Goal: Information Seeking & Learning: Learn about a topic

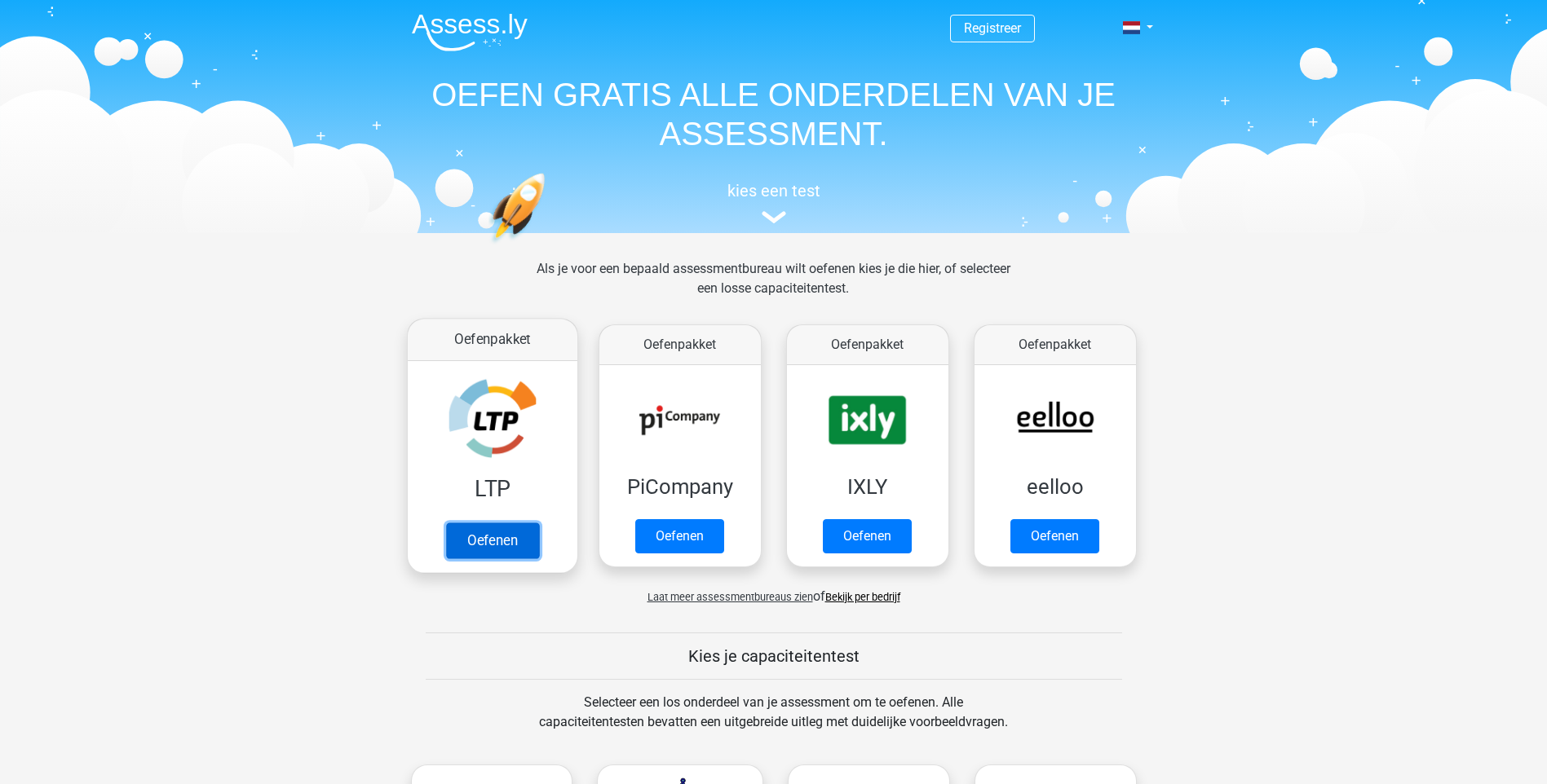
click at [513, 543] on link "Oefenen" at bounding box center [492, 541] width 93 height 36
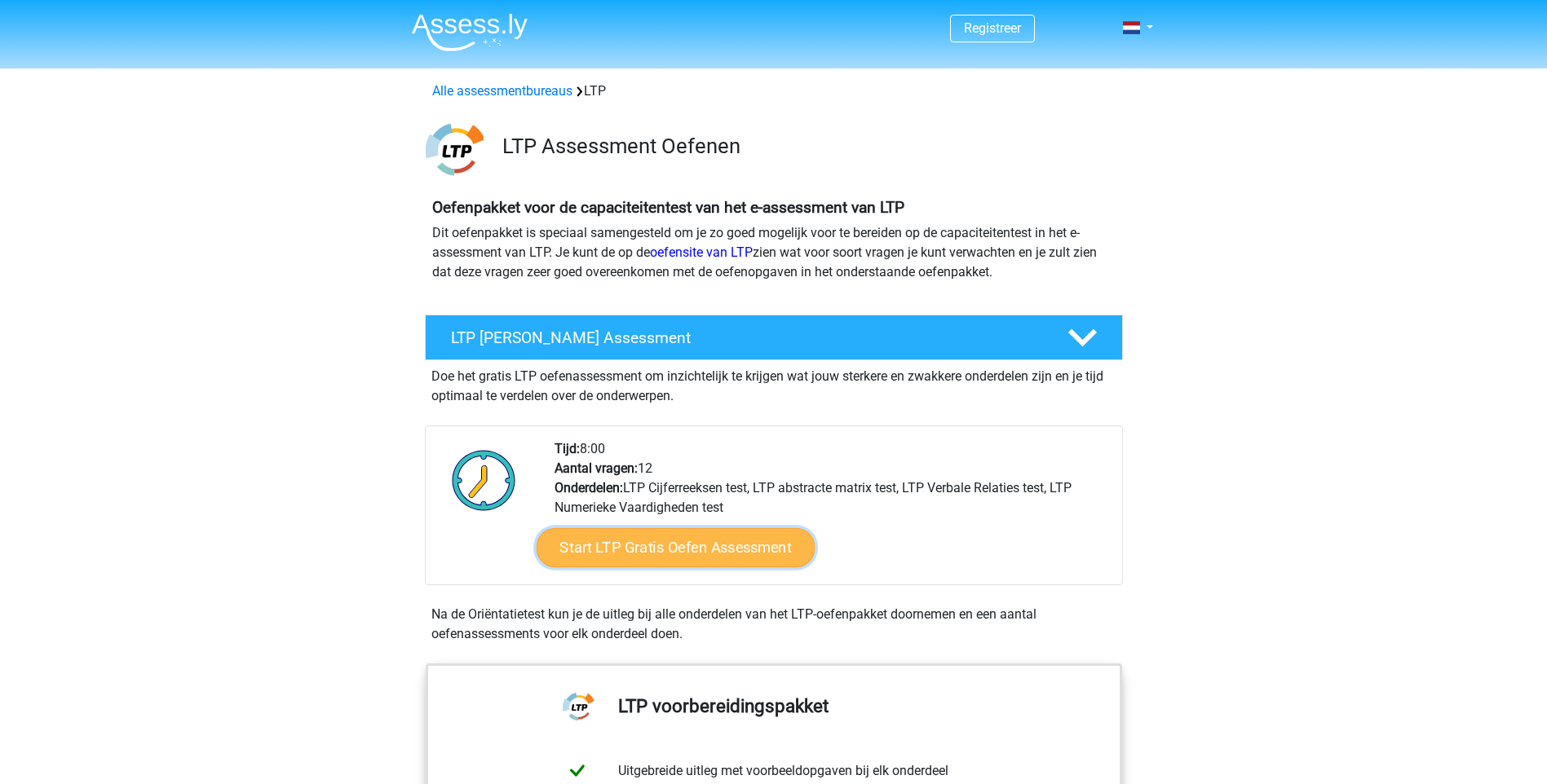
click at [697, 543] on link "Start LTP Gratis Oefen Assessment" at bounding box center [676, 547] width 279 height 39
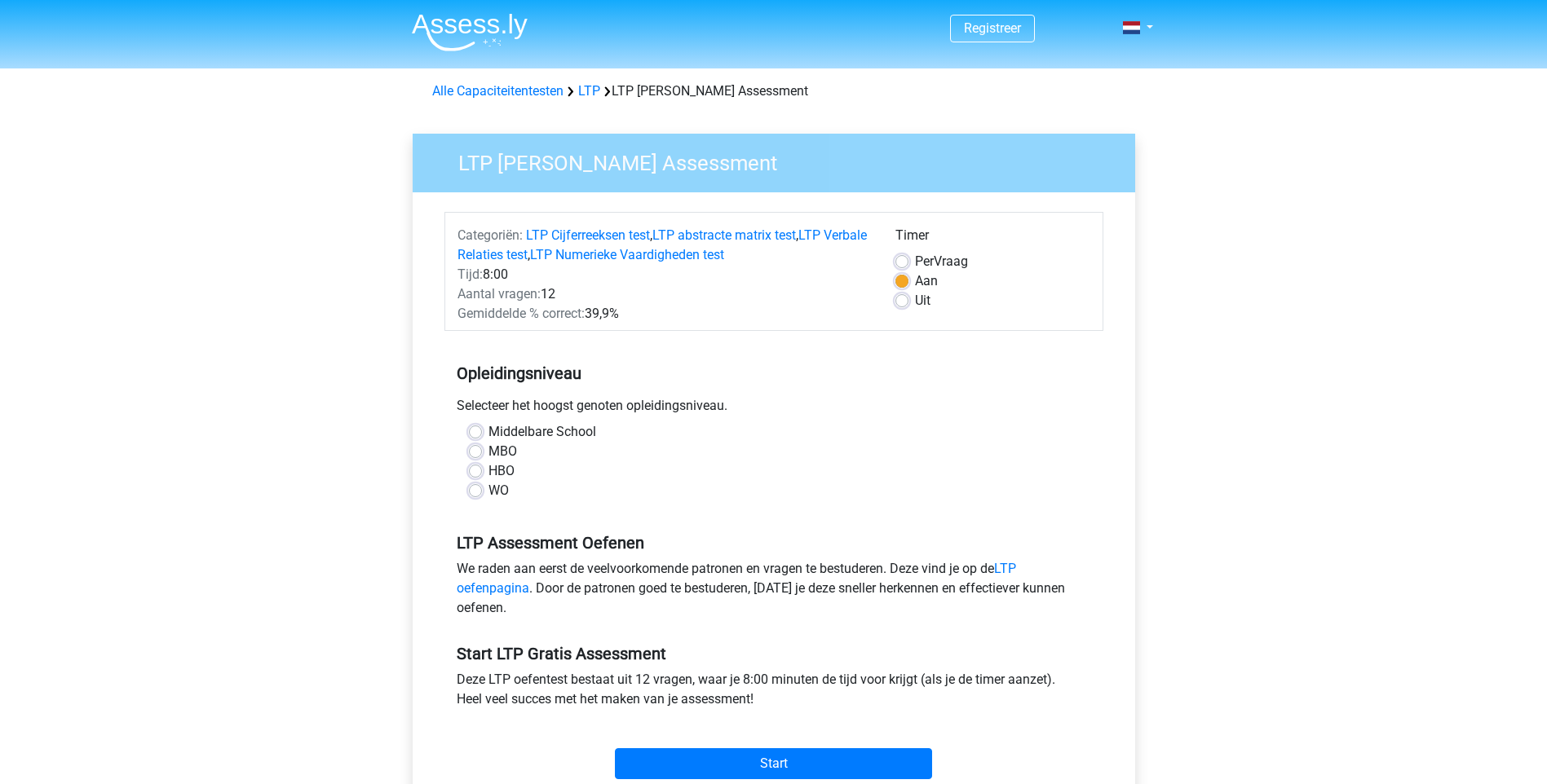
click at [489, 454] on label "MBO" at bounding box center [503, 451] width 28 height 20
click at [479, 454] on input "MBO" at bounding box center [476, 449] width 13 height 16
radio input "true"
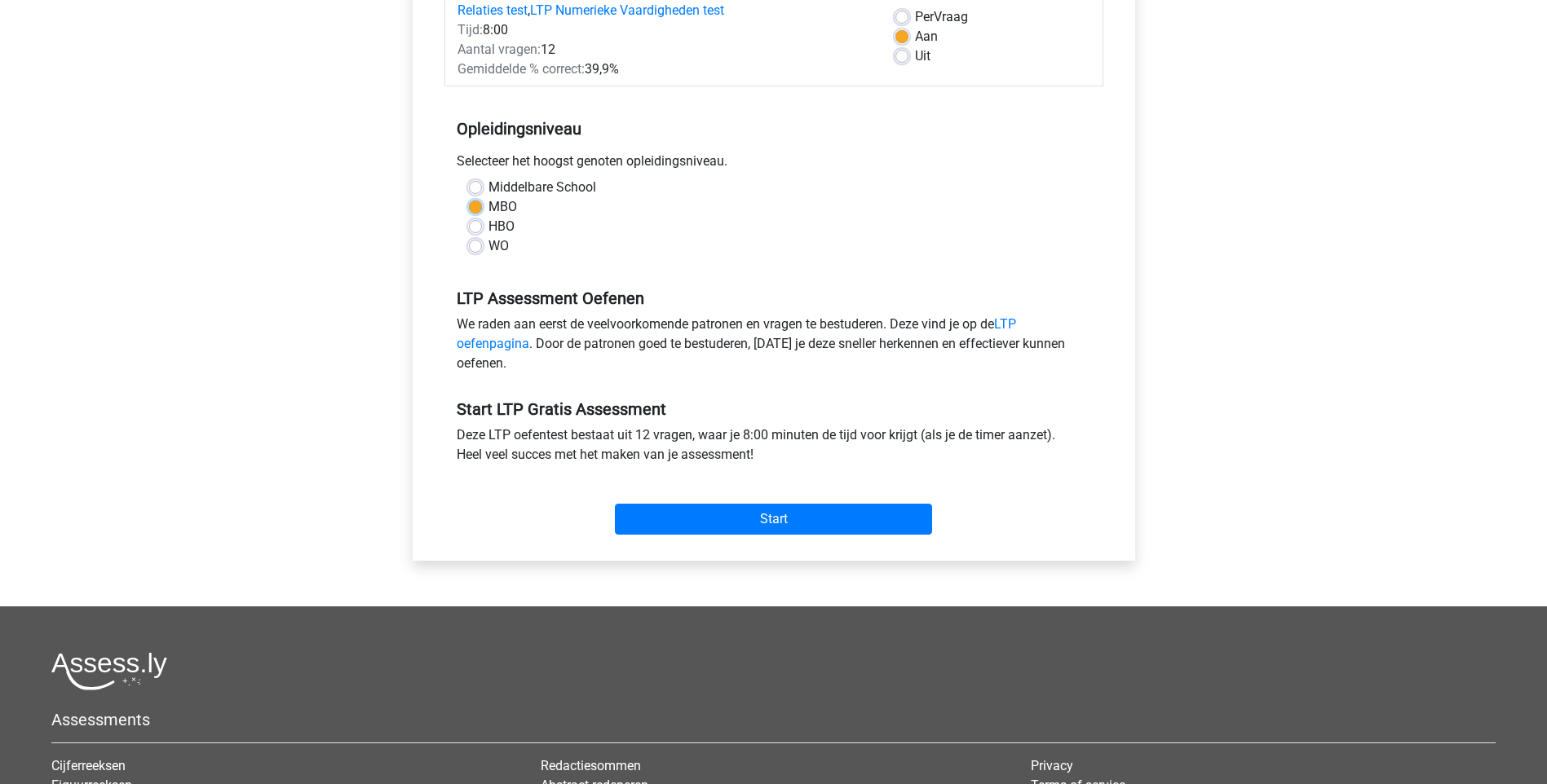
scroll to position [408, 0]
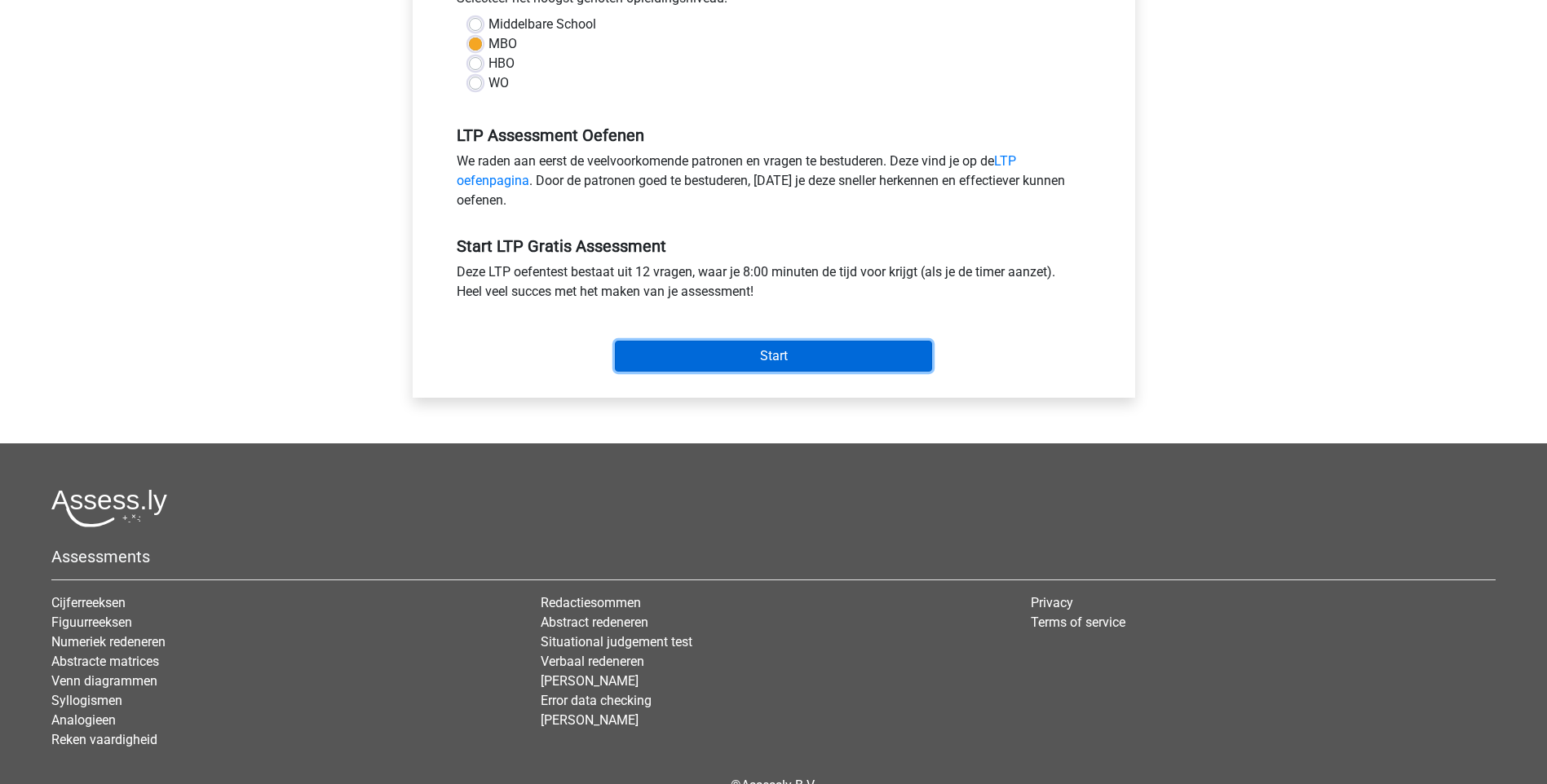
click at [766, 362] on input "Start" at bounding box center [774, 356] width 317 height 31
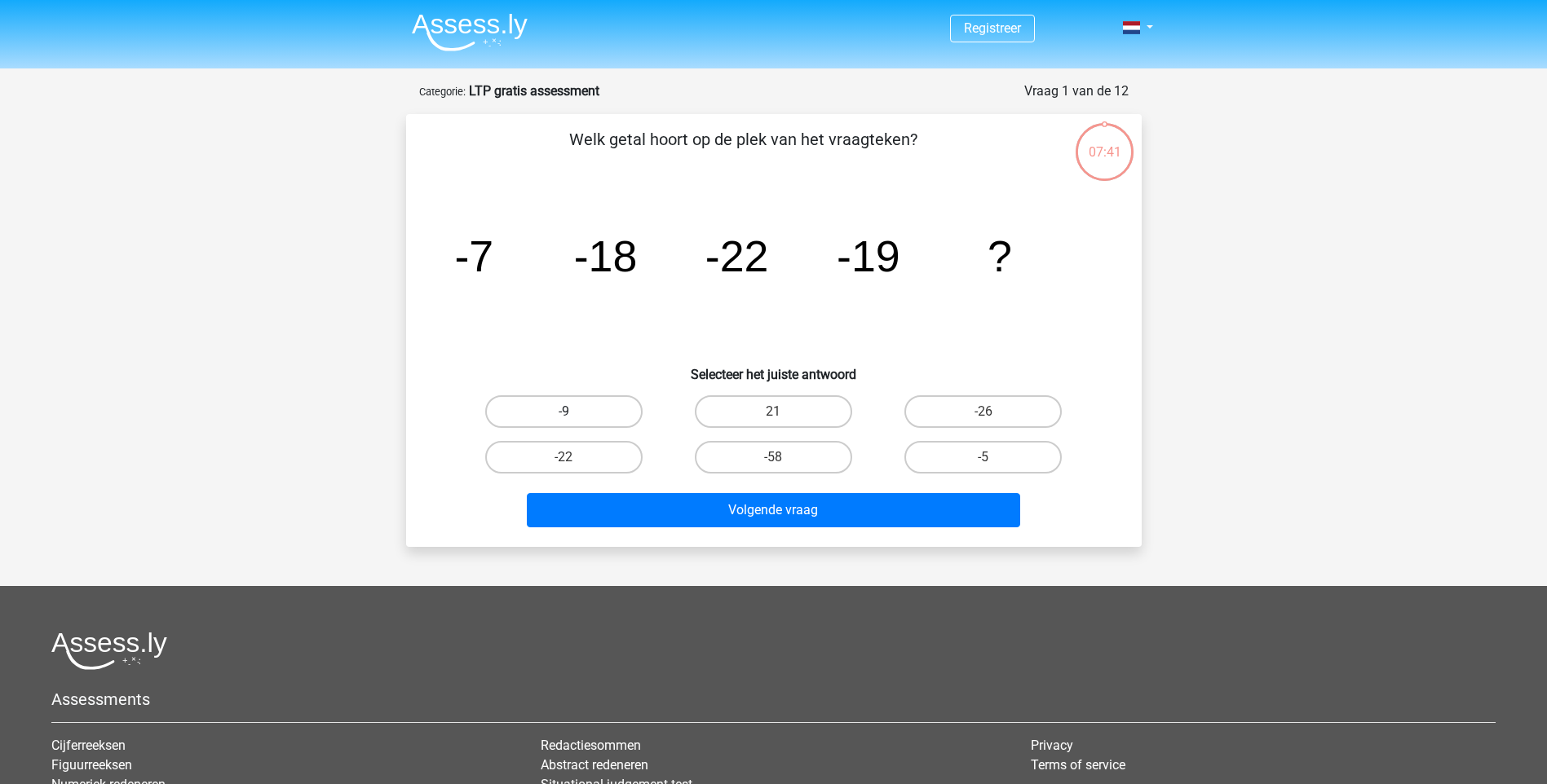
click at [584, 411] on label "-9" at bounding box center [563, 411] width 158 height 33
click at [574, 411] on input "-9" at bounding box center [568, 416] width 10 height 10
radio input "true"
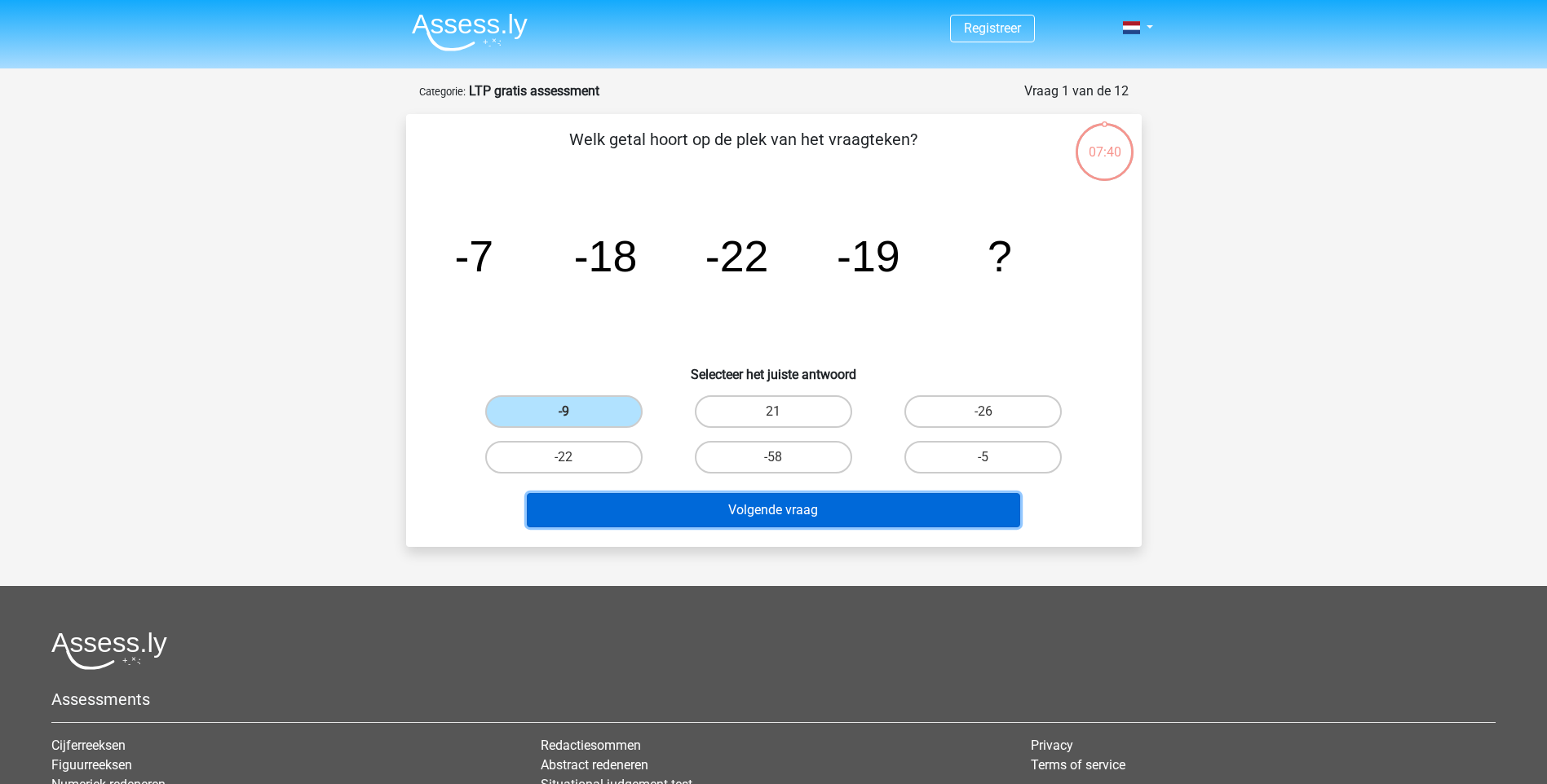
click at [766, 509] on button "Volgende vraag" at bounding box center [773, 510] width 494 height 34
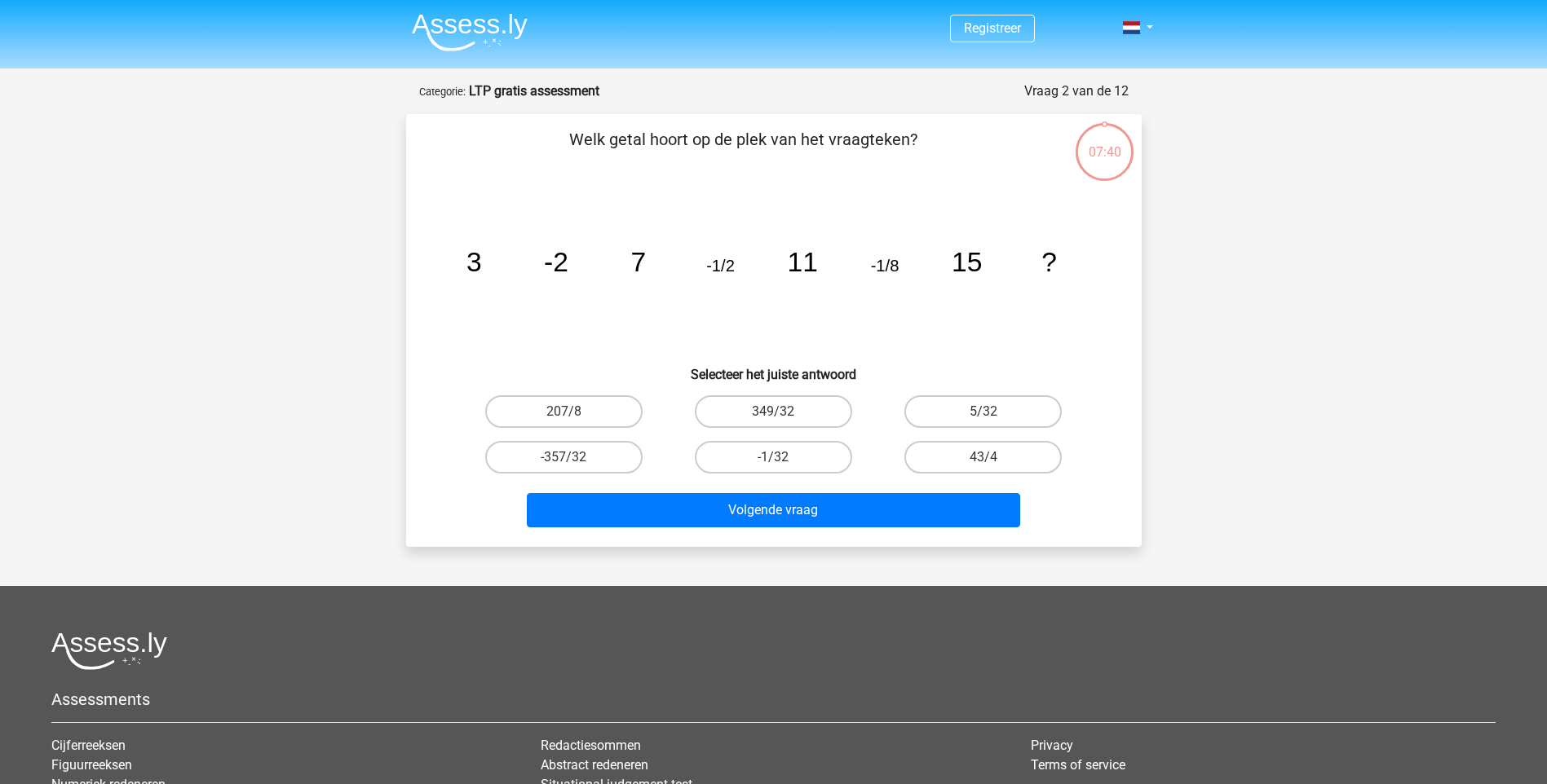
scroll to position [81, 0]
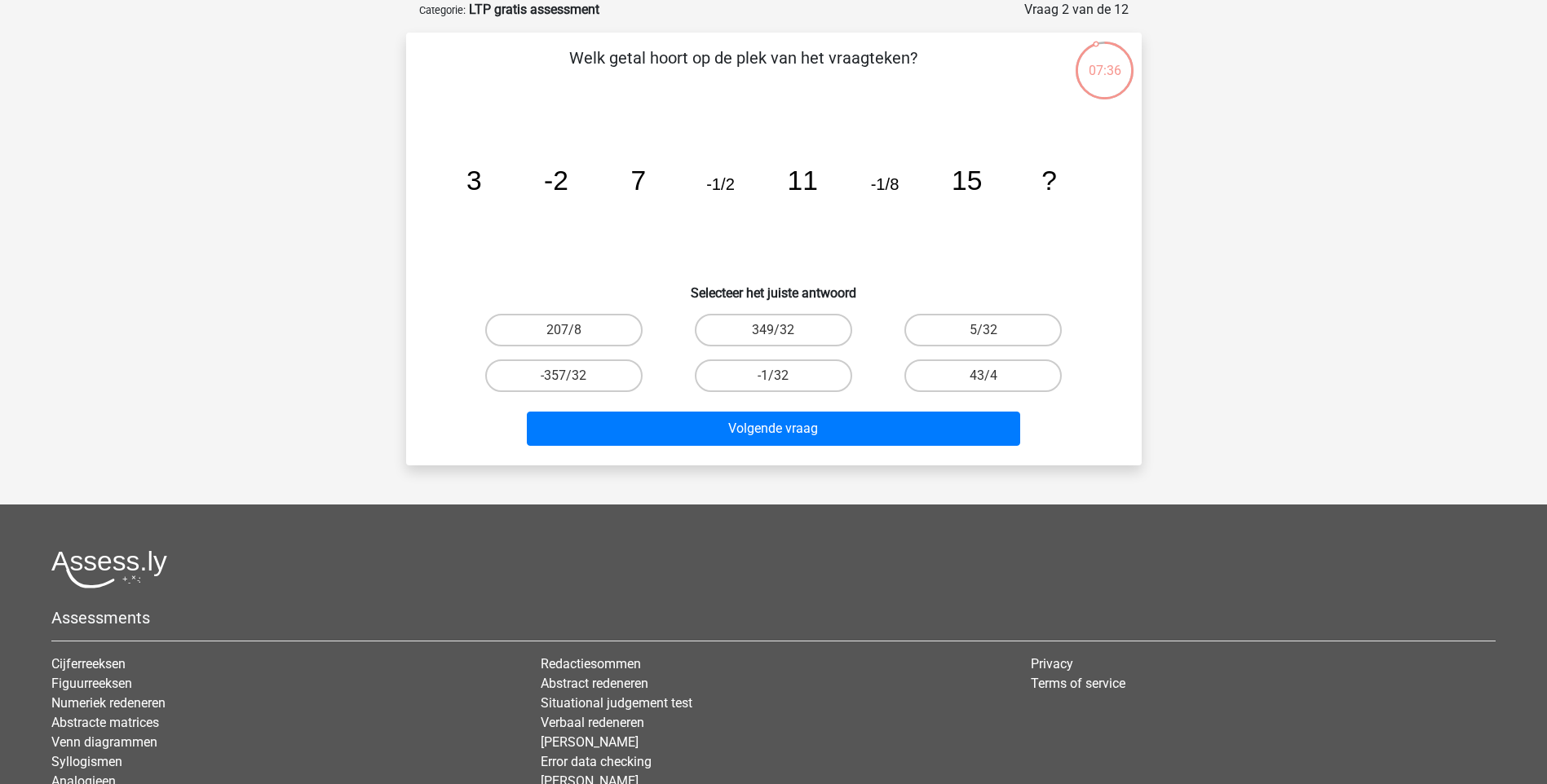
drag, startPoint x: 676, startPoint y: 66, endPoint x: 903, endPoint y: 51, distance: 227.5
click at [903, 51] on p "Welk getal hoort op de plek van het vraagteken?" at bounding box center [743, 70] width 622 height 49
click at [969, 375] on label "43/4" at bounding box center [983, 375] width 158 height 33
click at [984, 375] on input "43/4" at bounding box center [988, 380] width 10 height 10
radio input "true"
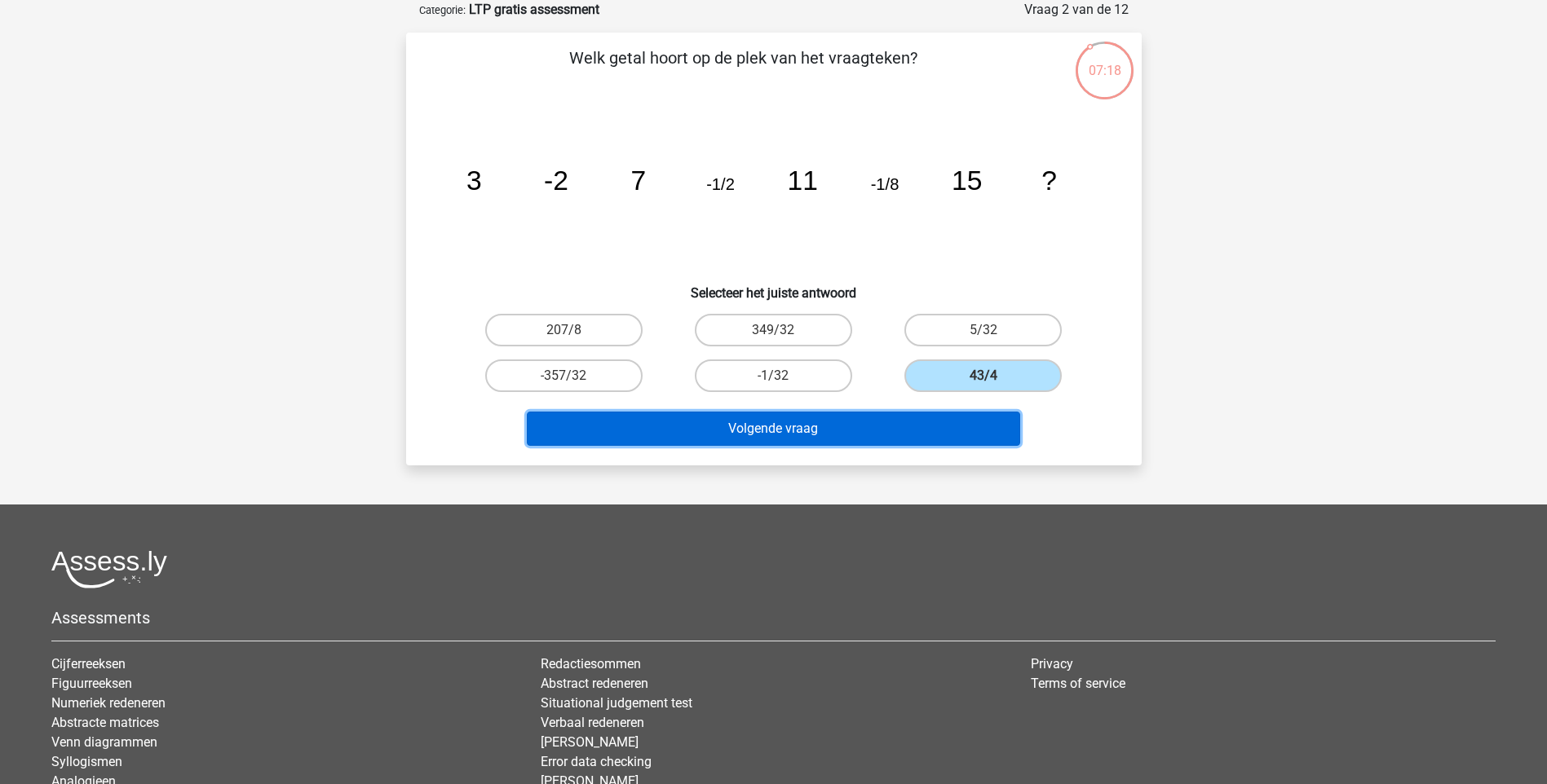
click at [819, 429] on button "Volgende vraag" at bounding box center [773, 428] width 494 height 34
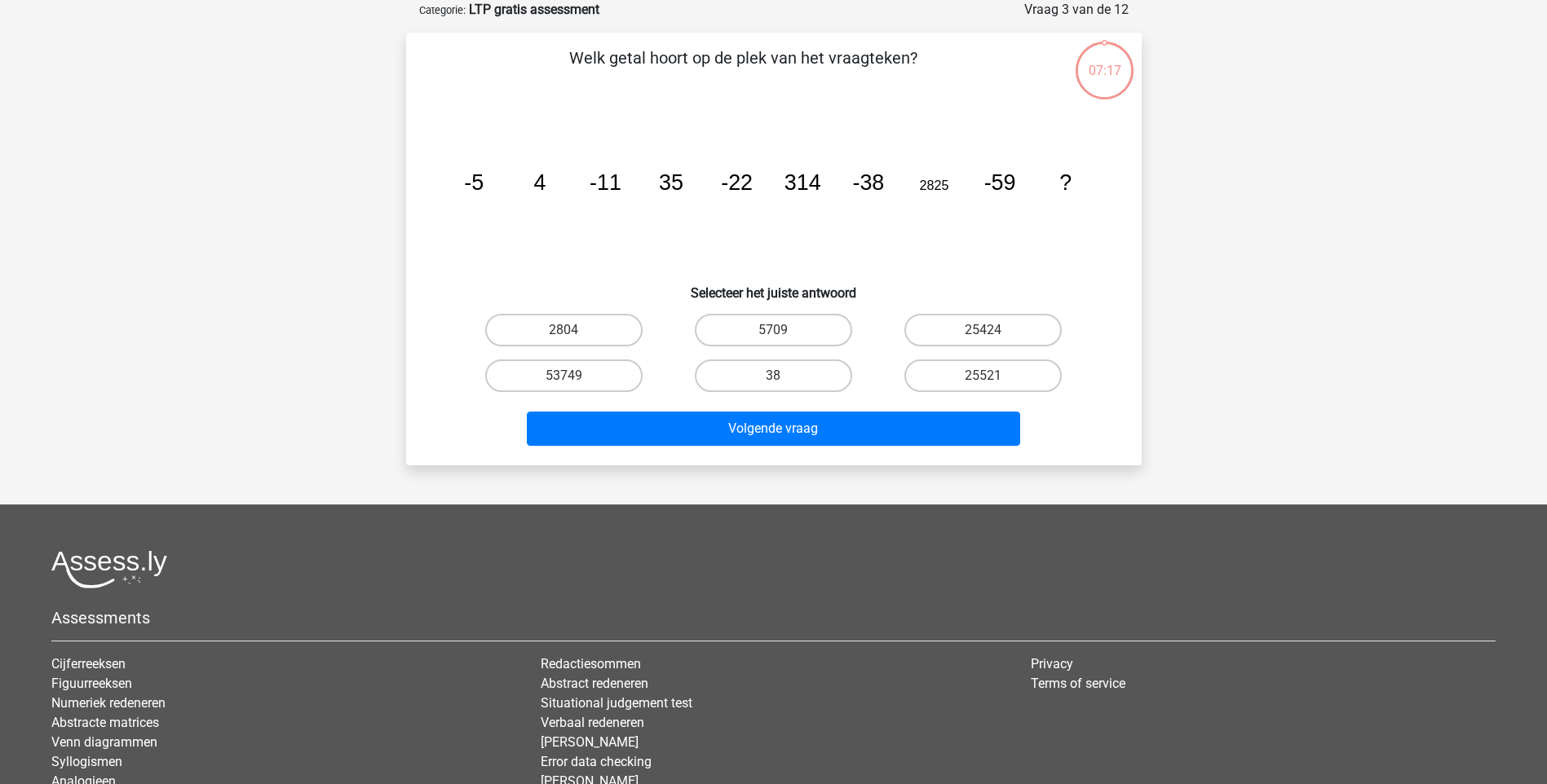
scroll to position [0, 0]
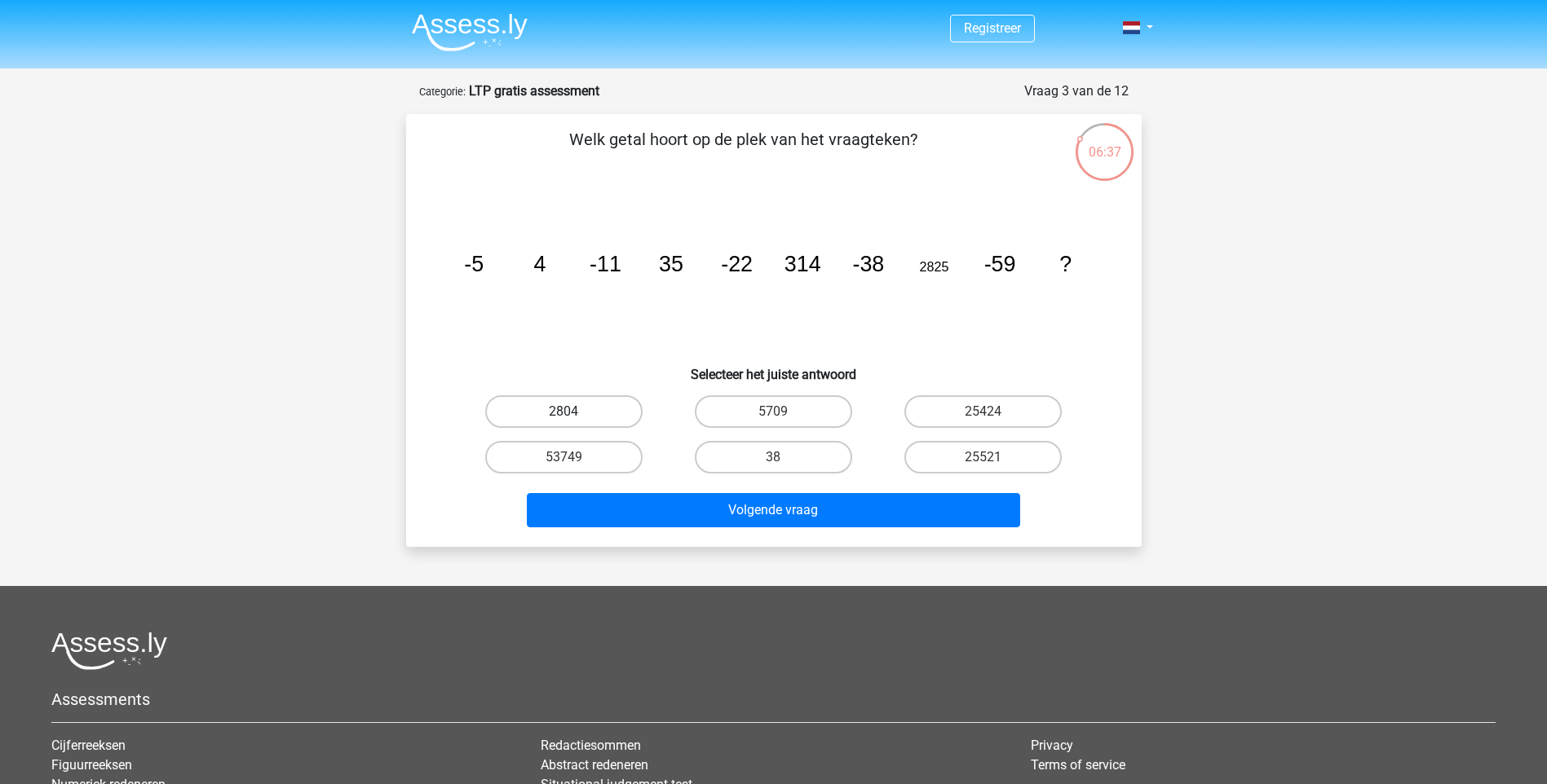
click at [578, 411] on label "2804" at bounding box center [563, 411] width 158 height 33
click at [574, 411] on input "2804" at bounding box center [568, 416] width 10 height 10
radio input "true"
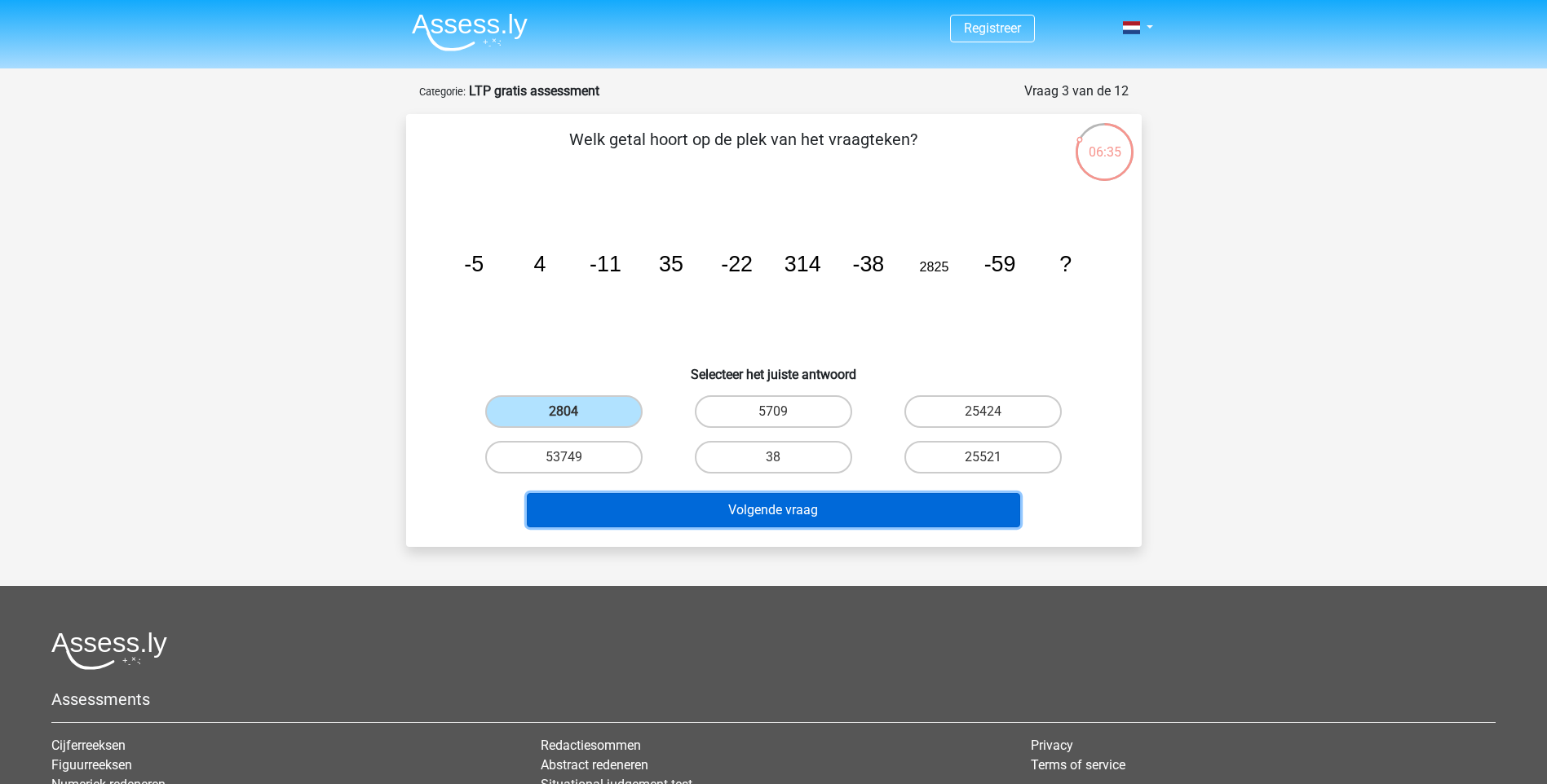
click at [724, 509] on button "Volgende vraag" at bounding box center [773, 510] width 494 height 34
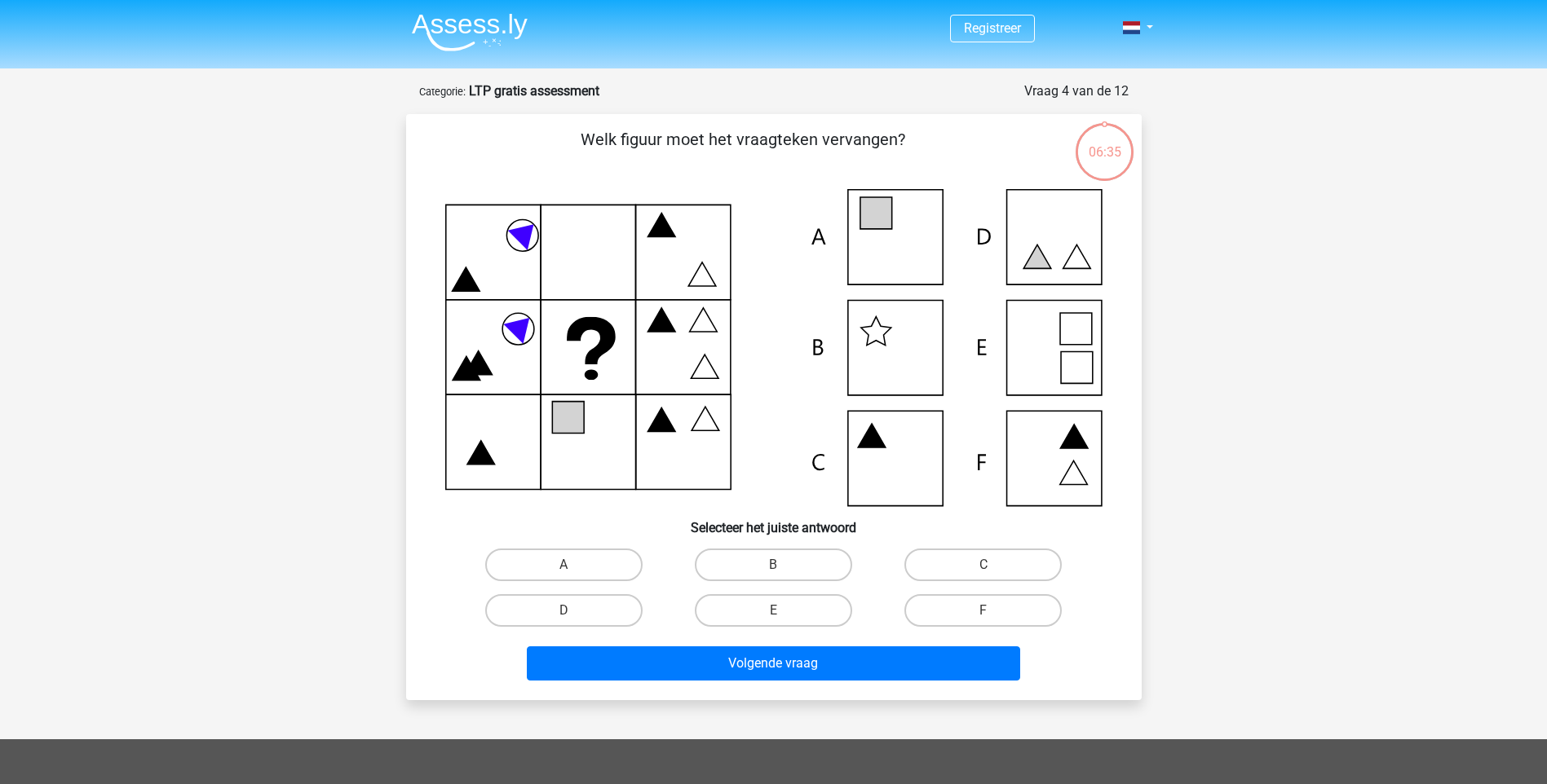
scroll to position [81, 0]
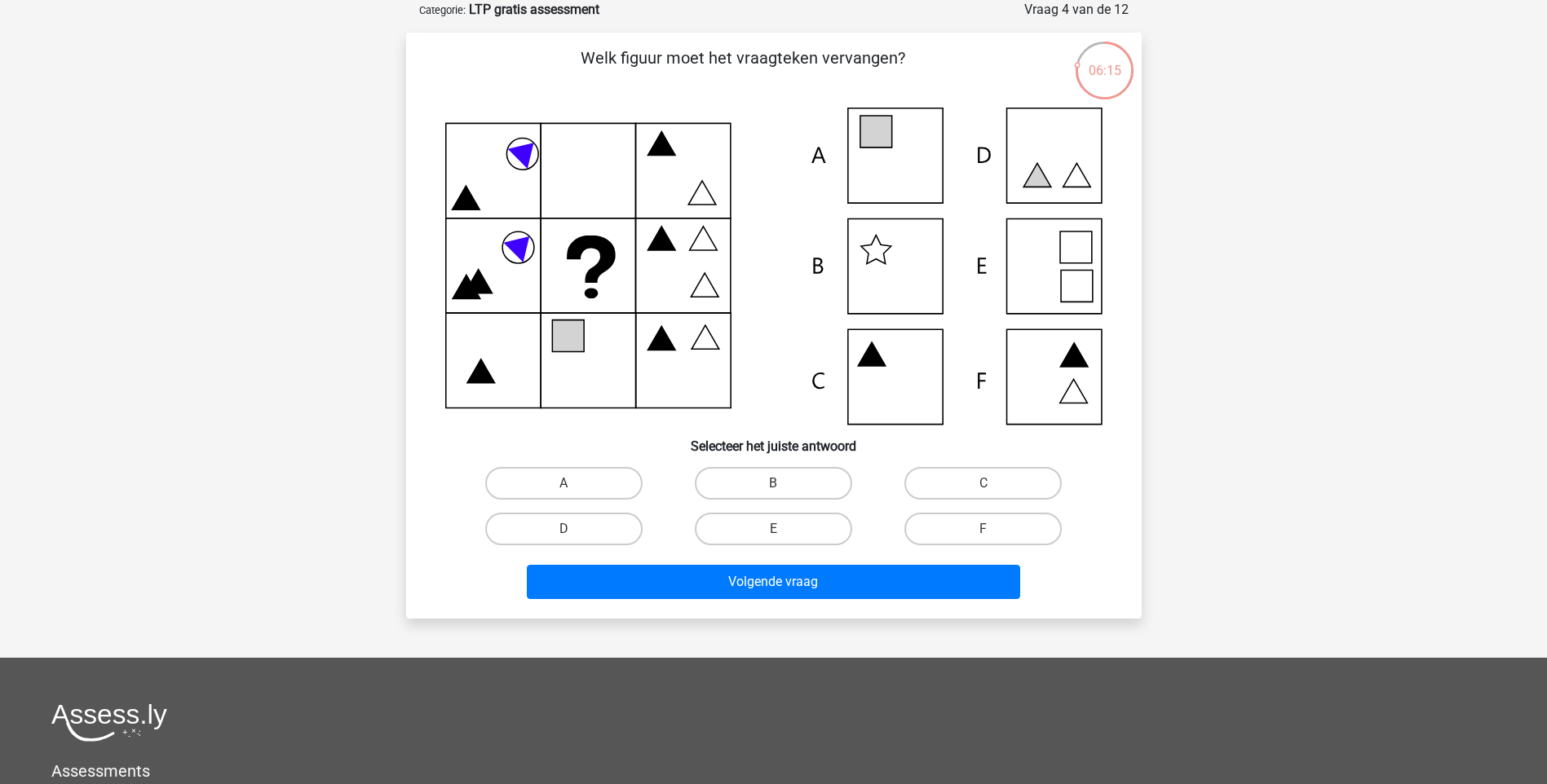
click at [886, 147] on icon at bounding box center [774, 266] width 657 height 317
click at [576, 475] on label "A" at bounding box center [563, 483] width 158 height 33
click at [574, 483] on input "A" at bounding box center [568, 488] width 10 height 10
radio input "true"
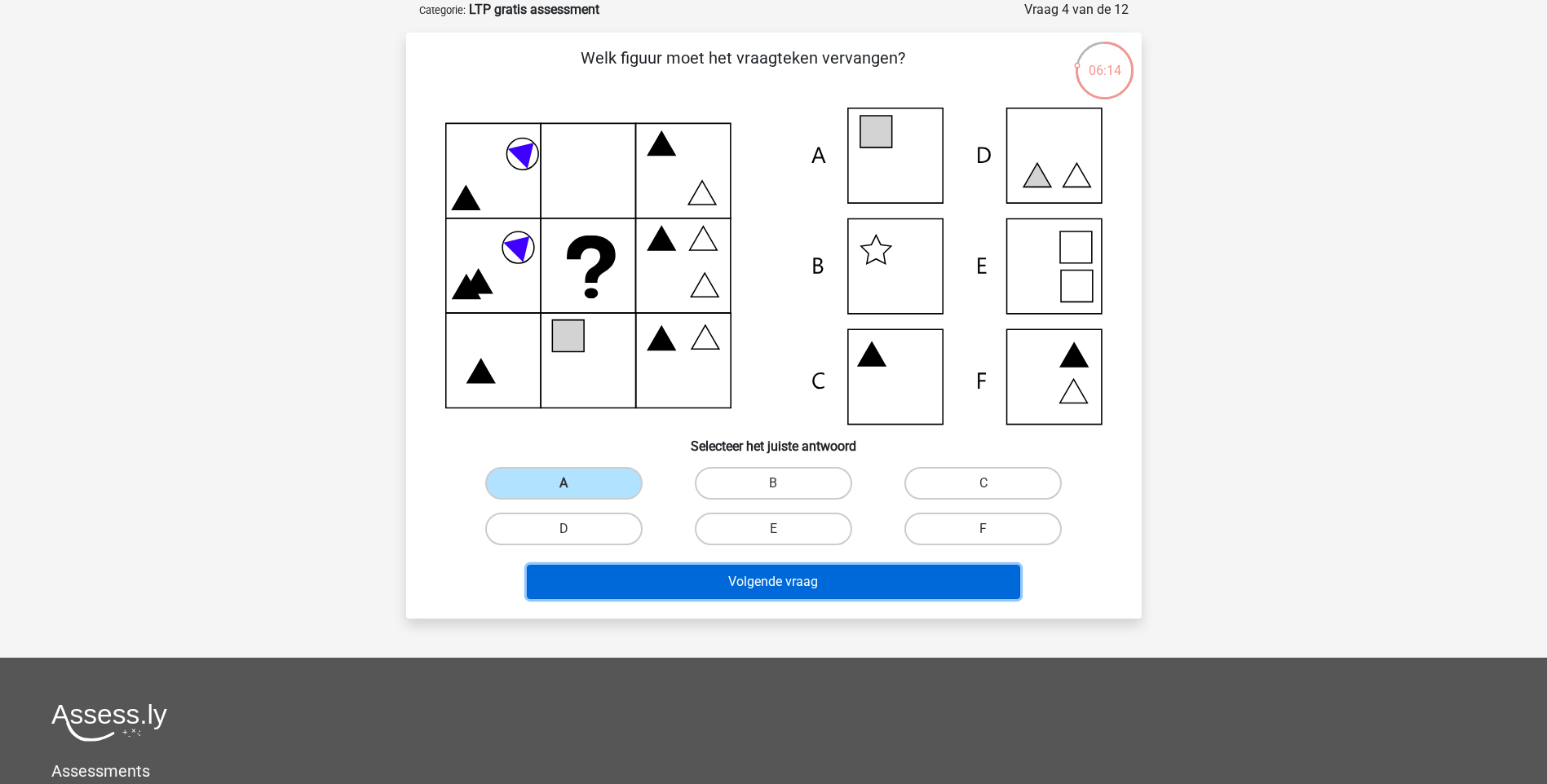
click at [688, 579] on button "Volgende vraag" at bounding box center [773, 582] width 494 height 34
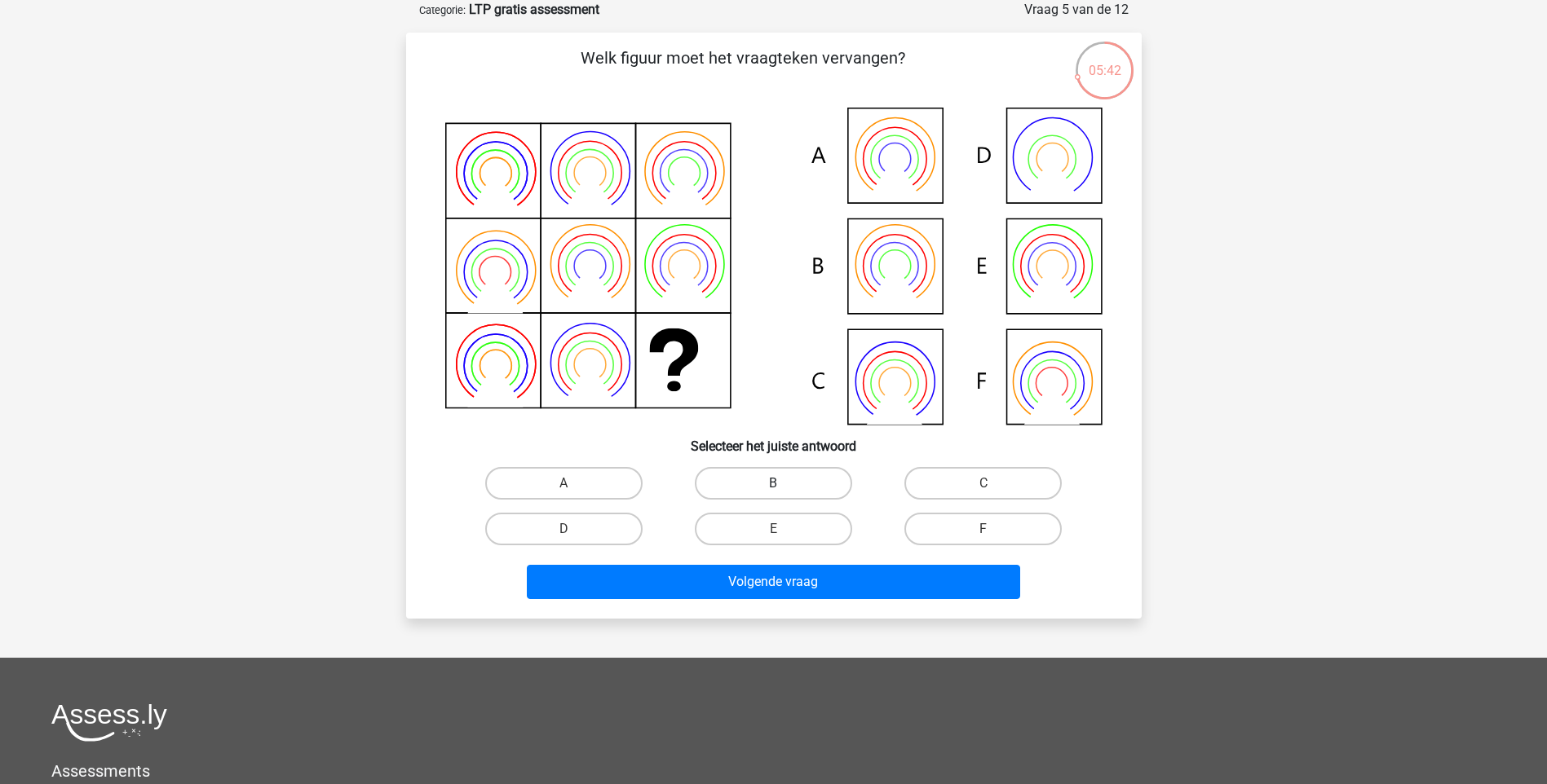
click at [749, 486] on label "B" at bounding box center [773, 483] width 158 height 33
click at [773, 486] on input "B" at bounding box center [778, 488] width 10 height 10
radio input "true"
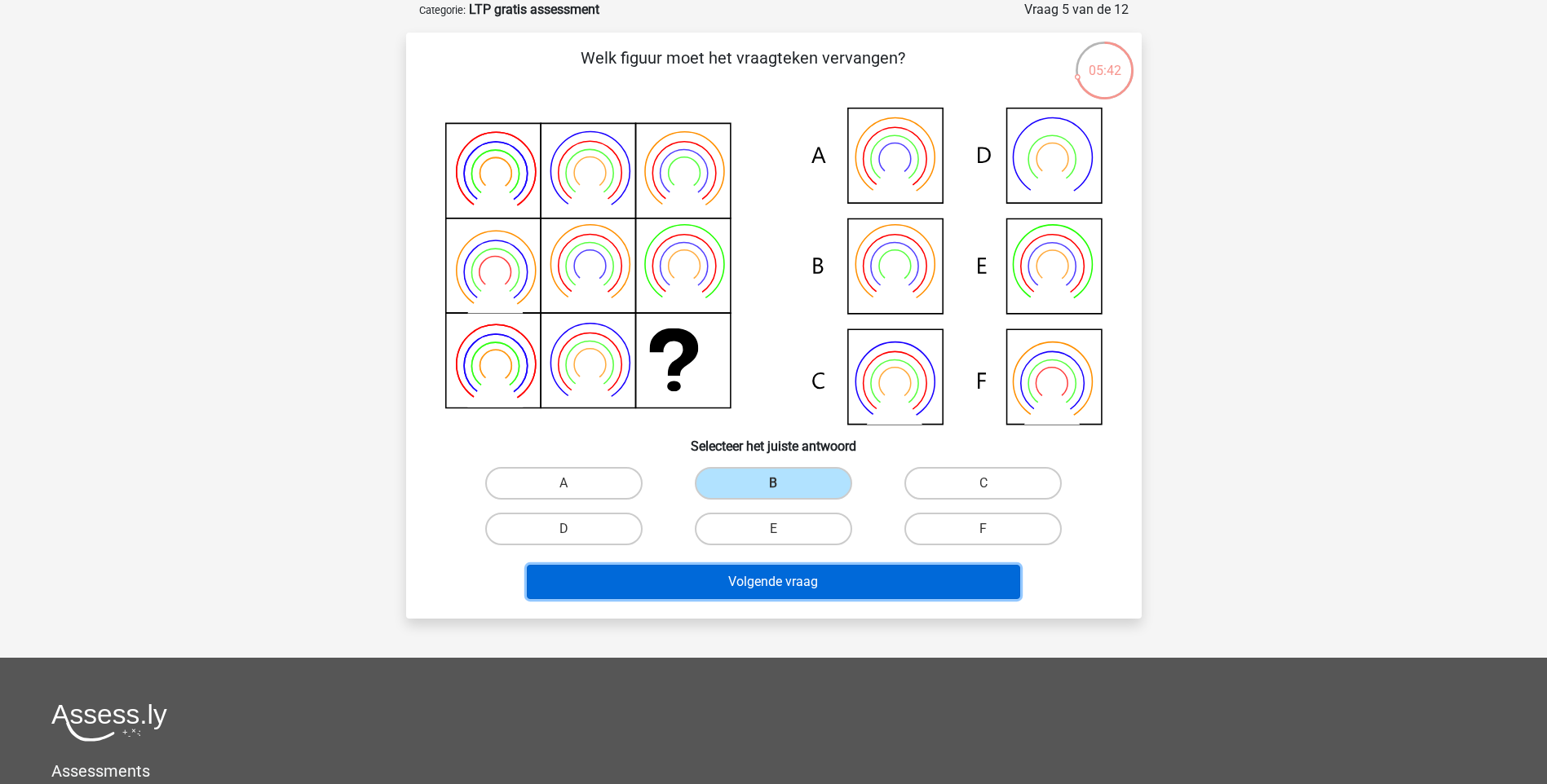
click at [759, 591] on button "Volgende vraag" at bounding box center [773, 582] width 494 height 34
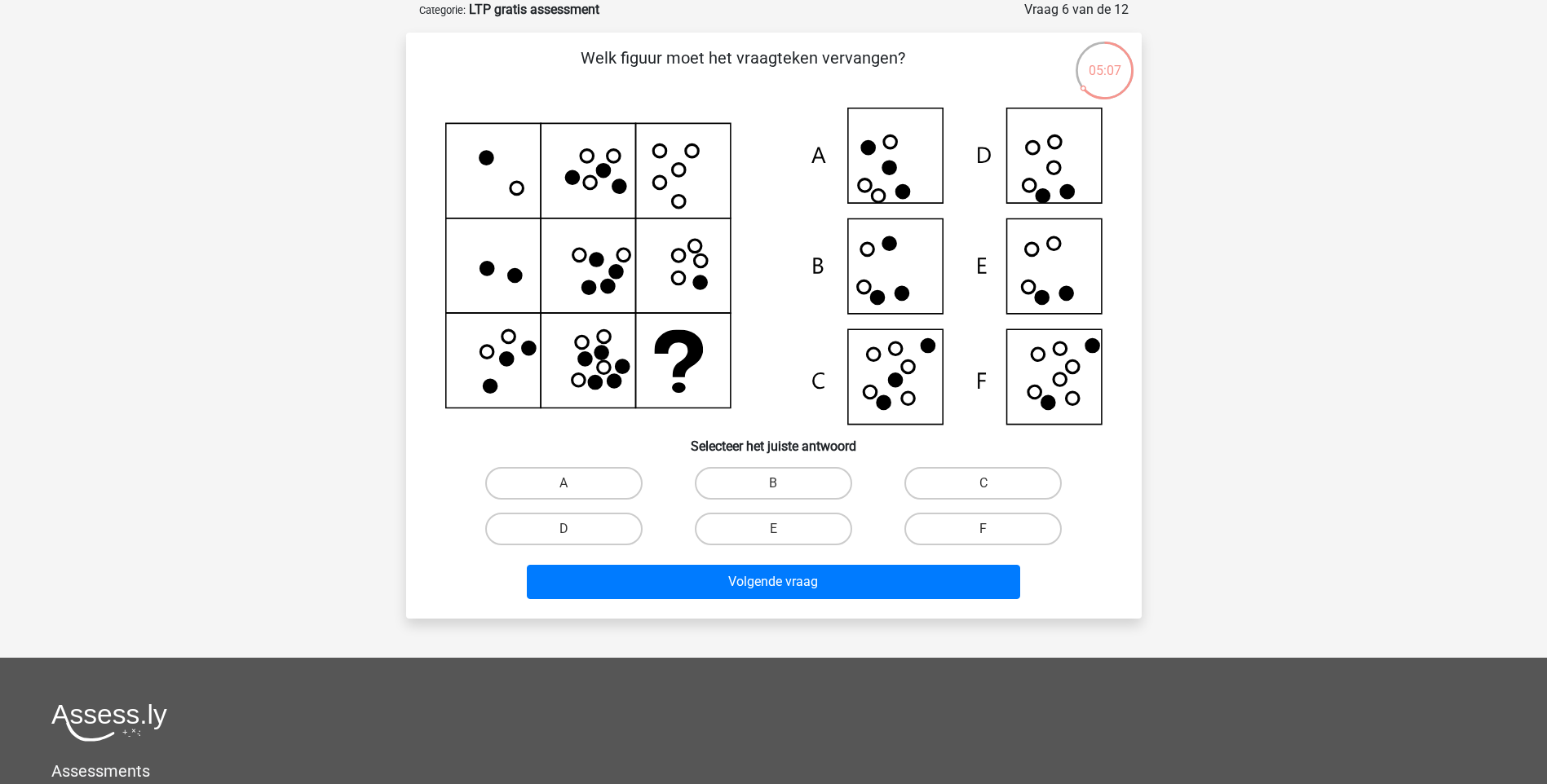
click at [1051, 273] on icon at bounding box center [774, 266] width 657 height 317
click at [800, 531] on label "E" at bounding box center [773, 529] width 158 height 33
click at [783, 531] on input "E" at bounding box center [778, 534] width 10 height 10
radio input "true"
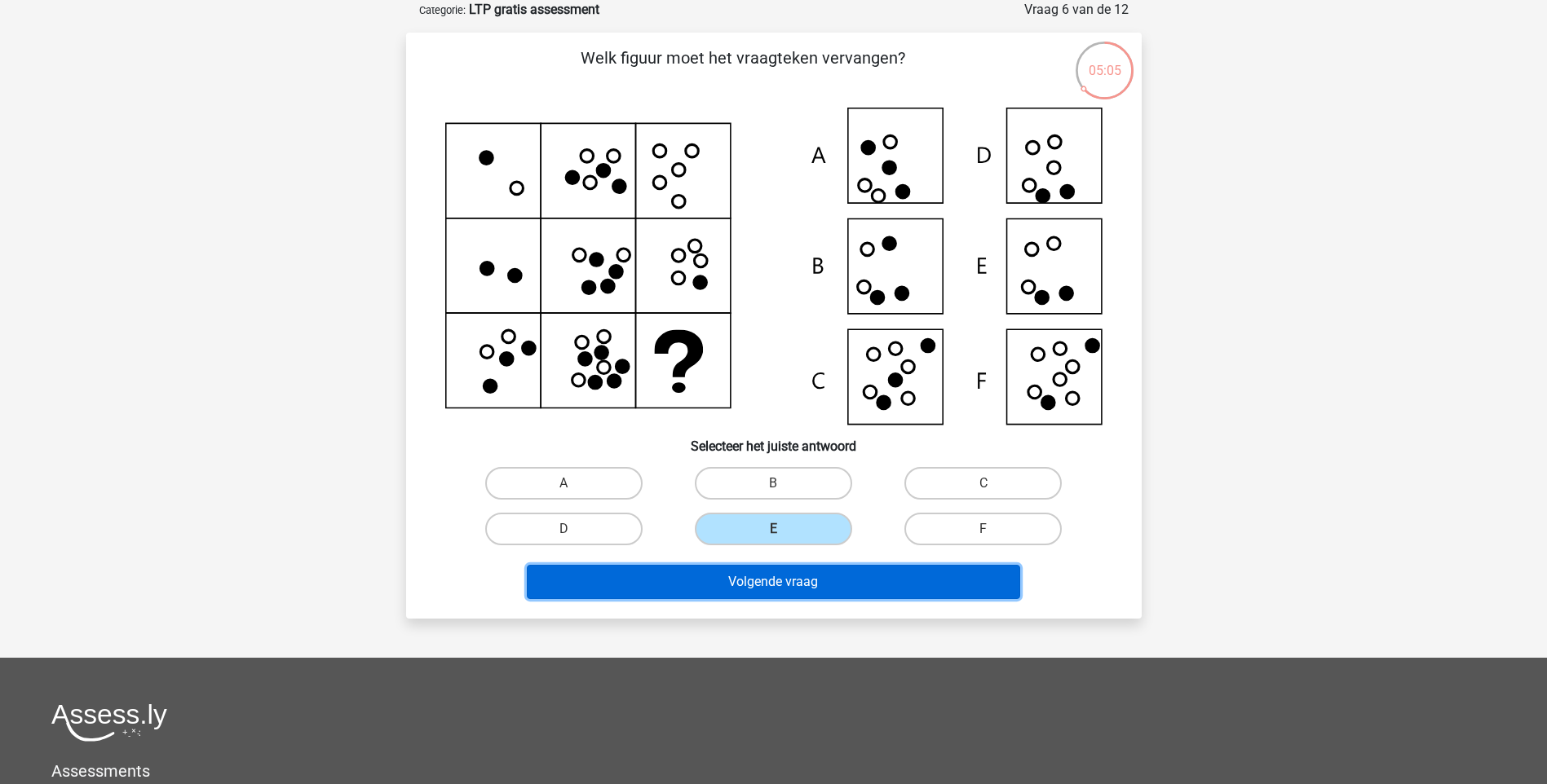
click at [833, 582] on button "Volgende vraag" at bounding box center [773, 582] width 494 height 34
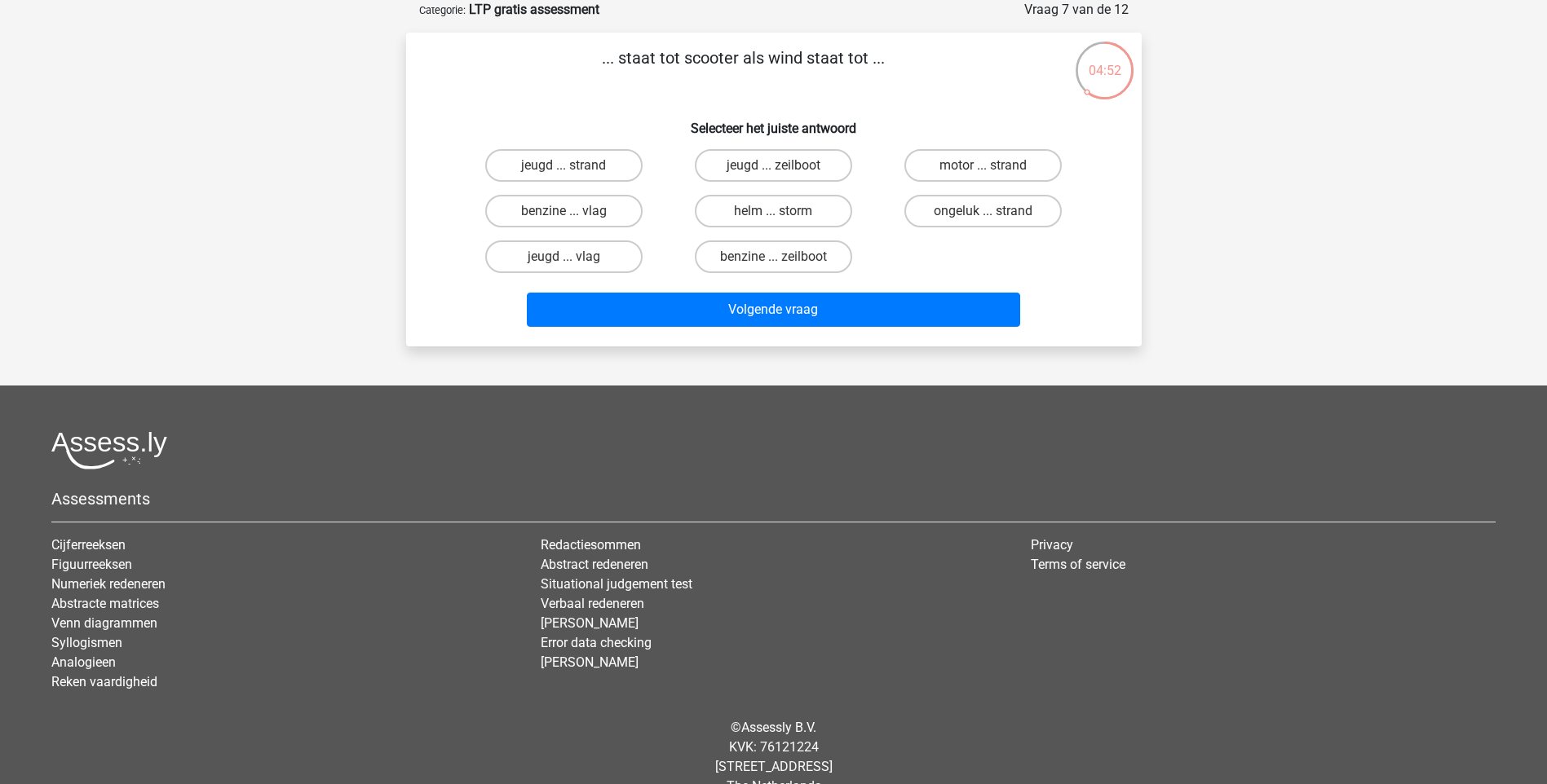
scroll to position [0, 0]
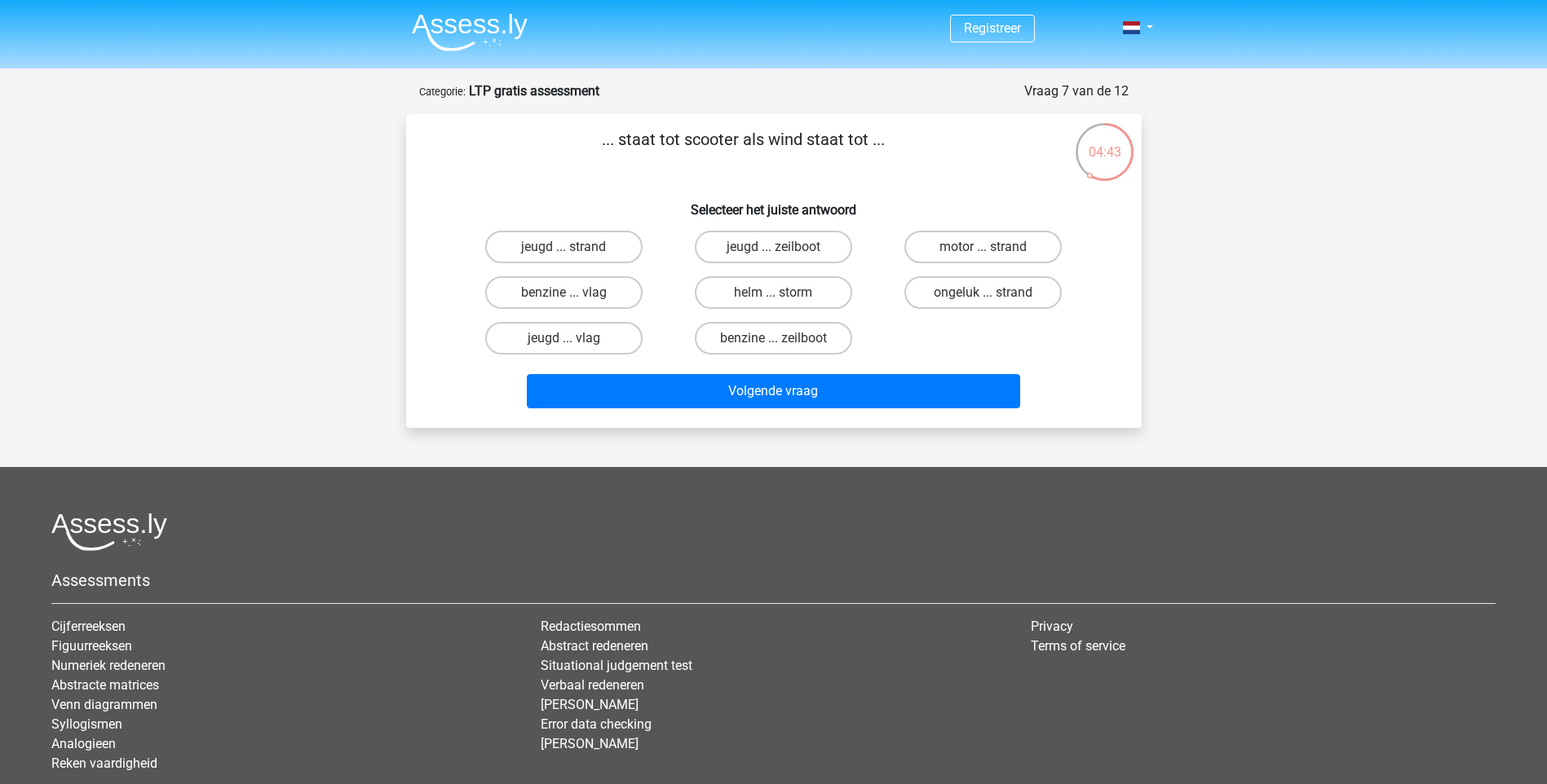
drag, startPoint x: 765, startPoint y: 138, endPoint x: 893, endPoint y: 138, distance: 128.0
click at [893, 138] on p "... staat tot scooter als wind staat tot ..." at bounding box center [743, 152] width 622 height 49
drag, startPoint x: 608, startPoint y: 139, endPoint x: 888, endPoint y: 145, distance: 280.1
click at [888, 145] on p "... staat tot scooter als wind staat tot ..." at bounding box center [743, 152] width 622 height 49
click at [774, 339] on input "benzine ... zeilboot" at bounding box center [778, 343] width 10 height 10
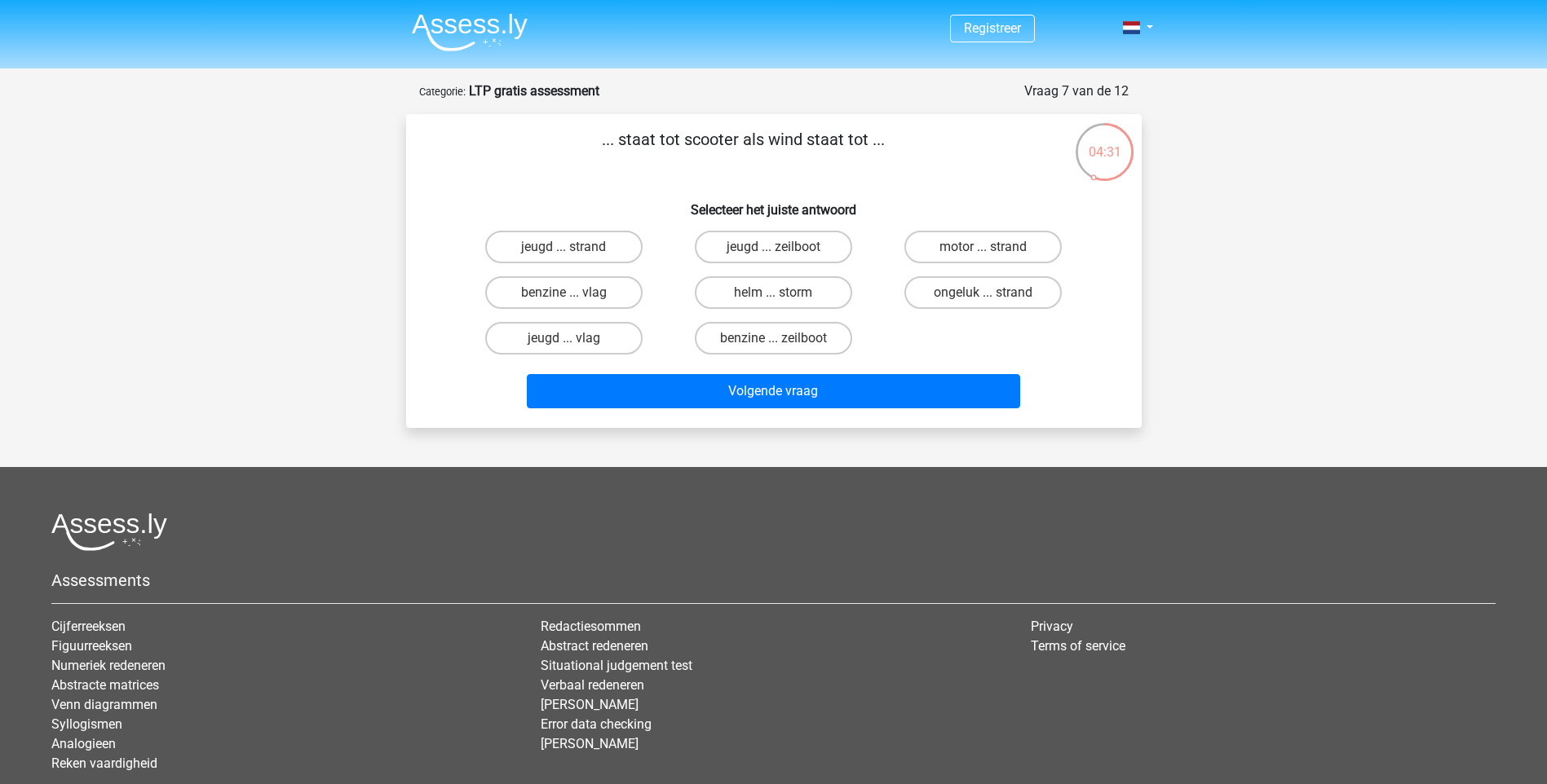
radio input "true"
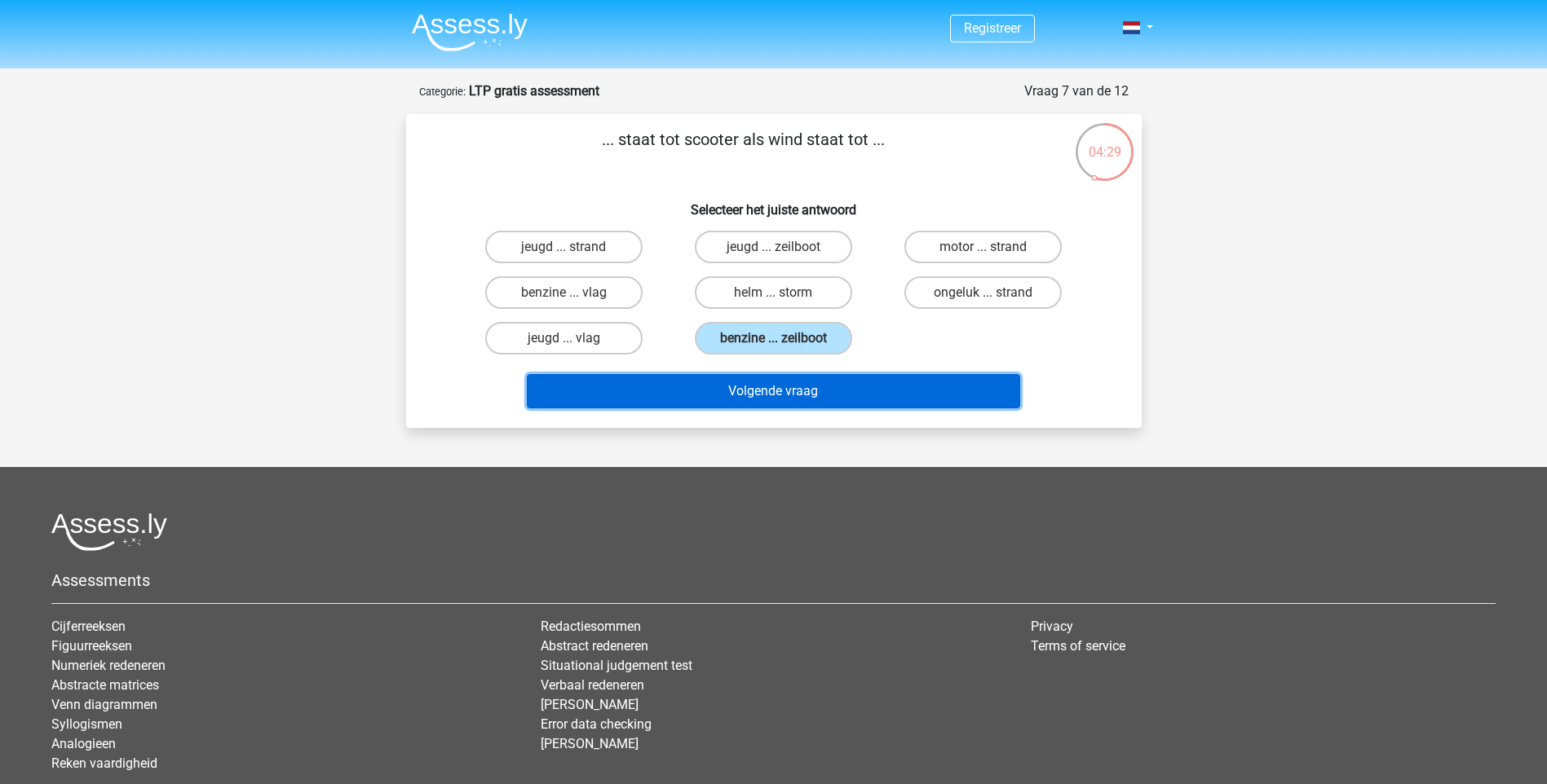
click at [782, 397] on button "Volgende vraag" at bounding box center [773, 392] width 494 height 34
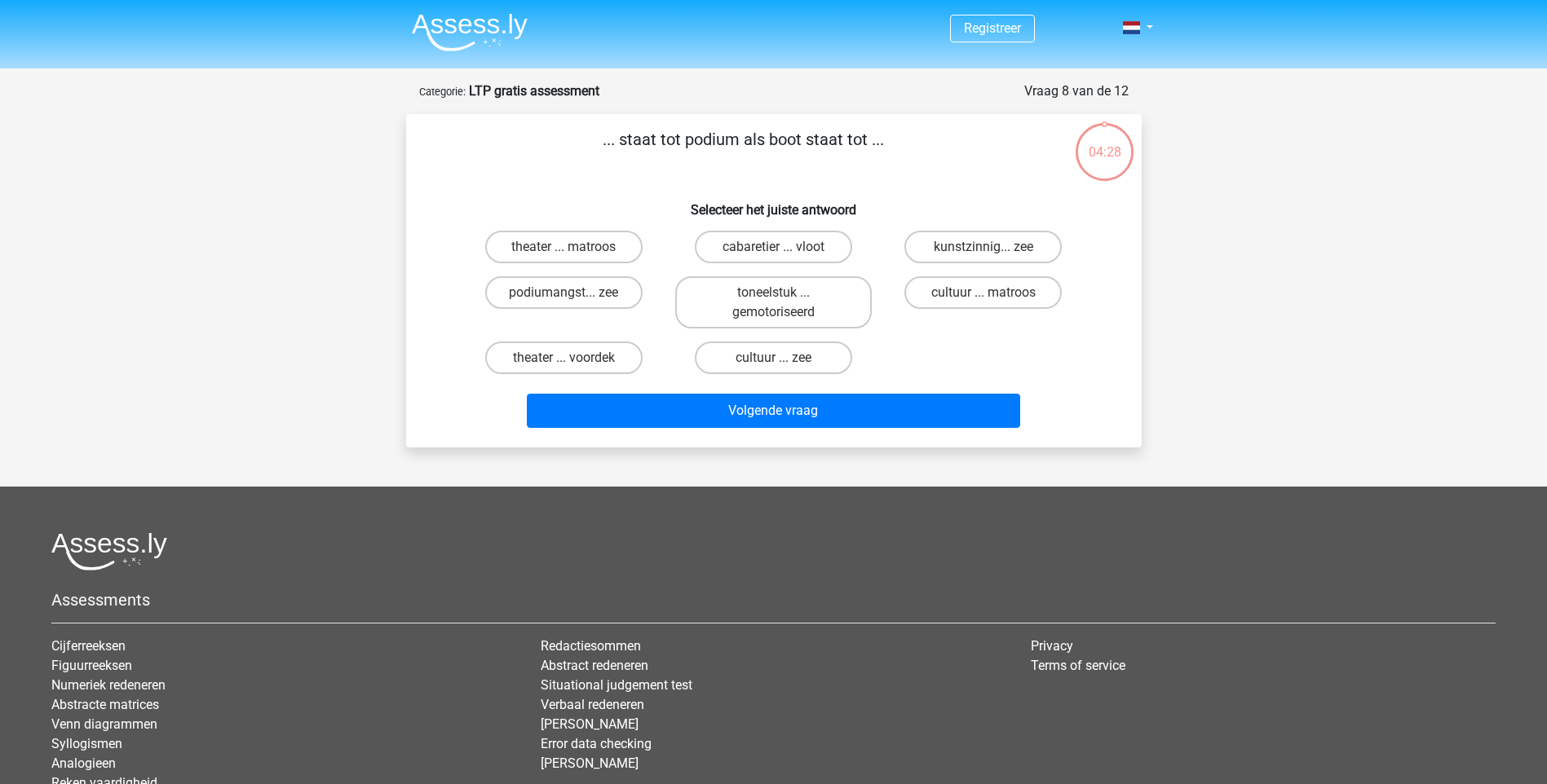
scroll to position [81, 0]
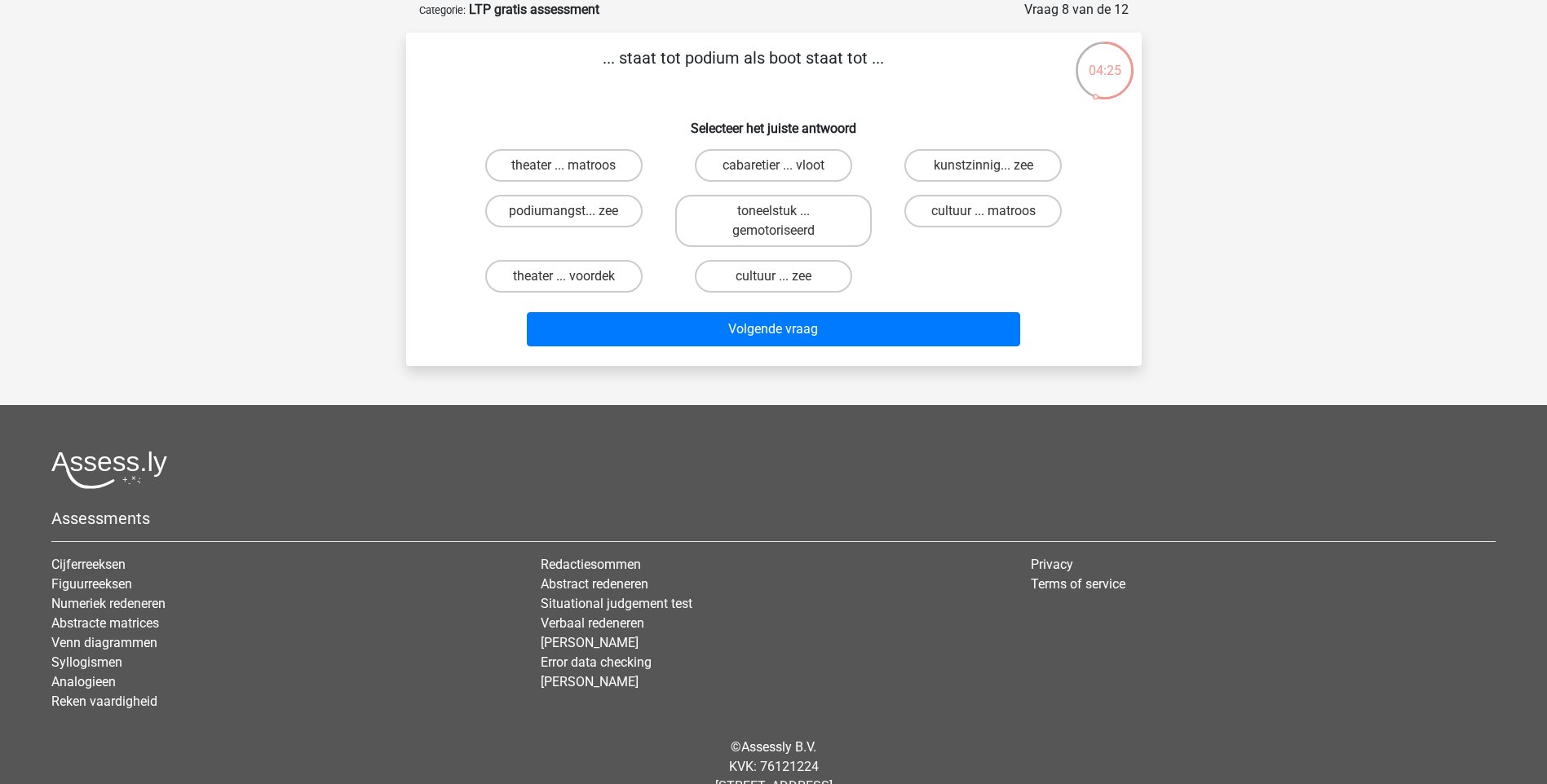
drag, startPoint x: 635, startPoint y: 58, endPoint x: 732, endPoint y: 60, distance: 97.0
click at [732, 60] on p "... staat tot podium als boot staat tot ..." at bounding box center [743, 70] width 622 height 49
drag, startPoint x: 732, startPoint y: 60, endPoint x: 709, endPoint y: 88, distance: 36.2
click at [709, 88] on p "... staat tot podium als boot staat tot ..." at bounding box center [743, 70] width 622 height 49
click at [567, 167] on input "theater ... matroos" at bounding box center [568, 170] width 10 height 10
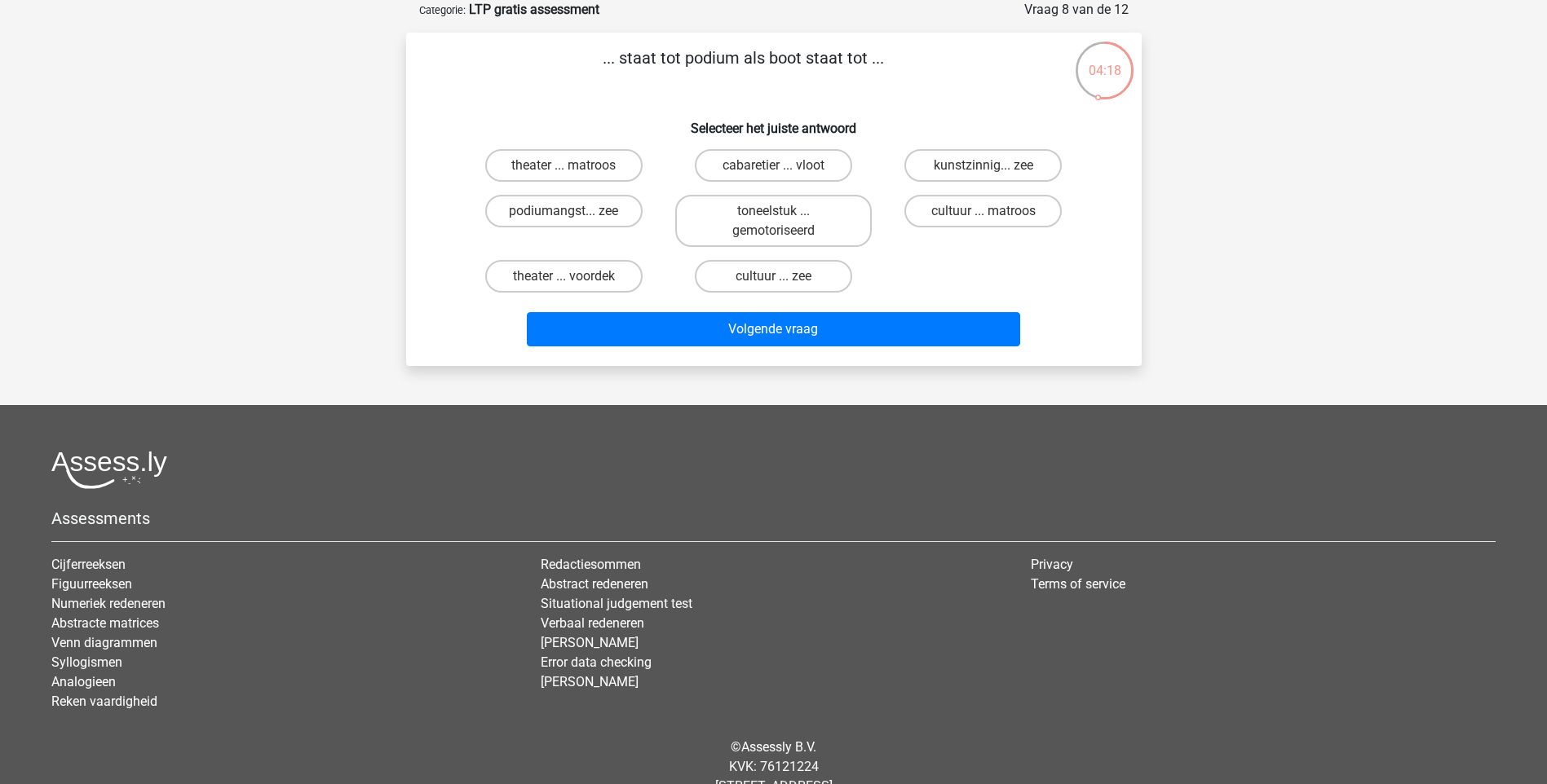
radio input "true"
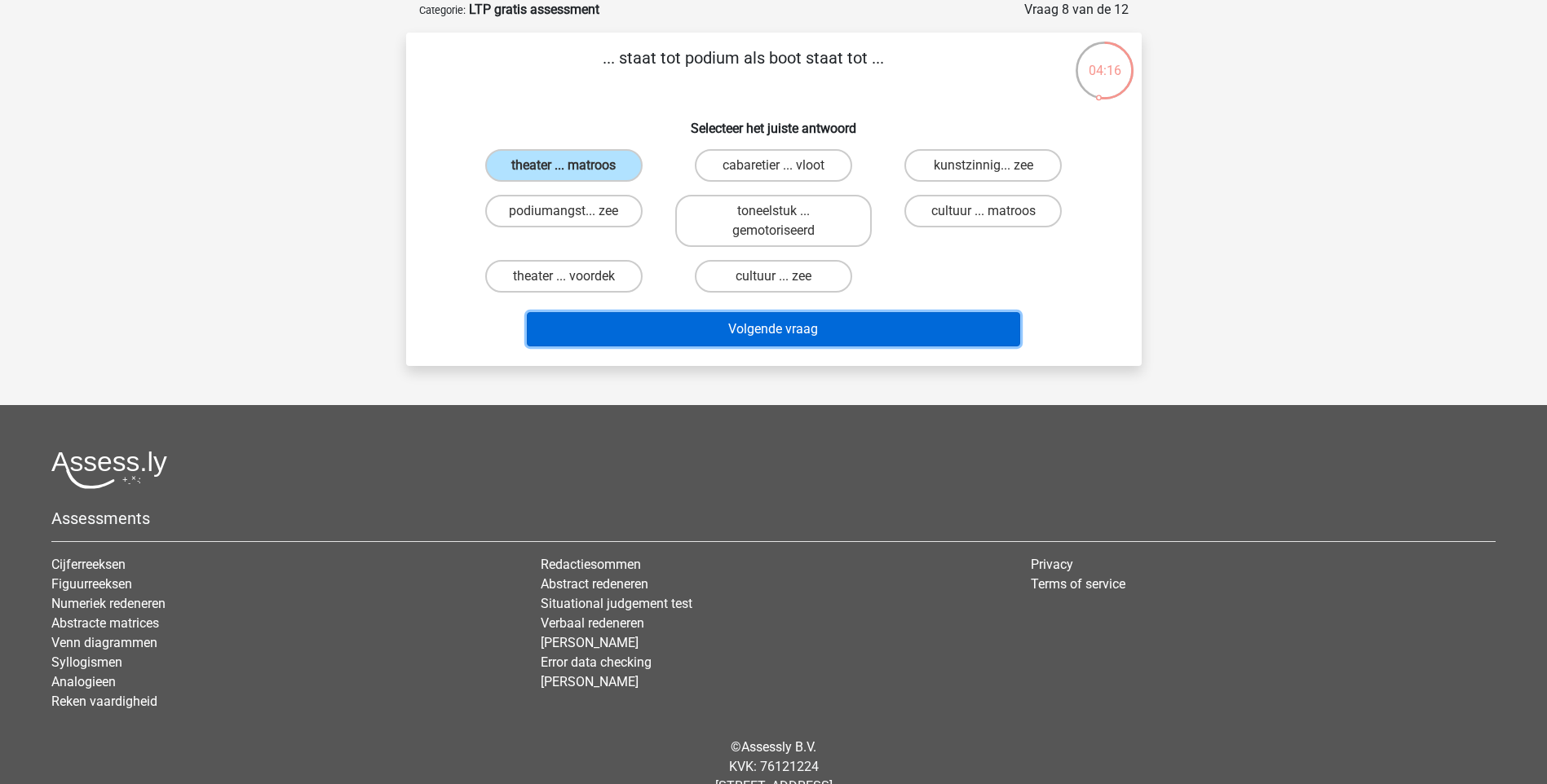
click at [765, 332] on button "Volgende vraag" at bounding box center [773, 329] width 494 height 34
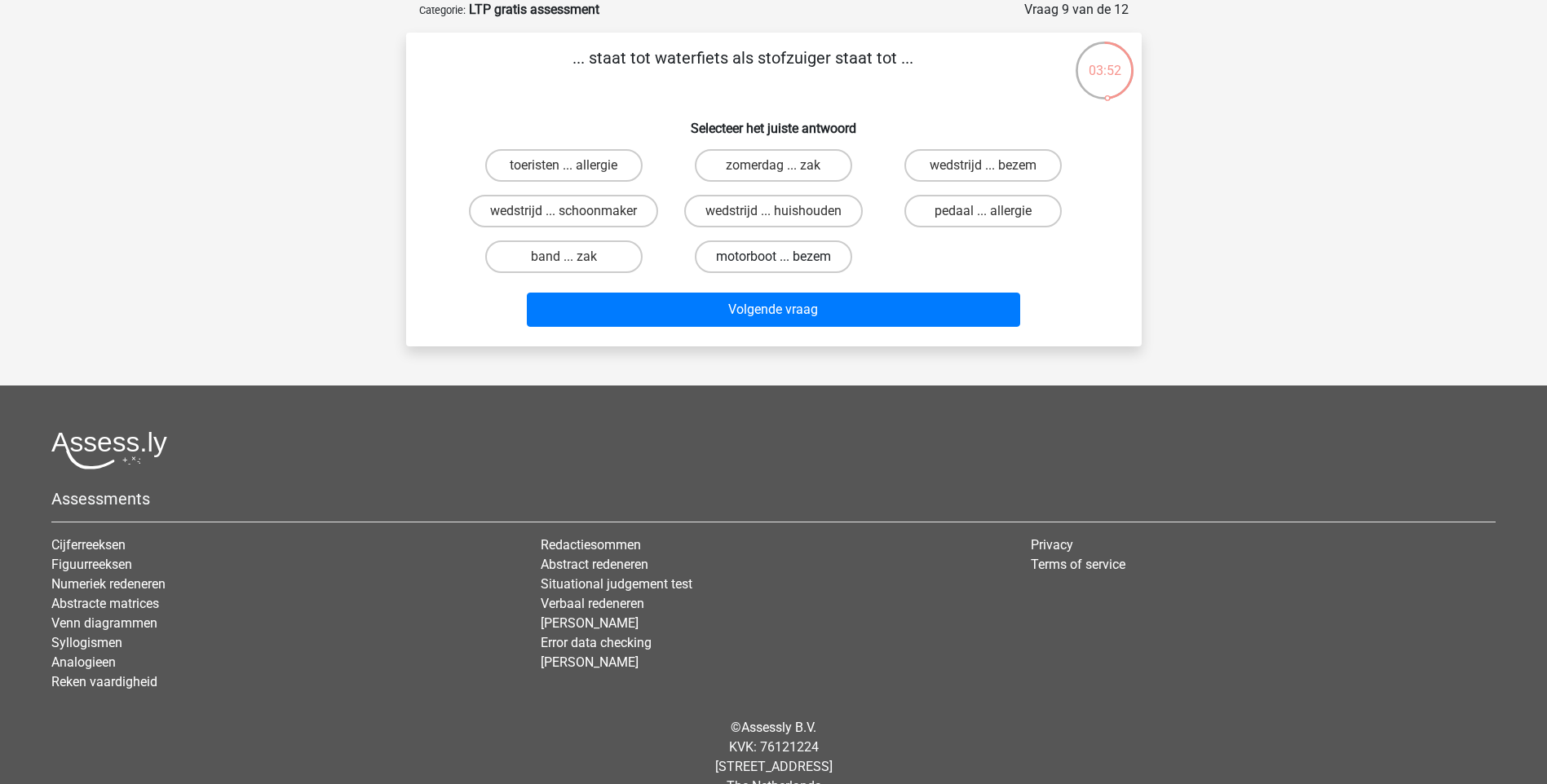
click at [810, 258] on label "motorboot ... bezem" at bounding box center [773, 257] width 158 height 33
click at [783, 258] on input "motorboot ... bezem" at bounding box center [778, 261] width 10 height 10
radio input "true"
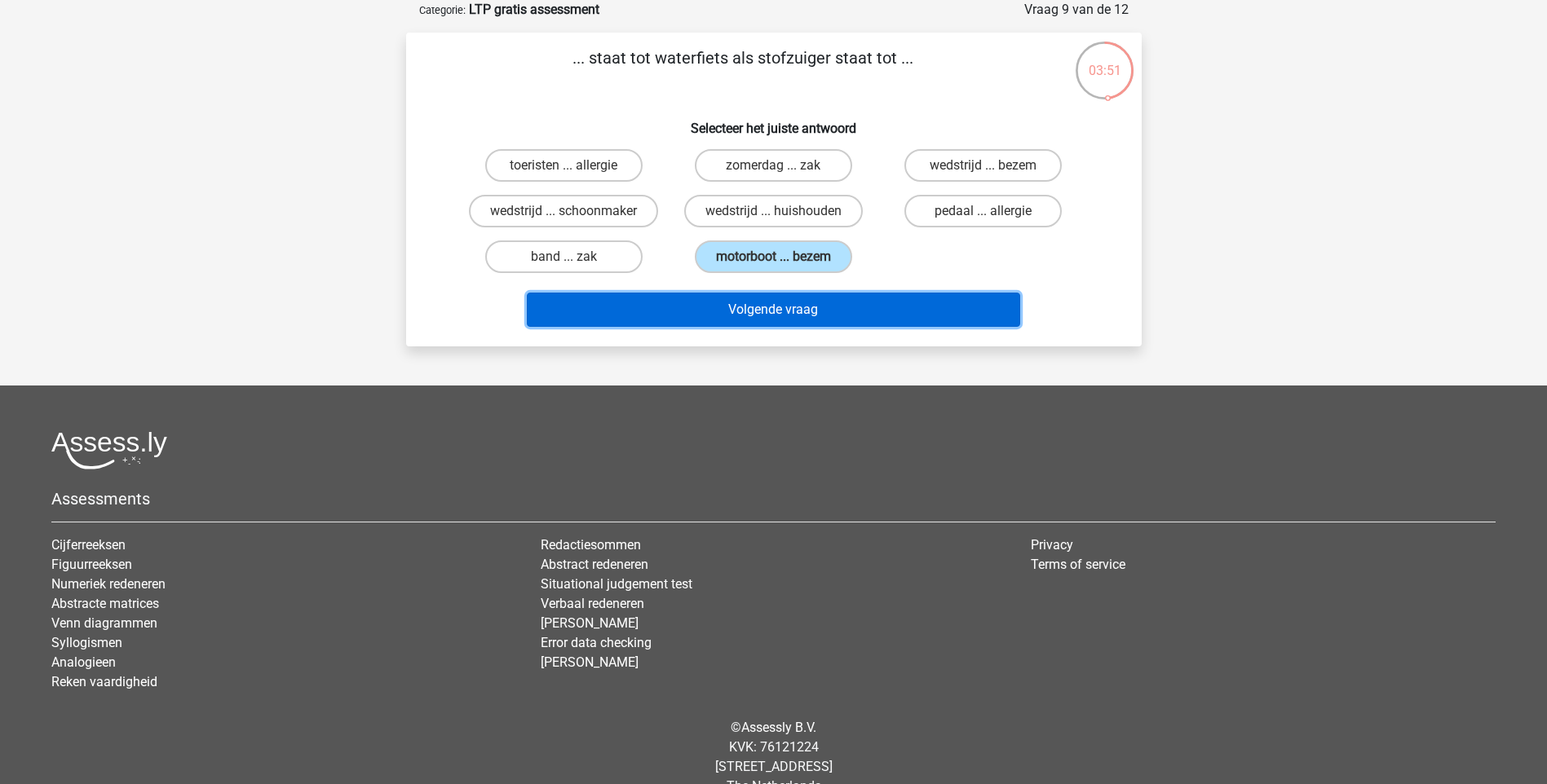
click at [811, 303] on button "Volgende vraag" at bounding box center [773, 309] width 494 height 34
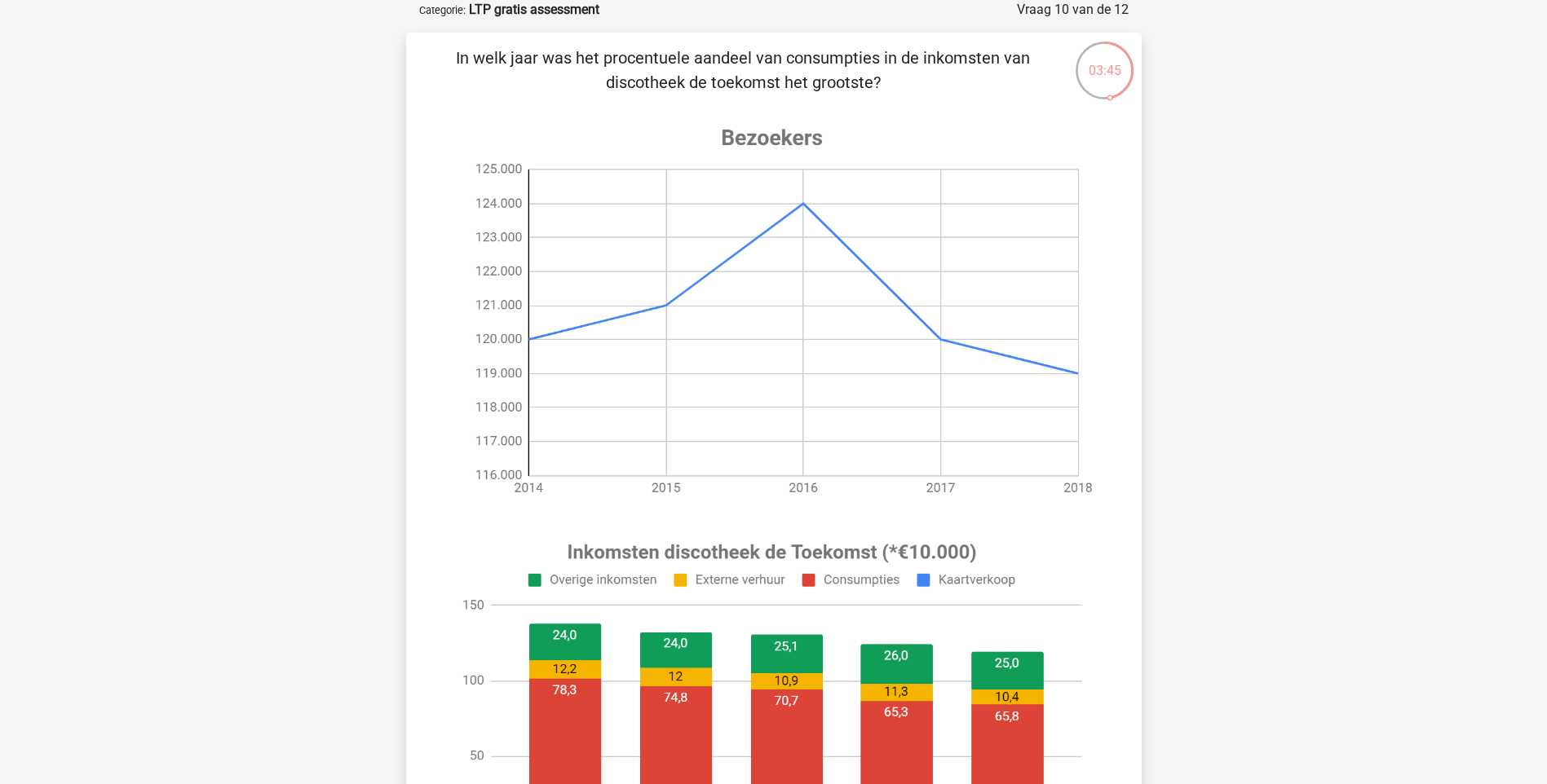
drag, startPoint x: 529, startPoint y: 58, endPoint x: 1000, endPoint y: 75, distance: 471.3
click at [1000, 75] on p "In welk jaar was het procentuele aandeel van consumpties in de inkomsten van di…" at bounding box center [743, 70] width 622 height 49
drag, startPoint x: 1000, startPoint y: 75, endPoint x: 747, endPoint y: 89, distance: 253.4
click at [747, 89] on p "In welk jaar was het procentuele aandeel van consumpties in de inkomsten van di…" at bounding box center [743, 70] width 622 height 49
drag, startPoint x: 455, startPoint y: 58, endPoint x: 1037, endPoint y: 86, distance: 582.7
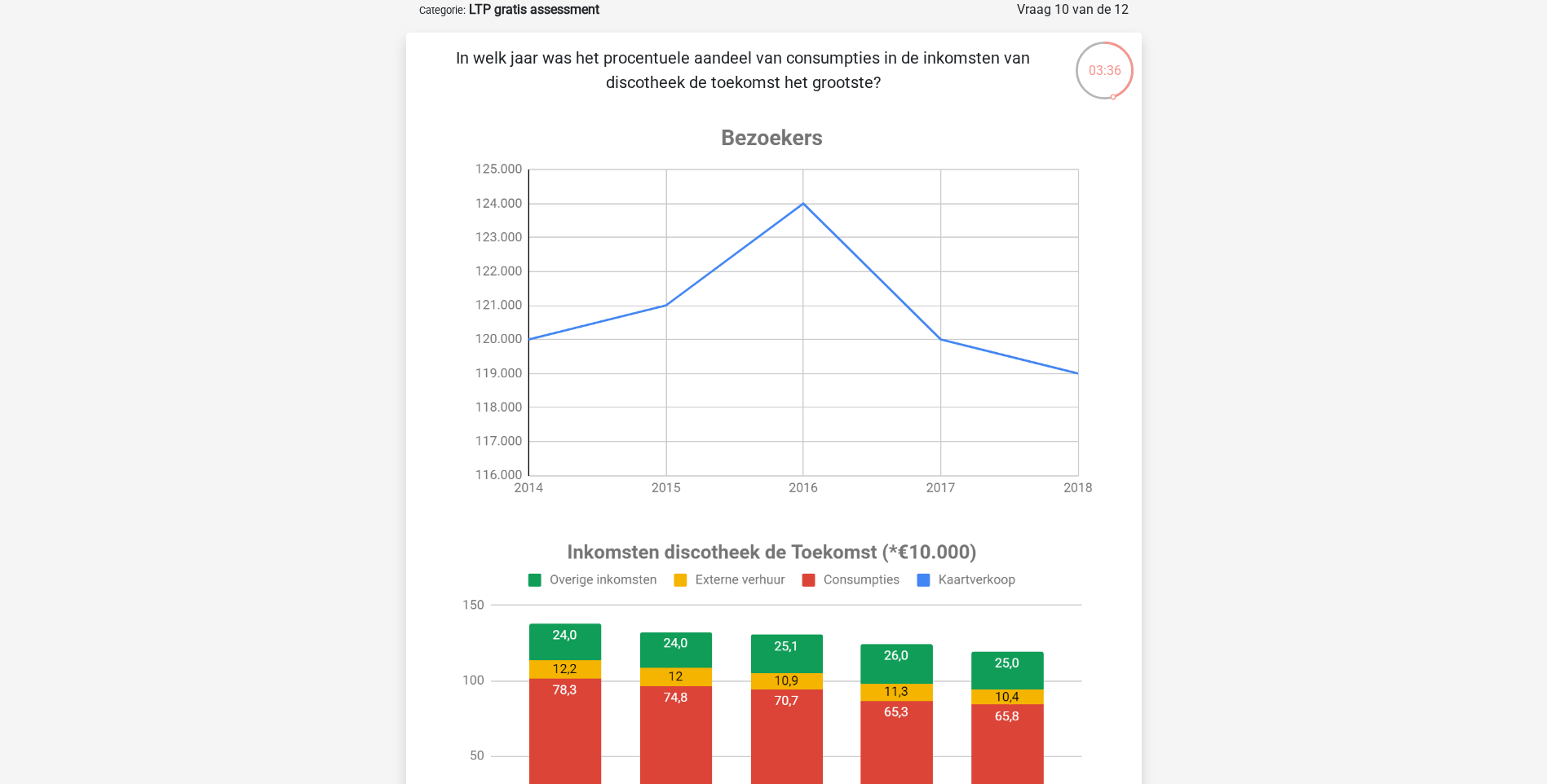
click at [1037, 86] on p "In welk jaar was het procentuele aandeel van consumpties in de inkomsten van di…" at bounding box center [743, 70] width 622 height 49
click at [657, 69] on p "In welk jaar was het procentuele aandeel van consumpties in de inkomsten van di…" at bounding box center [743, 70] width 622 height 49
drag, startPoint x: 657, startPoint y: 59, endPoint x: 1029, endPoint y: 59, distance: 372.0
click at [1029, 59] on p "In welk jaar was het procentuele aandeel van consumpties in de inkomsten van di…" at bounding box center [743, 70] width 622 height 49
drag, startPoint x: 717, startPoint y: 92, endPoint x: 770, endPoint y: 91, distance: 53.0
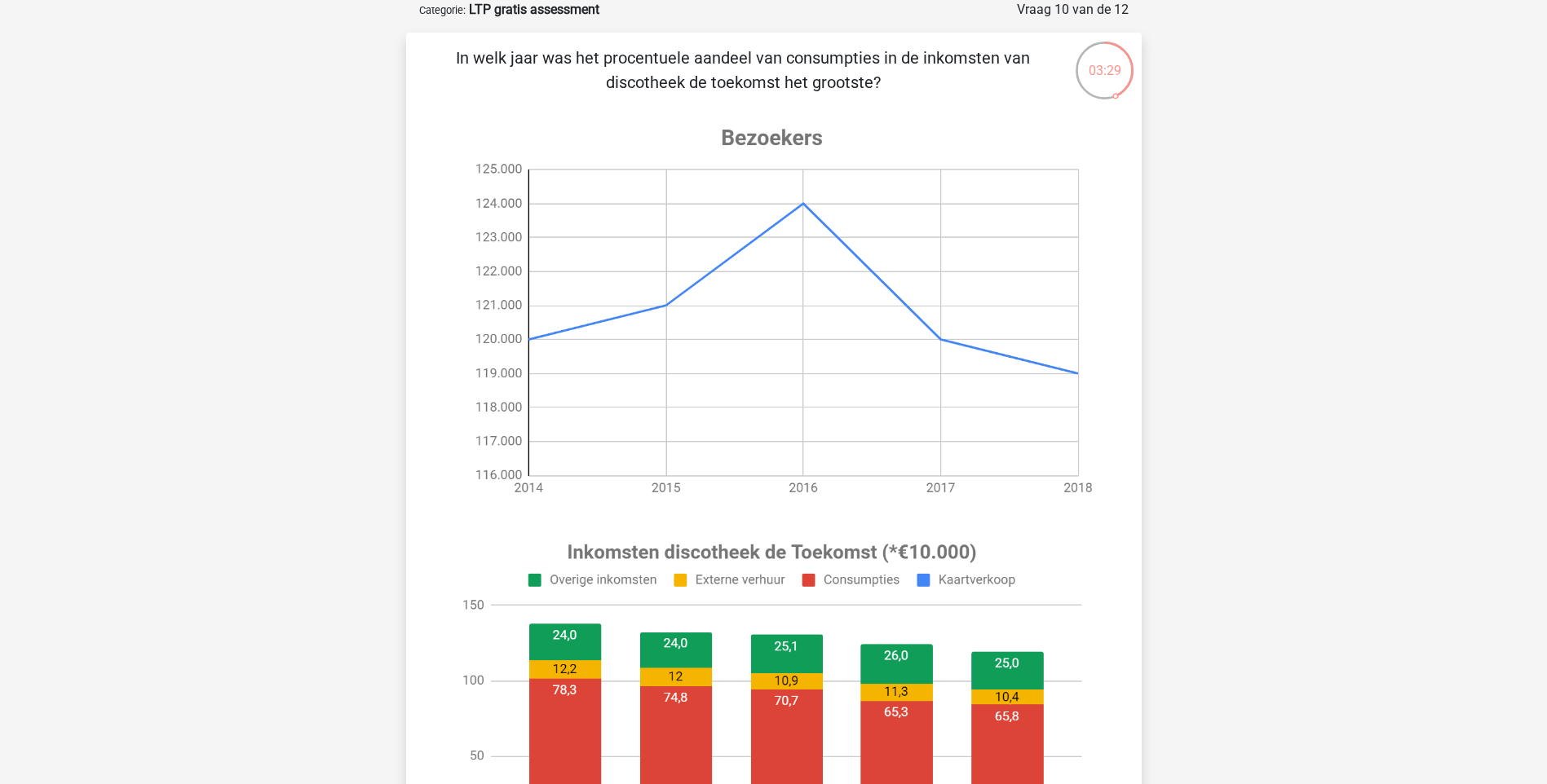
click at [770, 91] on p "In welk jaar was het procentuele aandeel van consumpties in de inkomsten van di…" at bounding box center [743, 70] width 622 height 49
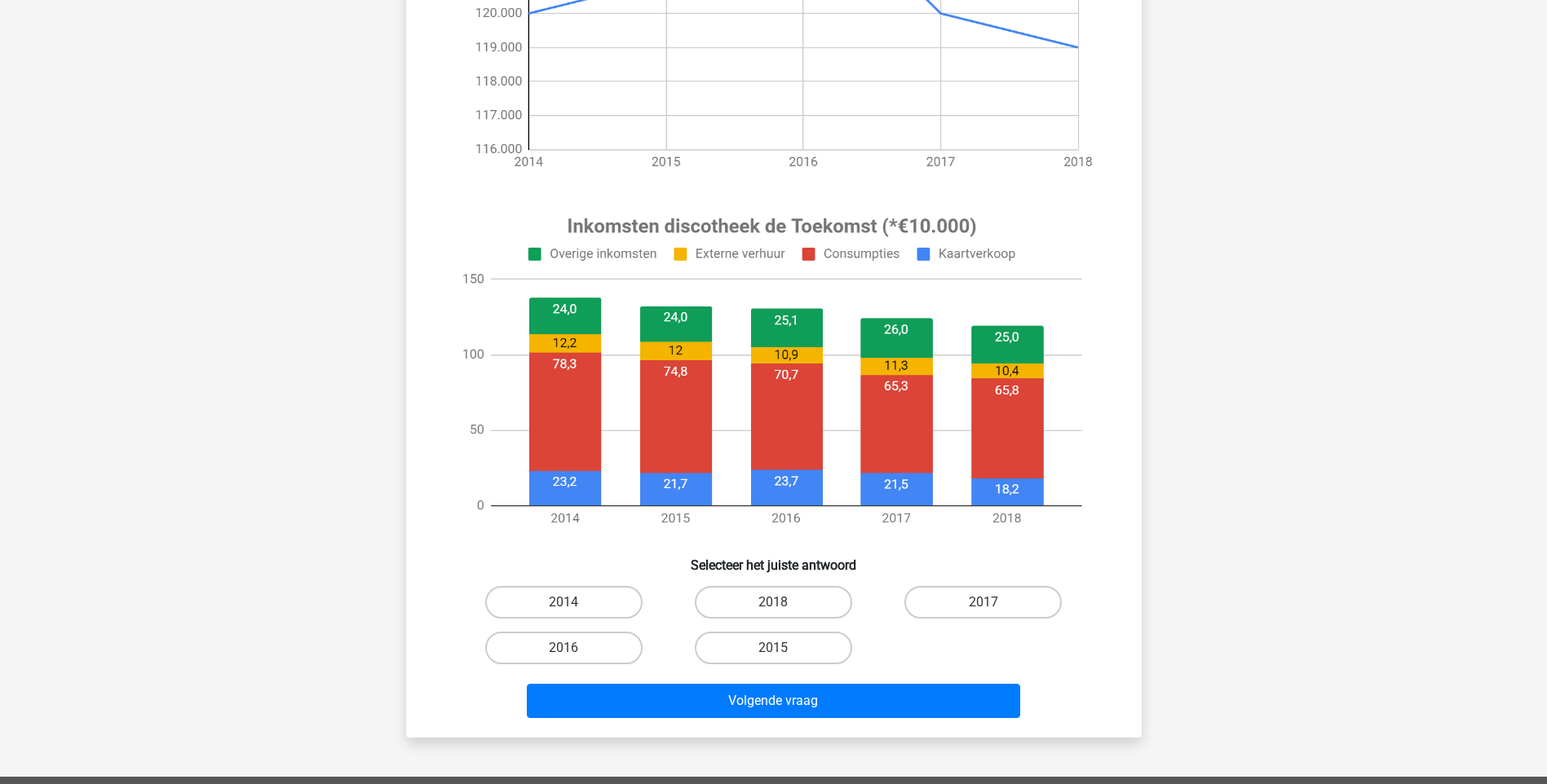
scroll to position [0, 0]
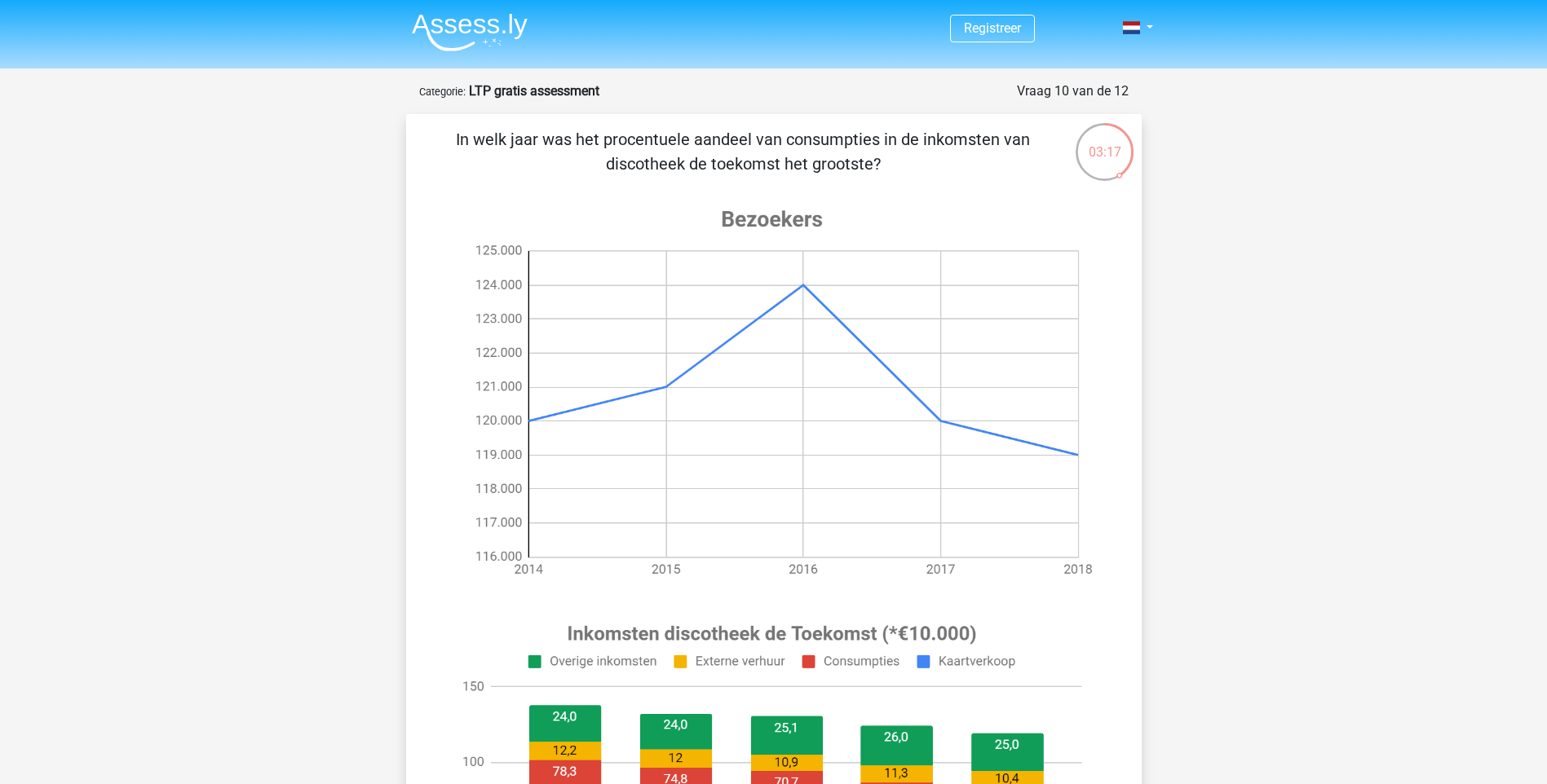
drag, startPoint x: 495, startPoint y: 154, endPoint x: 549, endPoint y: 148, distance: 54.3
click at [509, 153] on p "In welk jaar was het procentuele aandeel van consumpties in de inkomsten van di…" at bounding box center [743, 152] width 622 height 49
drag, startPoint x: 792, startPoint y: 142, endPoint x: 857, endPoint y: 177, distance: 73.8
click at [857, 177] on div "In welk jaar was het procentuele aandeel van consumpties in de inkomsten van di…" at bounding box center [774, 629] width 723 height 1005
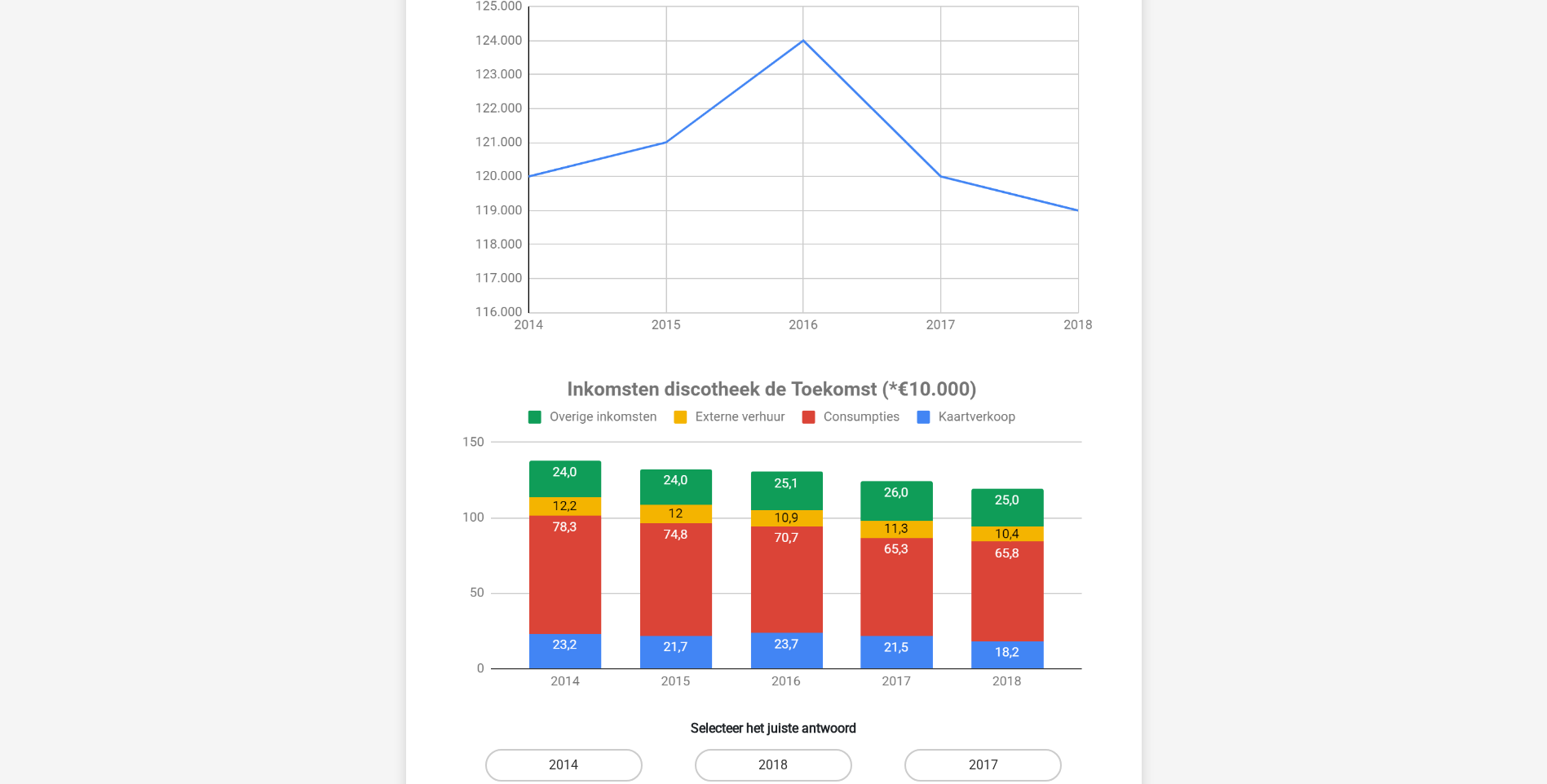
scroll to position [81, 0]
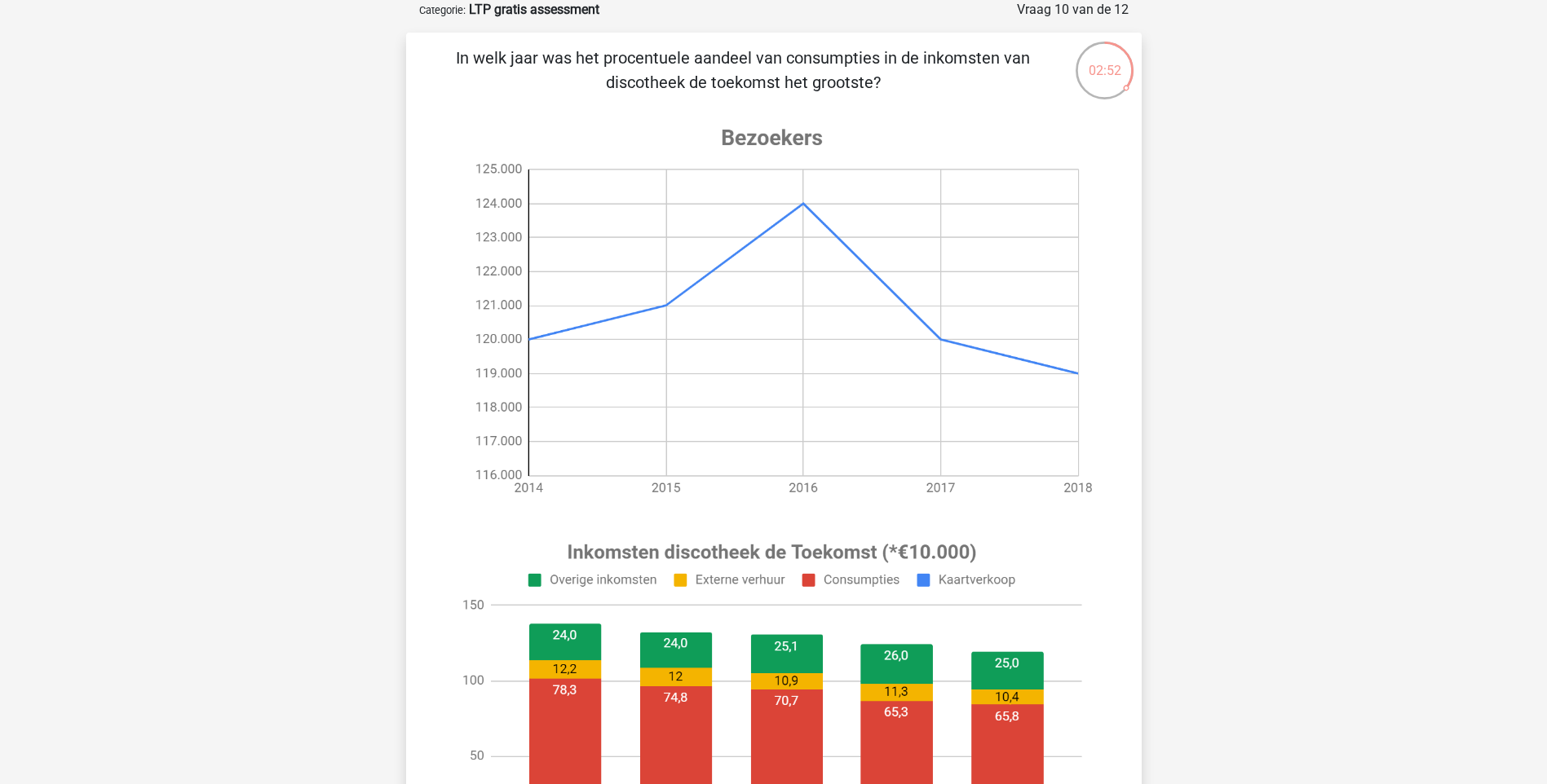
drag, startPoint x: 700, startPoint y: 59, endPoint x: 960, endPoint y: 60, distance: 260.0
click at [960, 60] on p "In welk jaar was het procentuele aandeel van consumpties in de inkomsten van di…" at bounding box center [743, 70] width 622 height 49
drag, startPoint x: 960, startPoint y: 60, endPoint x: 925, endPoint y: 86, distance: 43.6
click at [925, 86] on p "In welk jaar was het procentuele aandeel van consumpties in de inkomsten van di…" at bounding box center [743, 70] width 622 height 49
drag, startPoint x: 635, startPoint y: 78, endPoint x: 926, endPoint y: 87, distance: 291.1
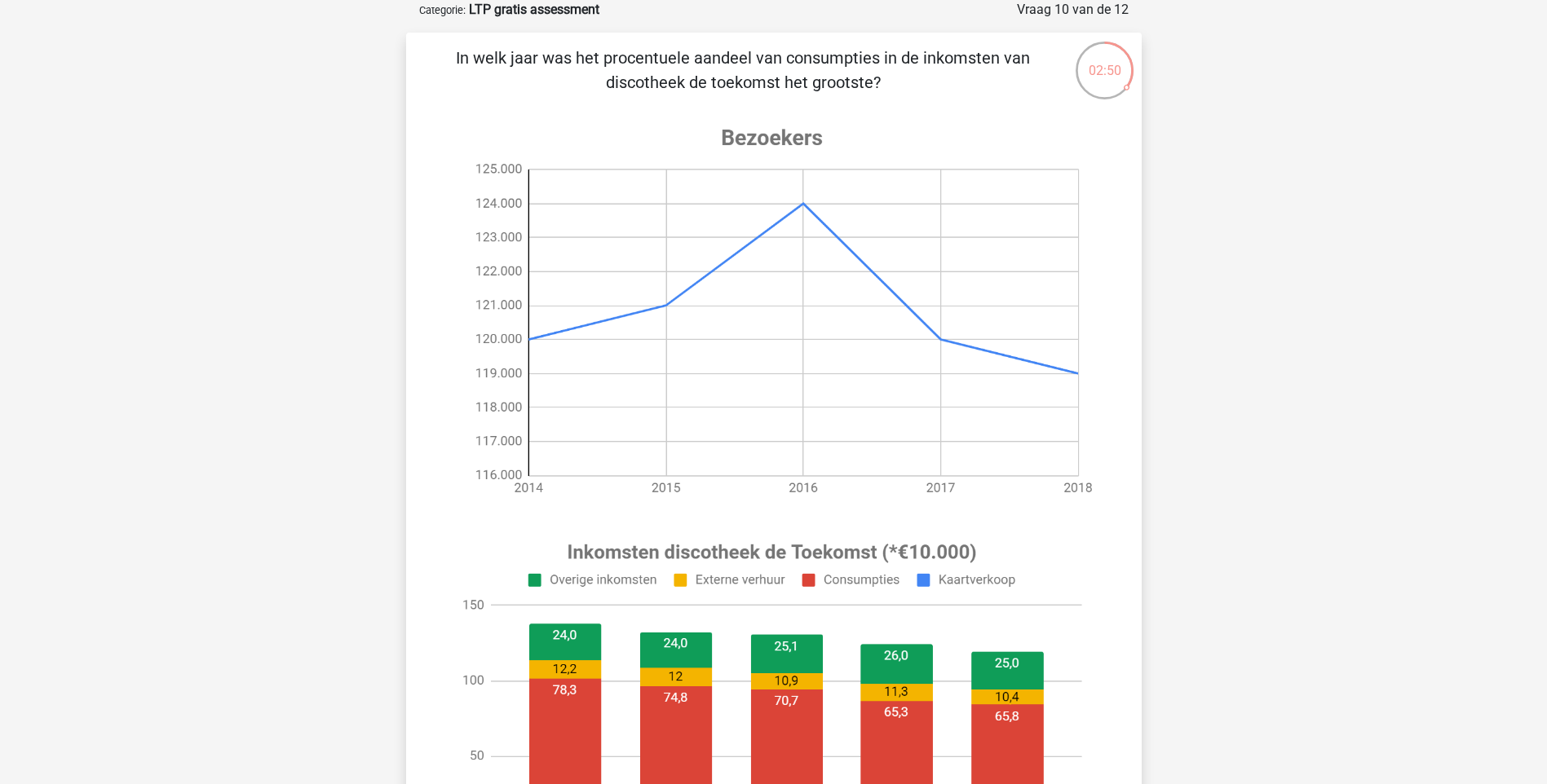
click at [926, 87] on p "In welk jaar was het procentuele aandeel van consumpties in de inkomsten van di…" at bounding box center [743, 70] width 622 height 49
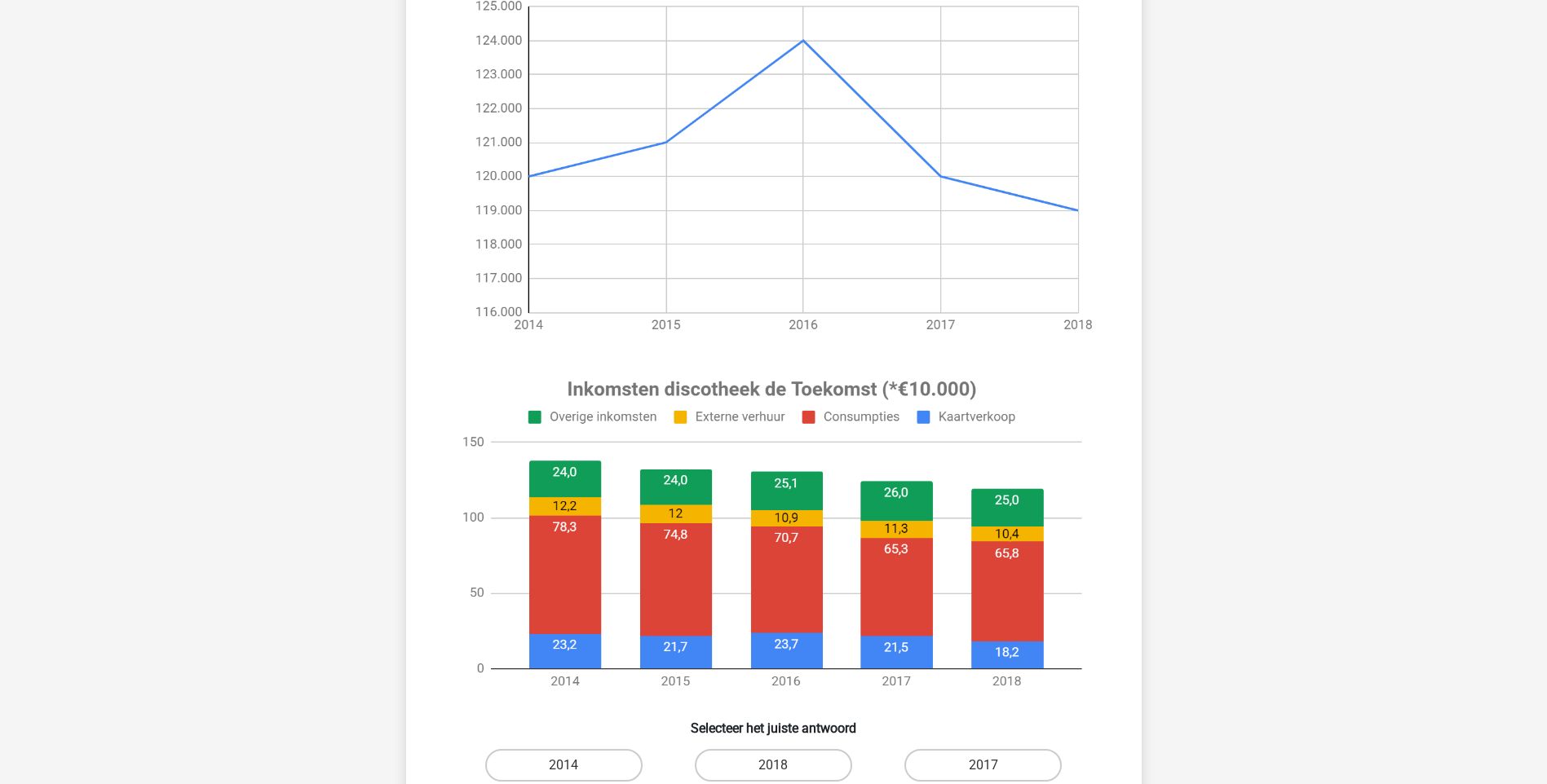
scroll to position [489, 0]
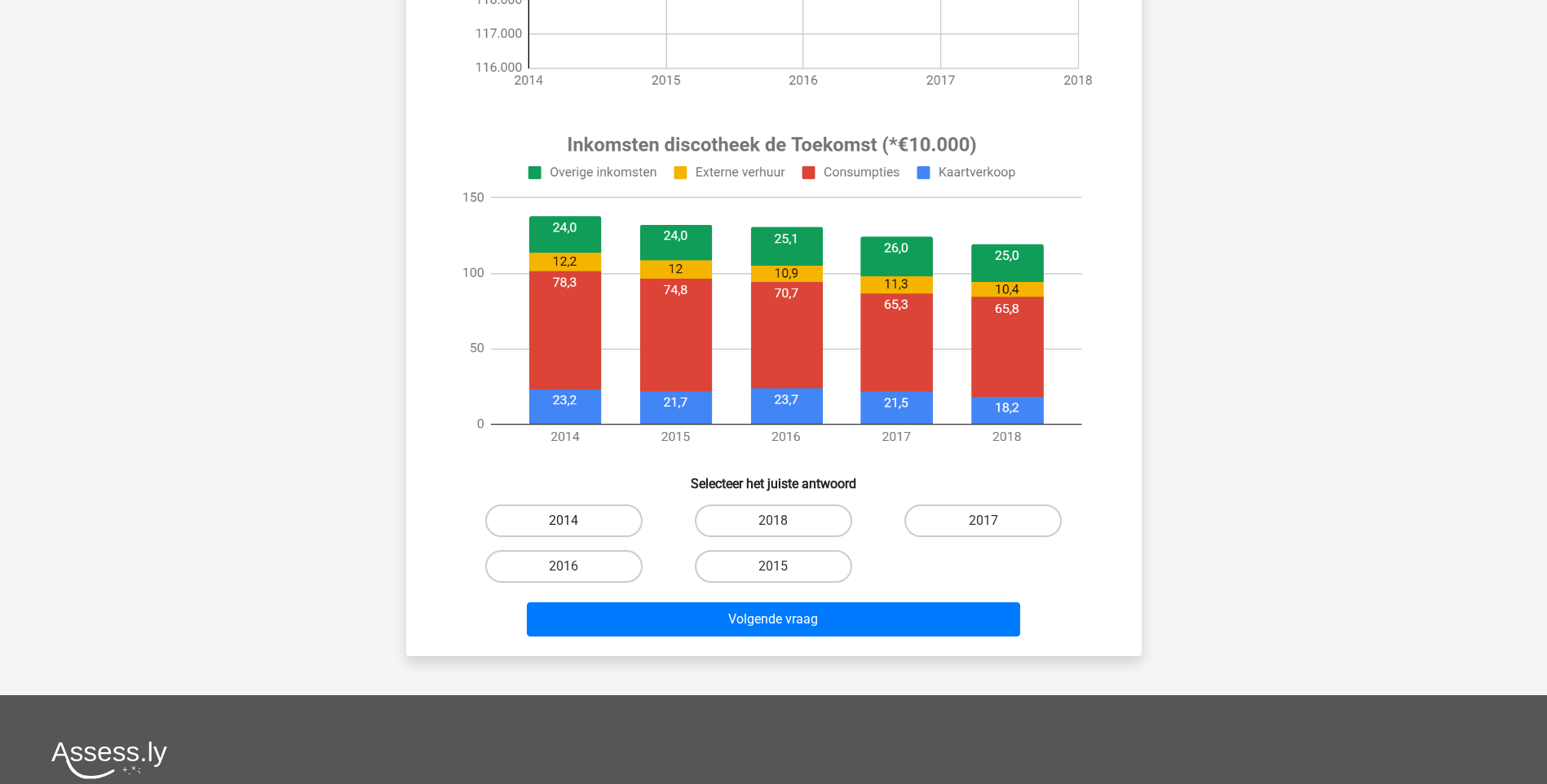
click at [596, 526] on label "2014" at bounding box center [563, 521] width 158 height 33
click at [574, 526] on input "2014" at bounding box center [568, 525] width 10 height 10
radio input "true"
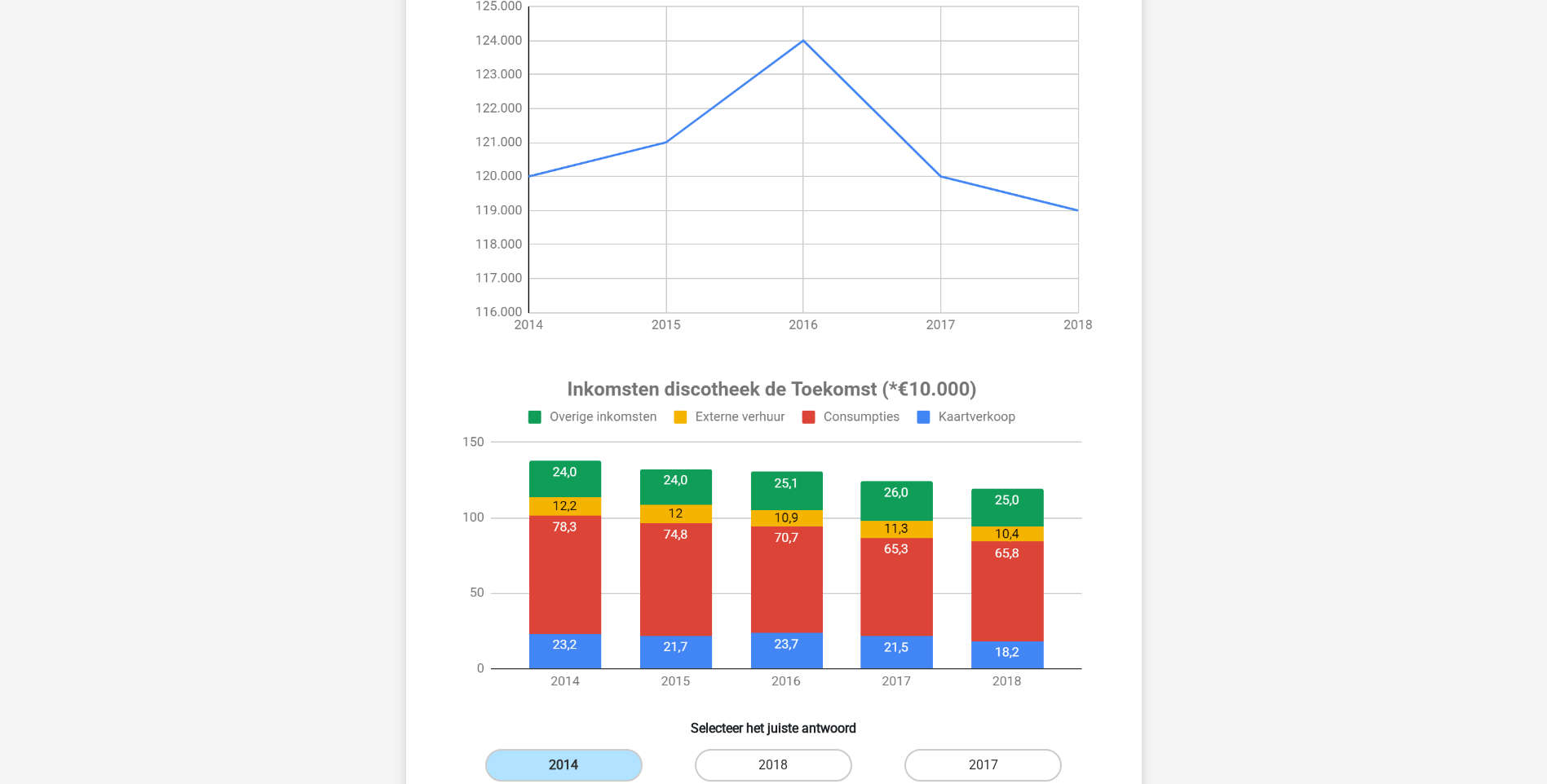
scroll to position [163, 0]
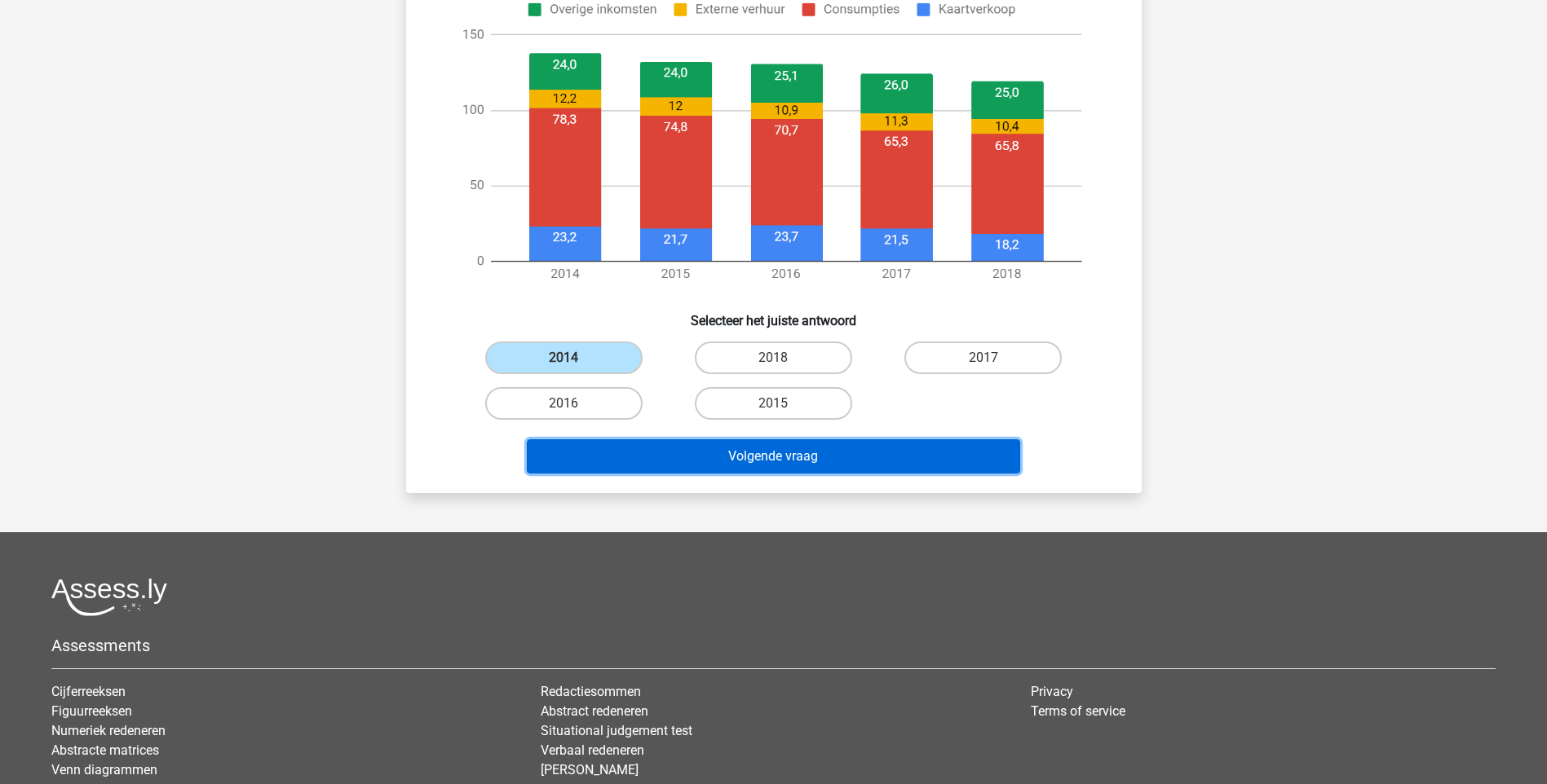
click at [821, 448] on button "Volgende vraag" at bounding box center [773, 457] width 494 height 34
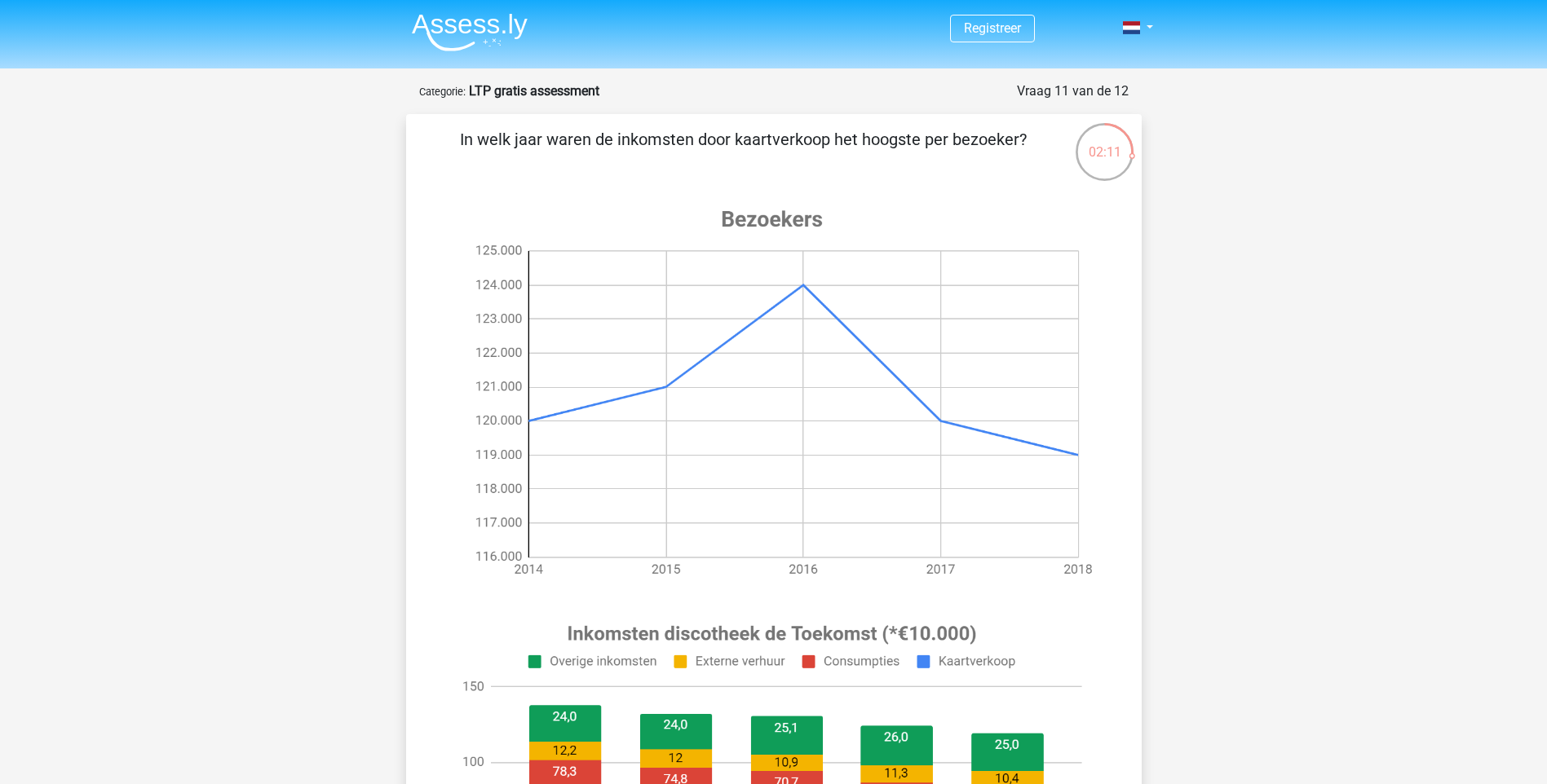
scroll to position [408, 0]
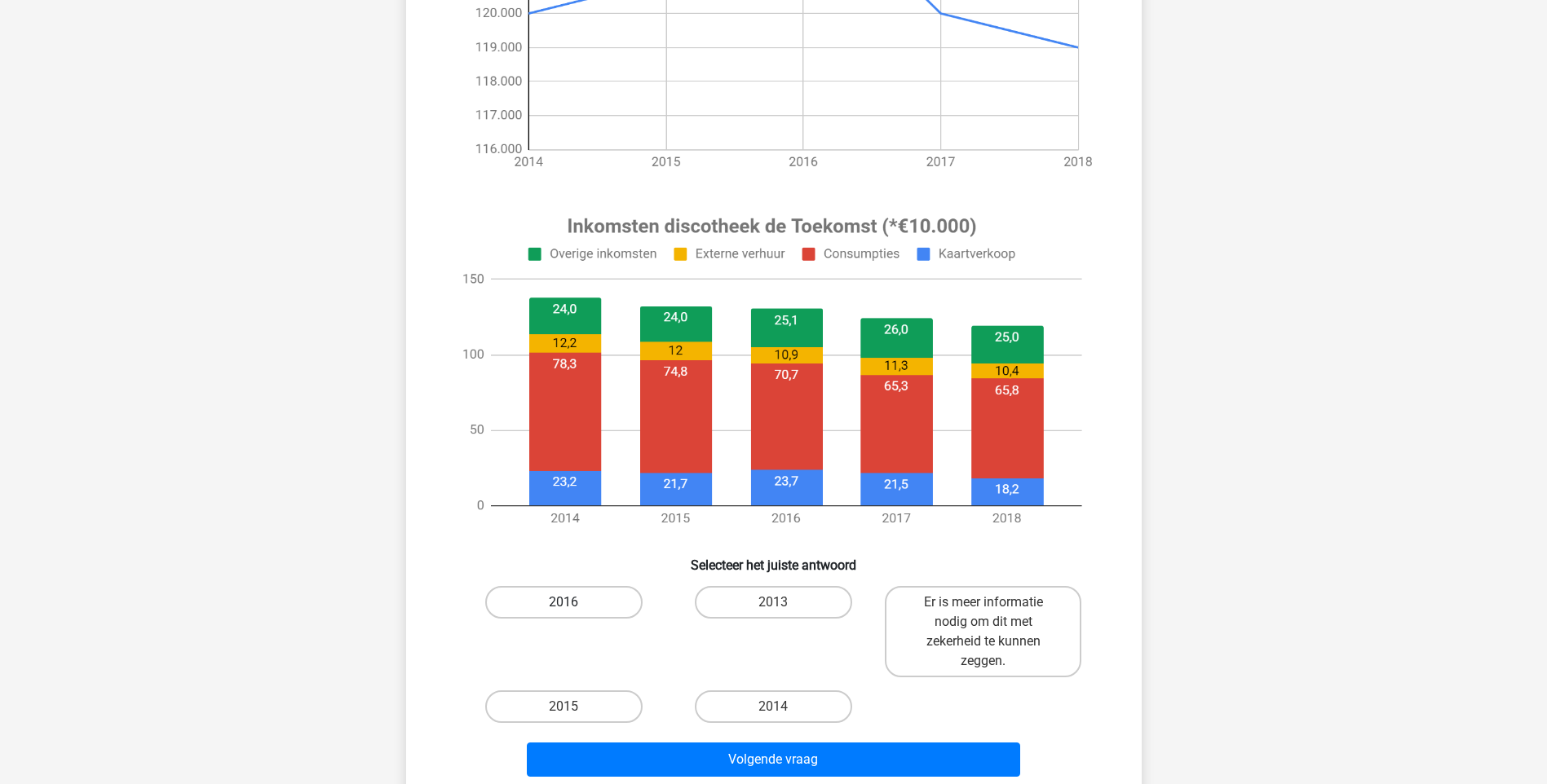
click at [599, 602] on label "2016" at bounding box center [563, 602] width 158 height 33
click at [574, 603] on input "2016" at bounding box center [568, 608] width 10 height 10
radio input "true"
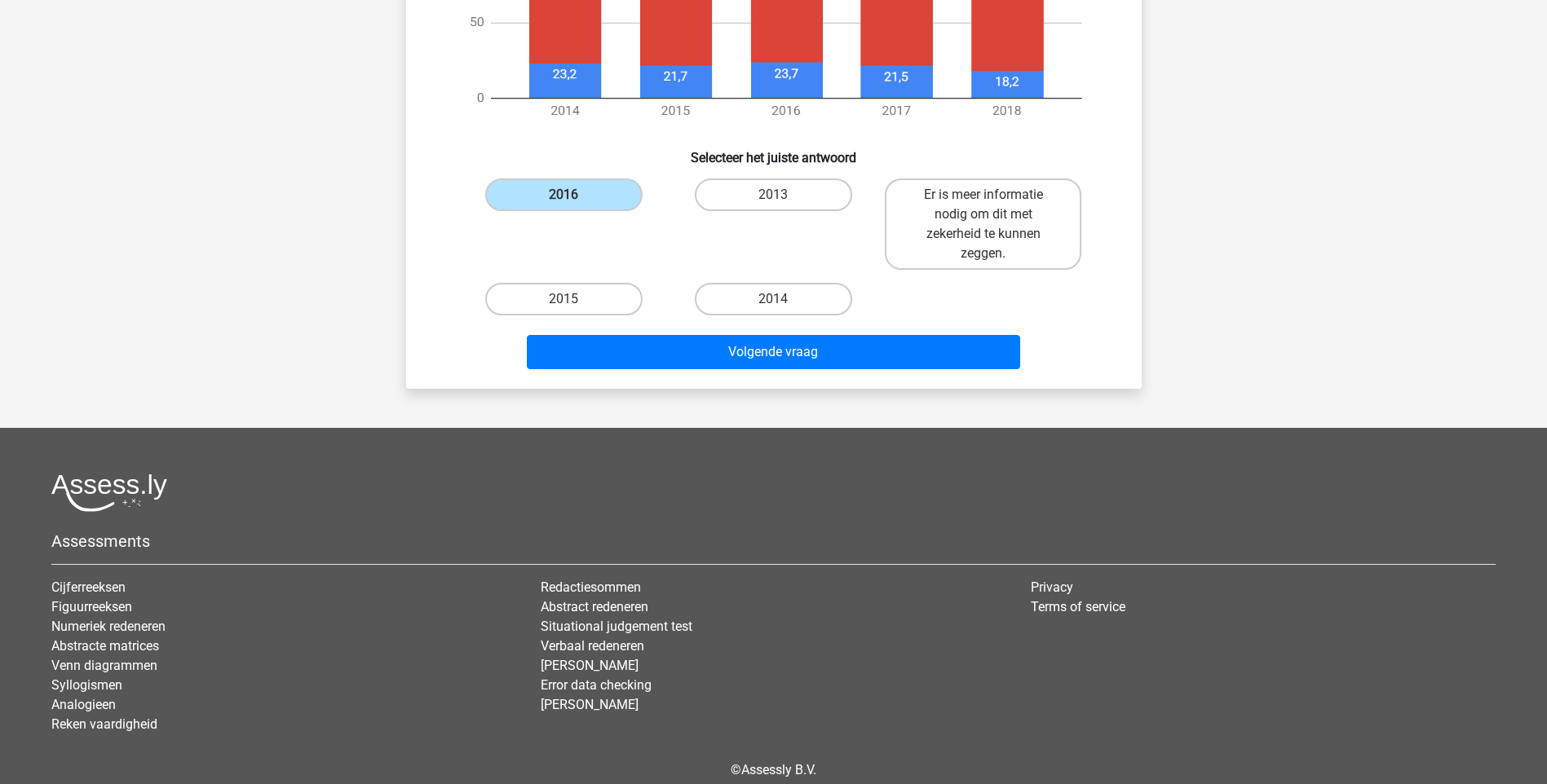
click at [857, 375] on div "Volgende vraag" at bounding box center [773, 355] width 630 height 41
click at [965, 210] on label "Er is meer informatie nodig om dit met zekerheid te kunnen zeggen." at bounding box center [984, 224] width 196 height 92
click at [984, 206] on input "Er is meer informatie nodig om dit met zekerheid te kunnen zeggen." at bounding box center [988, 200] width 10 height 10
radio input "true"
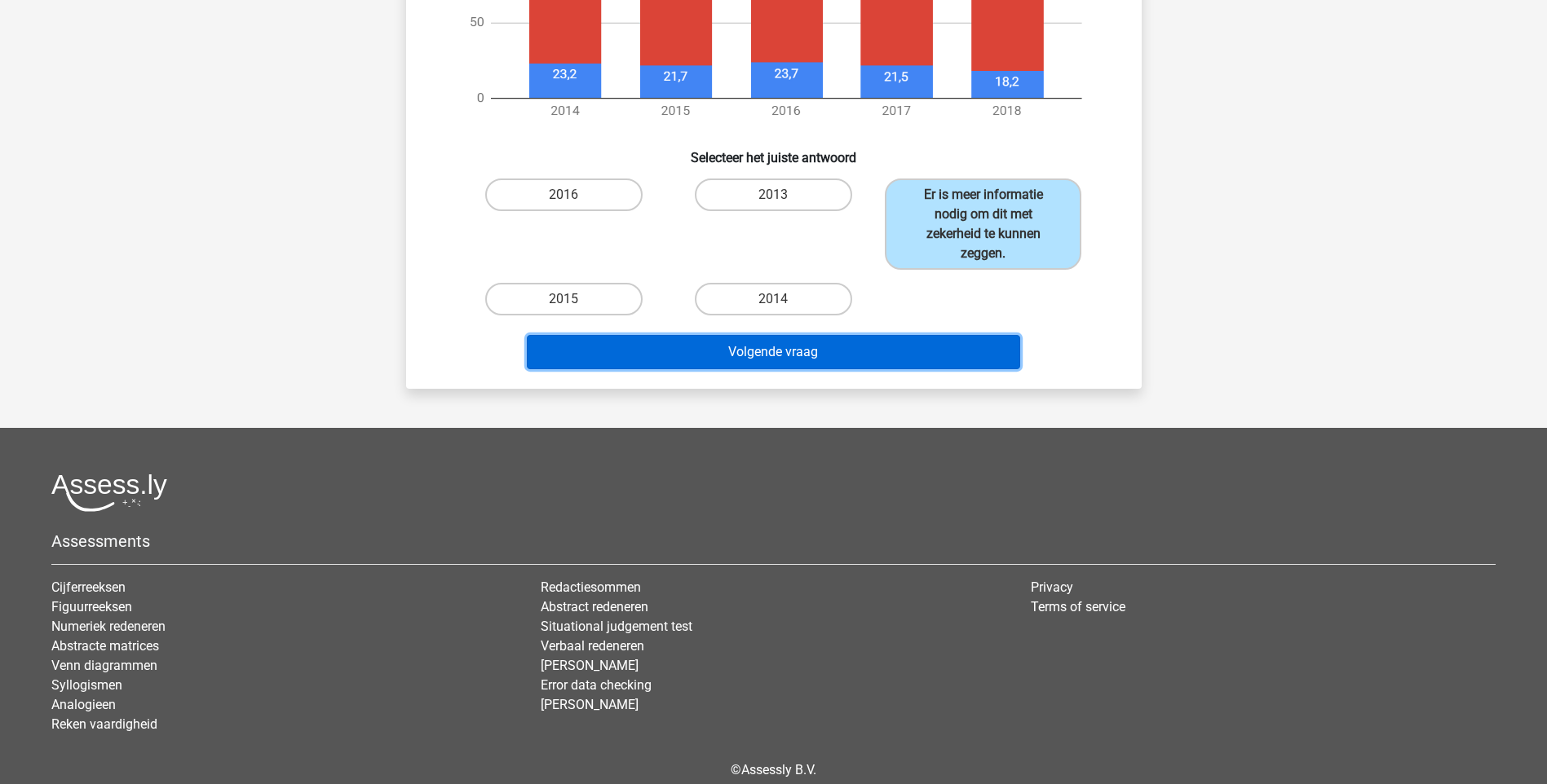
click at [891, 352] on button "Volgende vraag" at bounding box center [773, 352] width 494 height 34
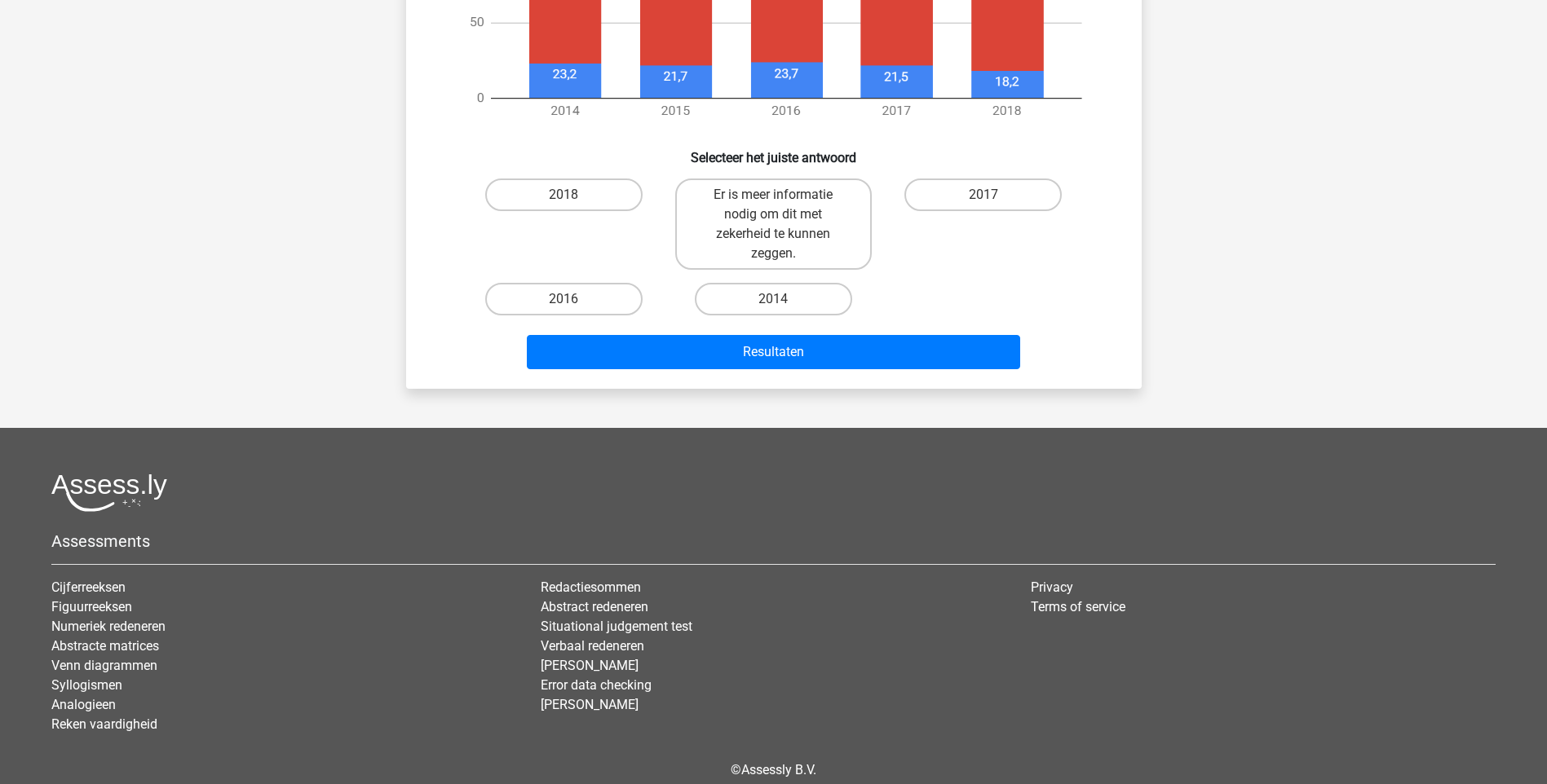
scroll to position [81, 0]
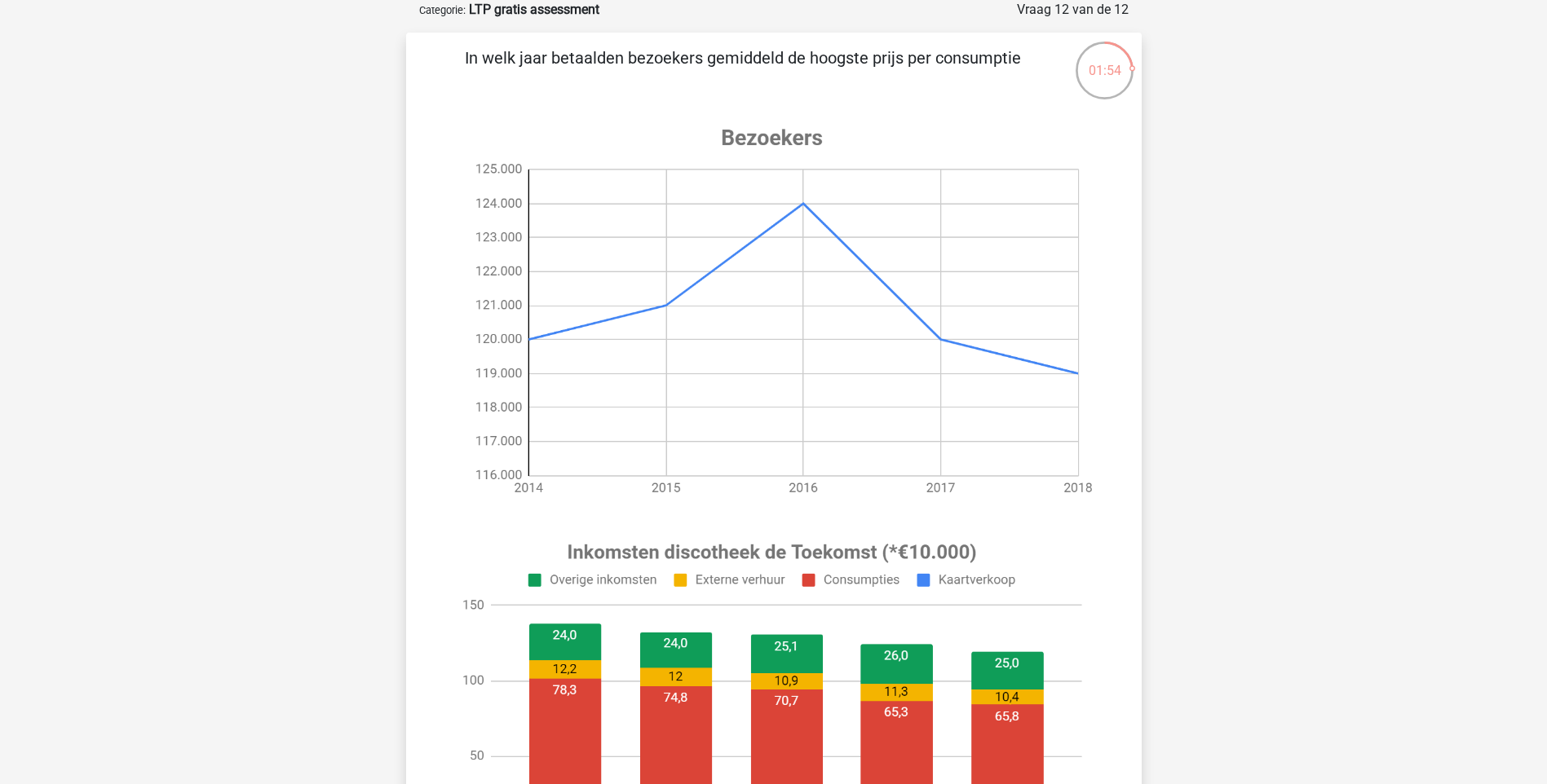
drag, startPoint x: 536, startPoint y: 67, endPoint x: 1019, endPoint y: 75, distance: 483.1
click at [1019, 75] on p "In welk jaar betaalden bezoekers gemiddeld de hoogste prijs per consumptie" at bounding box center [743, 70] width 622 height 49
drag, startPoint x: 1019, startPoint y: 75, endPoint x: 984, endPoint y: 111, distance: 50.2
click at [984, 111] on image at bounding box center [772, 311] width 653 height 408
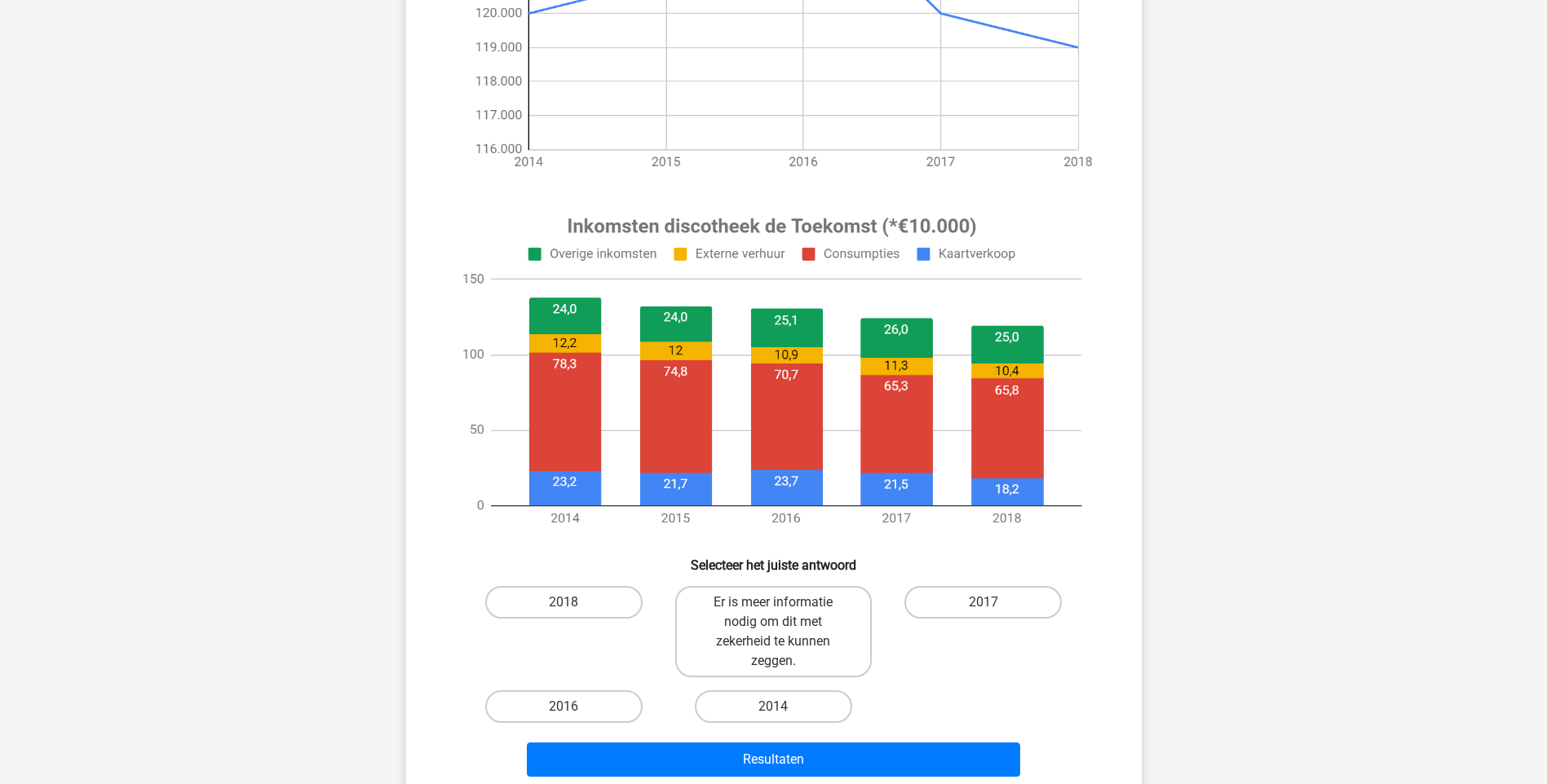
scroll to position [0, 0]
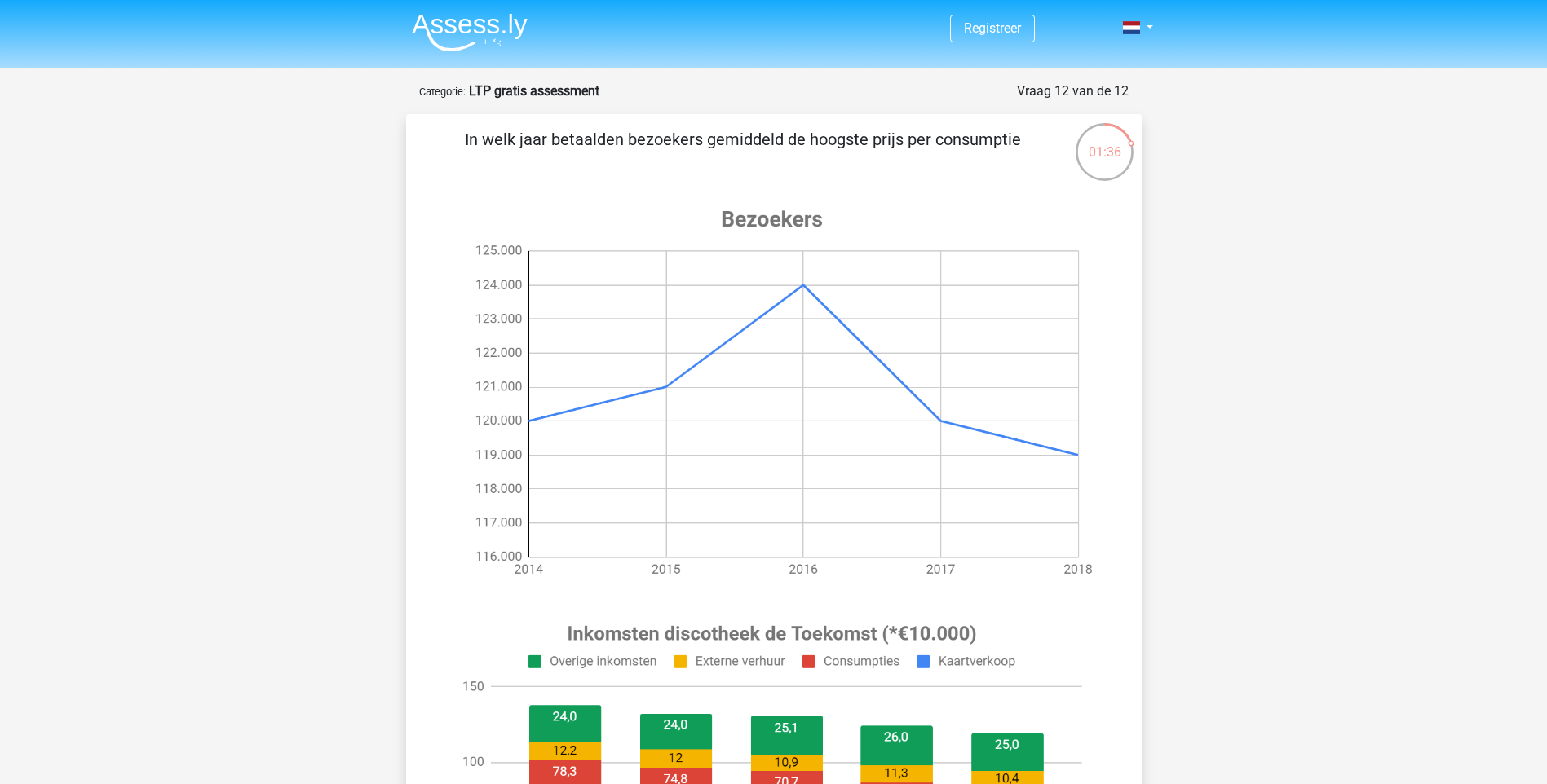
drag, startPoint x: 664, startPoint y: 140, endPoint x: 967, endPoint y: 130, distance: 303.2
click at [967, 130] on p "In welk jaar betaalden bezoekers gemiddeld de hoogste prijs per consumptie" at bounding box center [743, 152] width 622 height 49
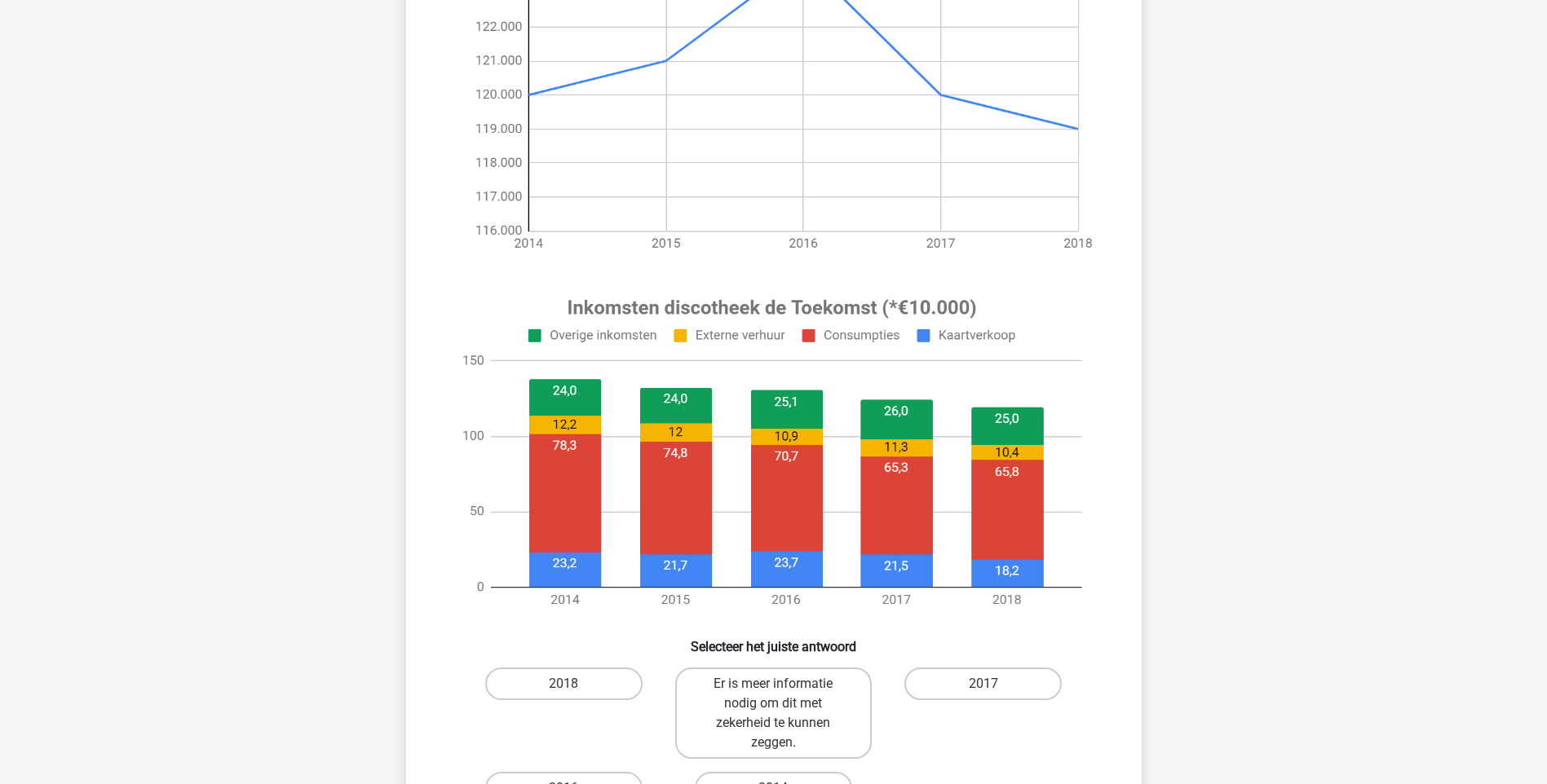
scroll to position [652, 0]
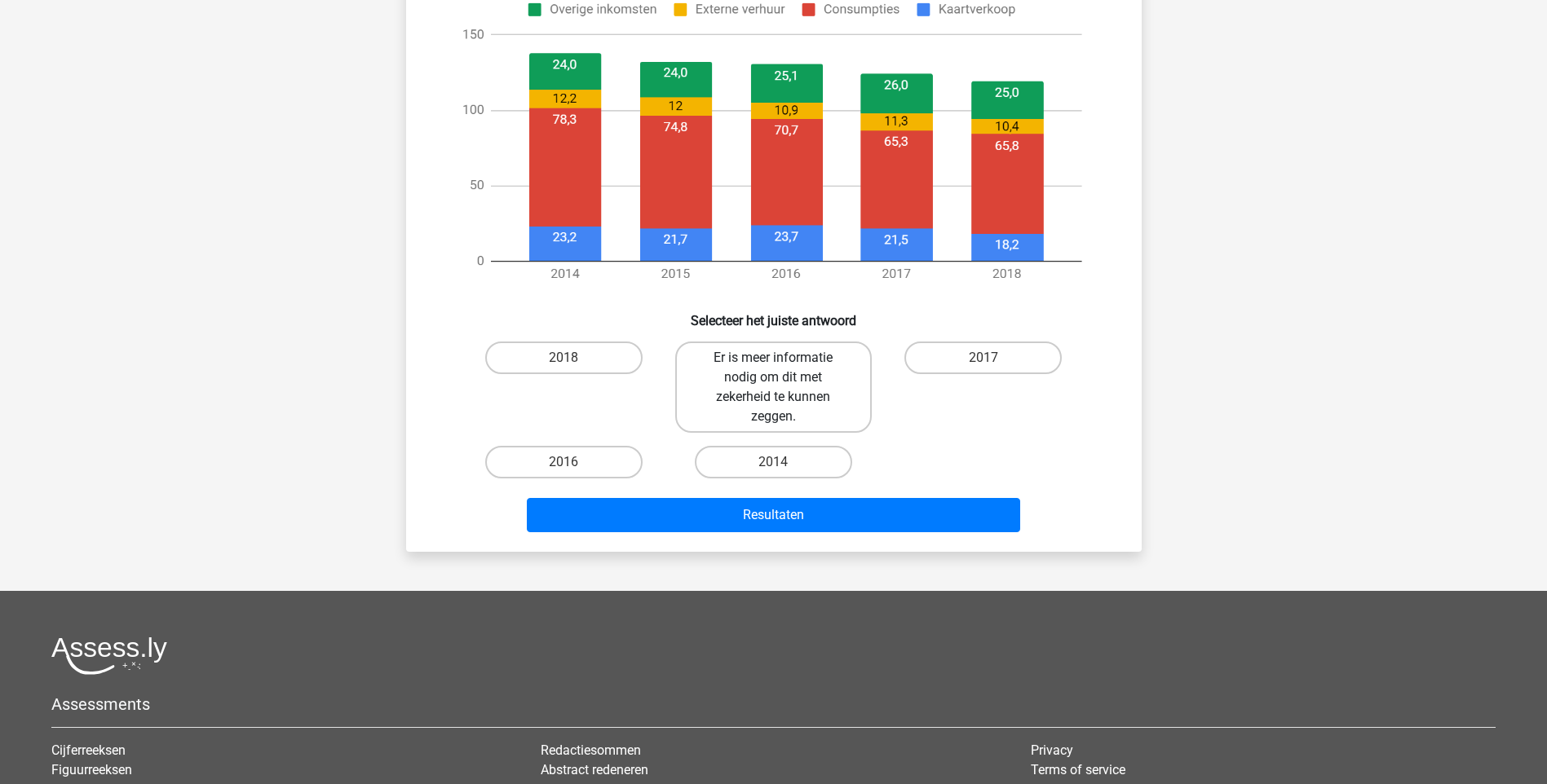
click at [770, 385] on label "Er is meer informatie nodig om dit met zekerheid te kunnen zeggen." at bounding box center [773, 387] width 196 height 92
click at [773, 369] on input "Er is meer informatie nodig om dit met zekerheid te kunnen zeggen." at bounding box center [778, 362] width 10 height 10
radio input "true"
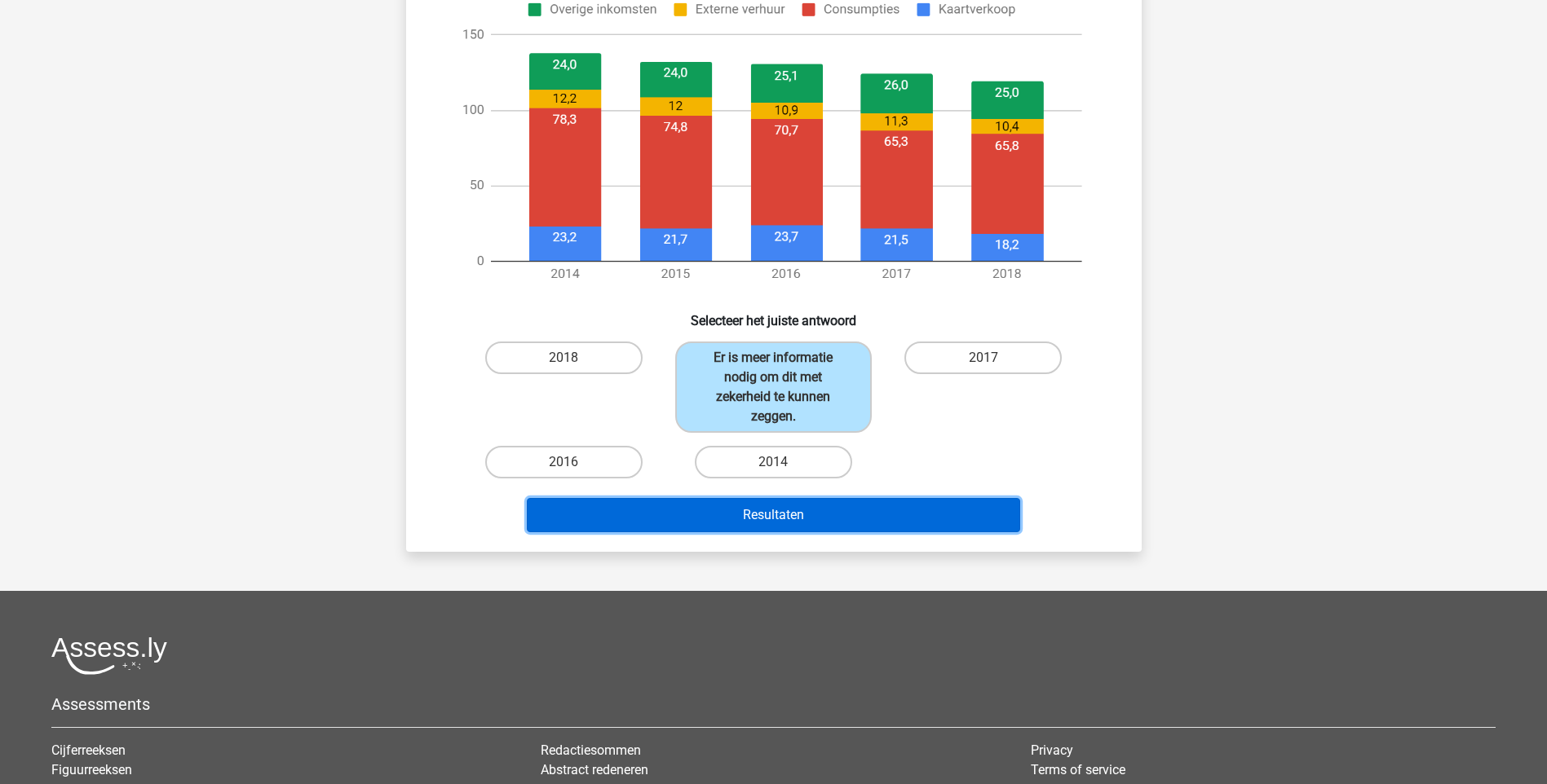
click at [847, 514] on button "Resultaten" at bounding box center [773, 515] width 494 height 34
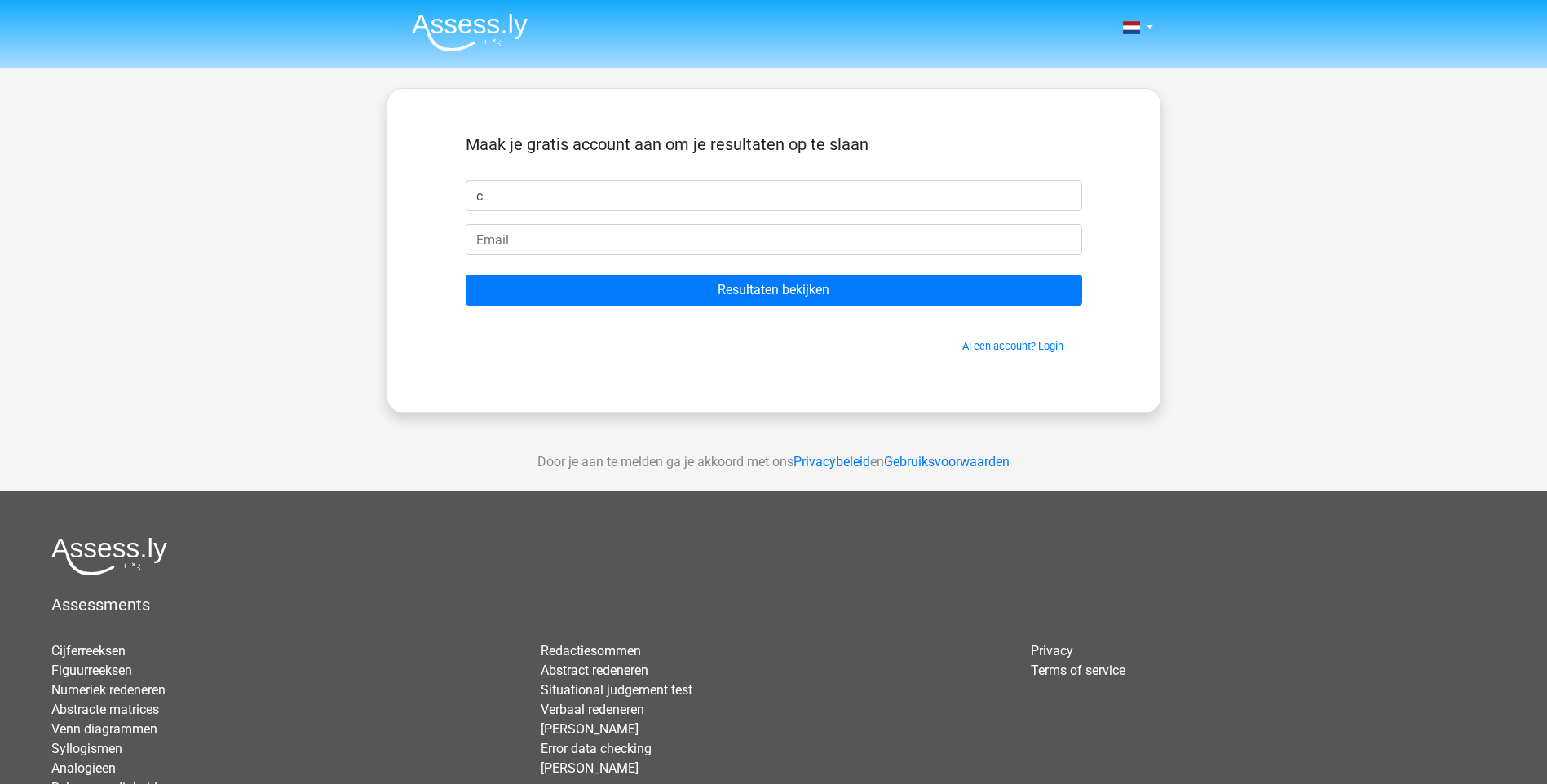
type input "[DEMOGRAPHIC_DATA]"
click at [528, 249] on input "email" at bounding box center [773, 240] width 616 height 31
type input "c.visser2102@gmail.com"
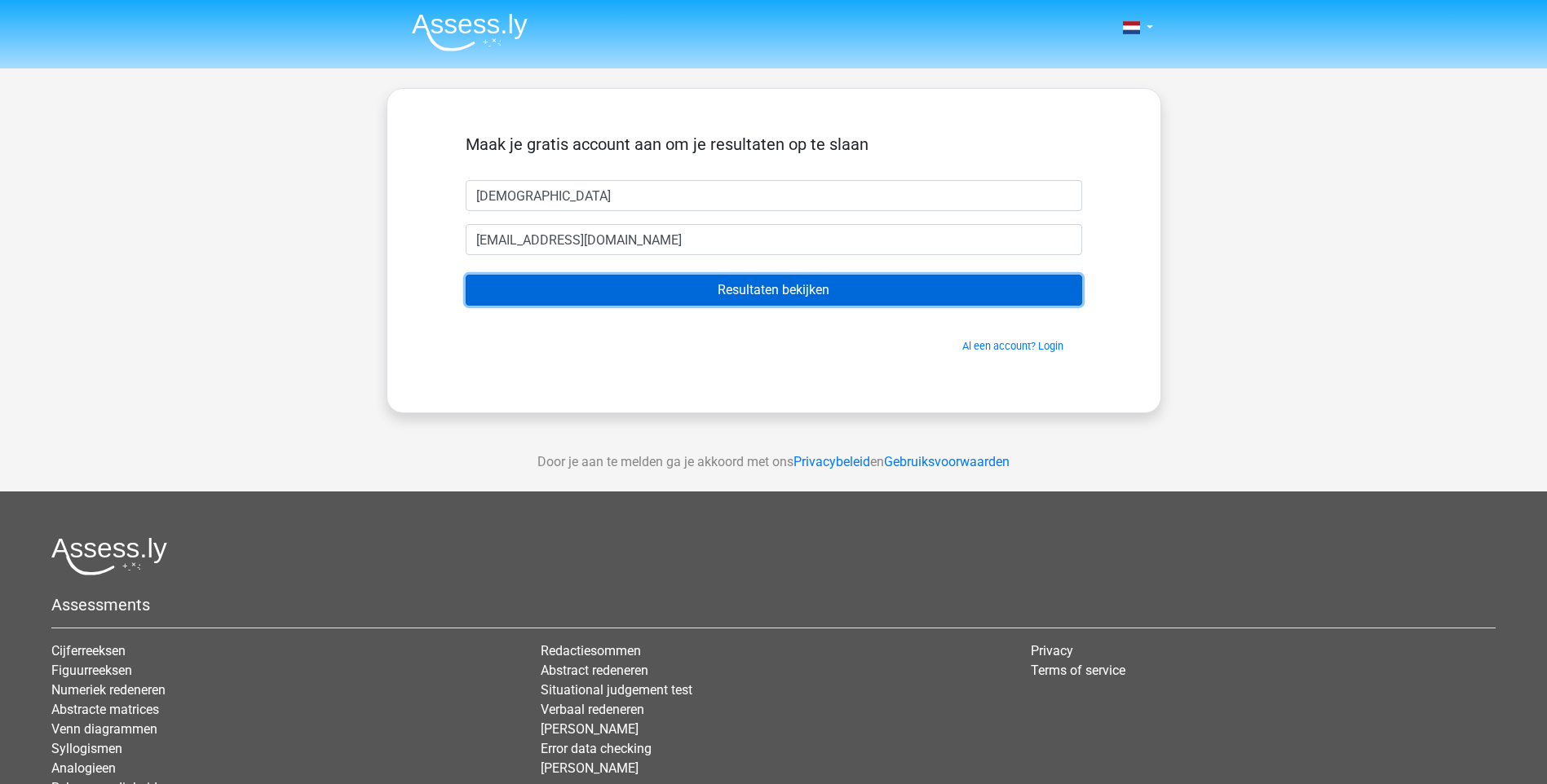
click at [727, 297] on input "Resultaten bekijken" at bounding box center [773, 290] width 616 height 31
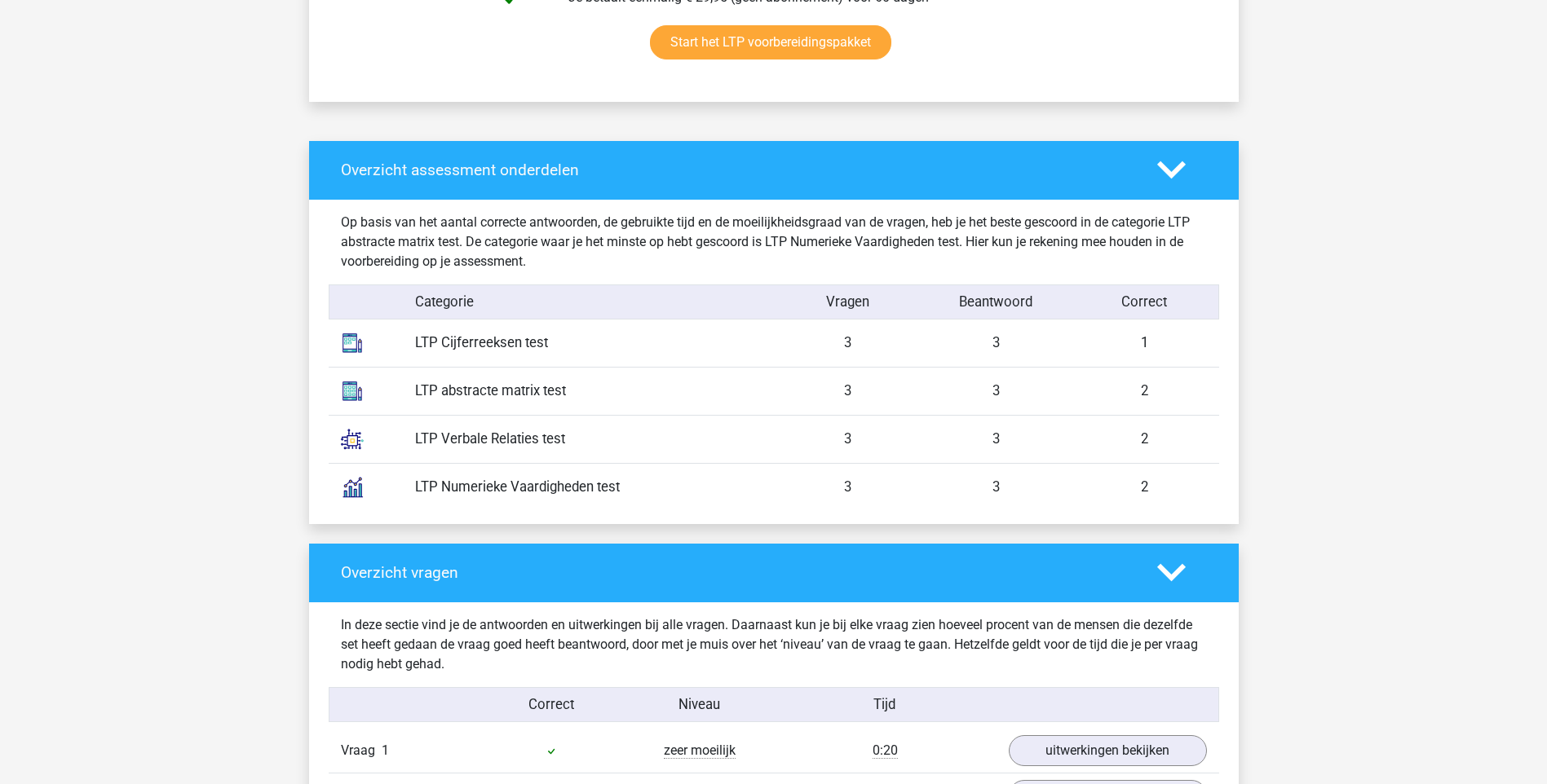
scroll to position [1467, 0]
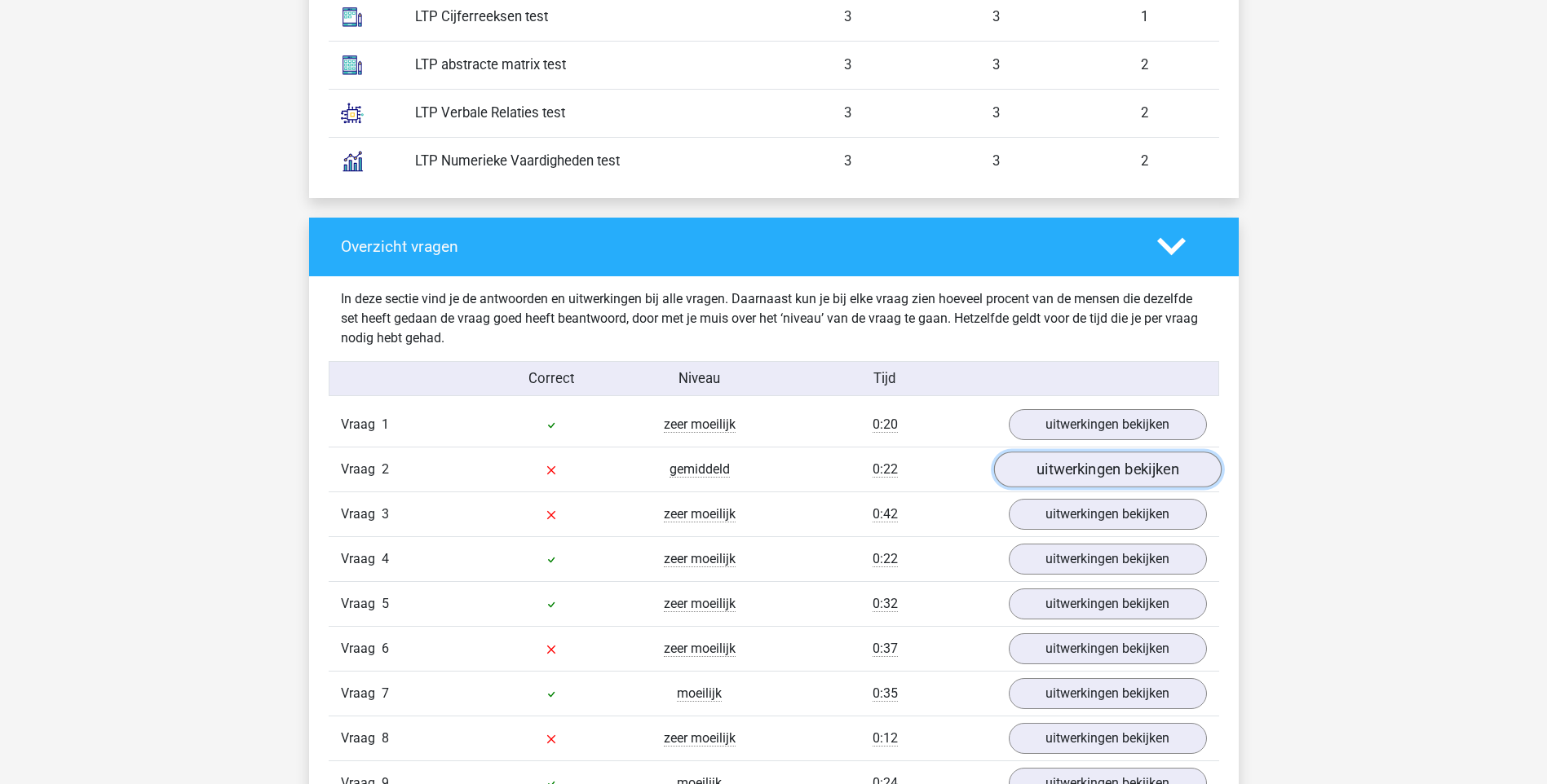
click at [1057, 463] on link "uitwerkingen bekijken" at bounding box center [1106, 470] width 227 height 36
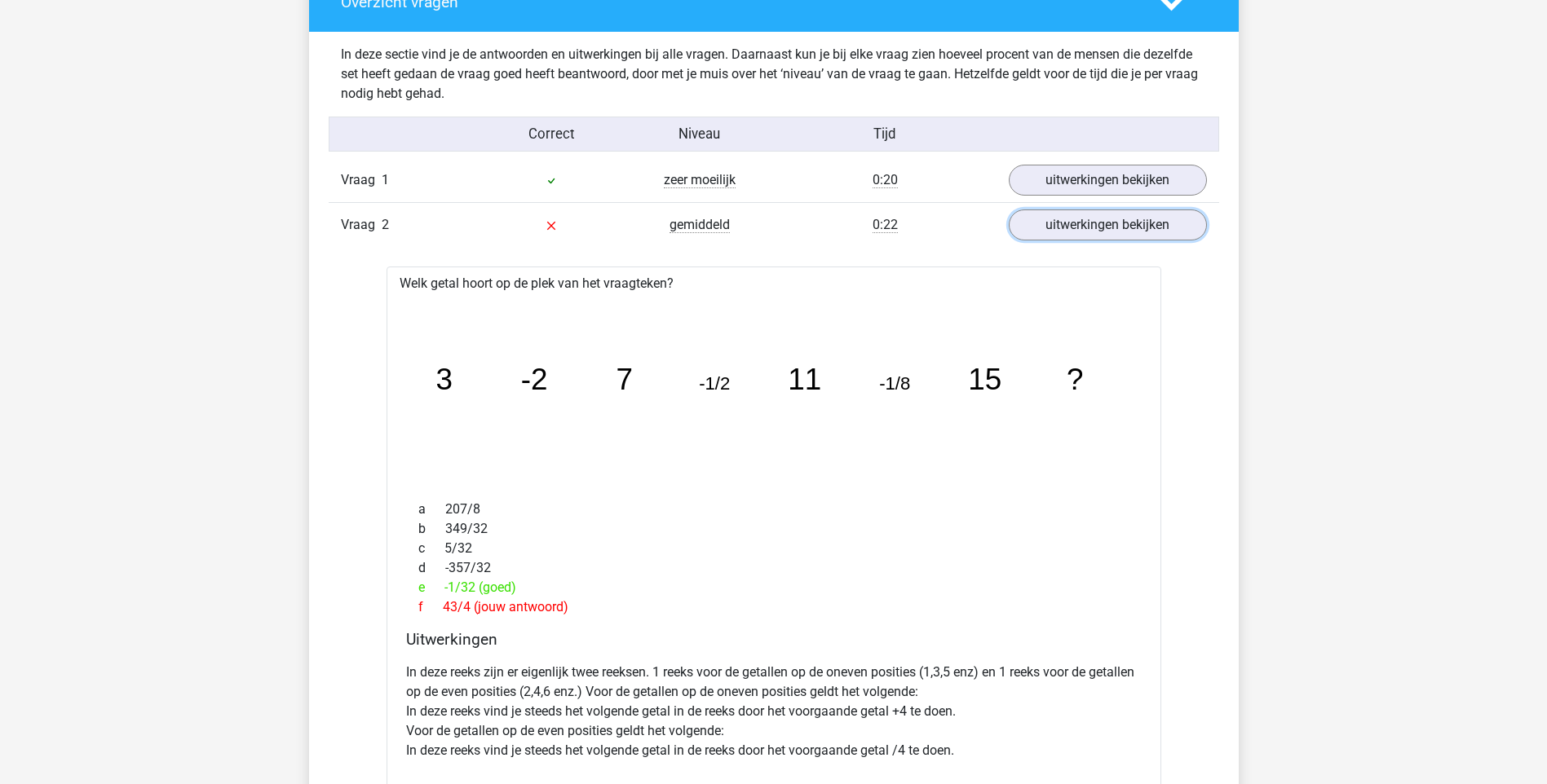
scroll to position [1957, 0]
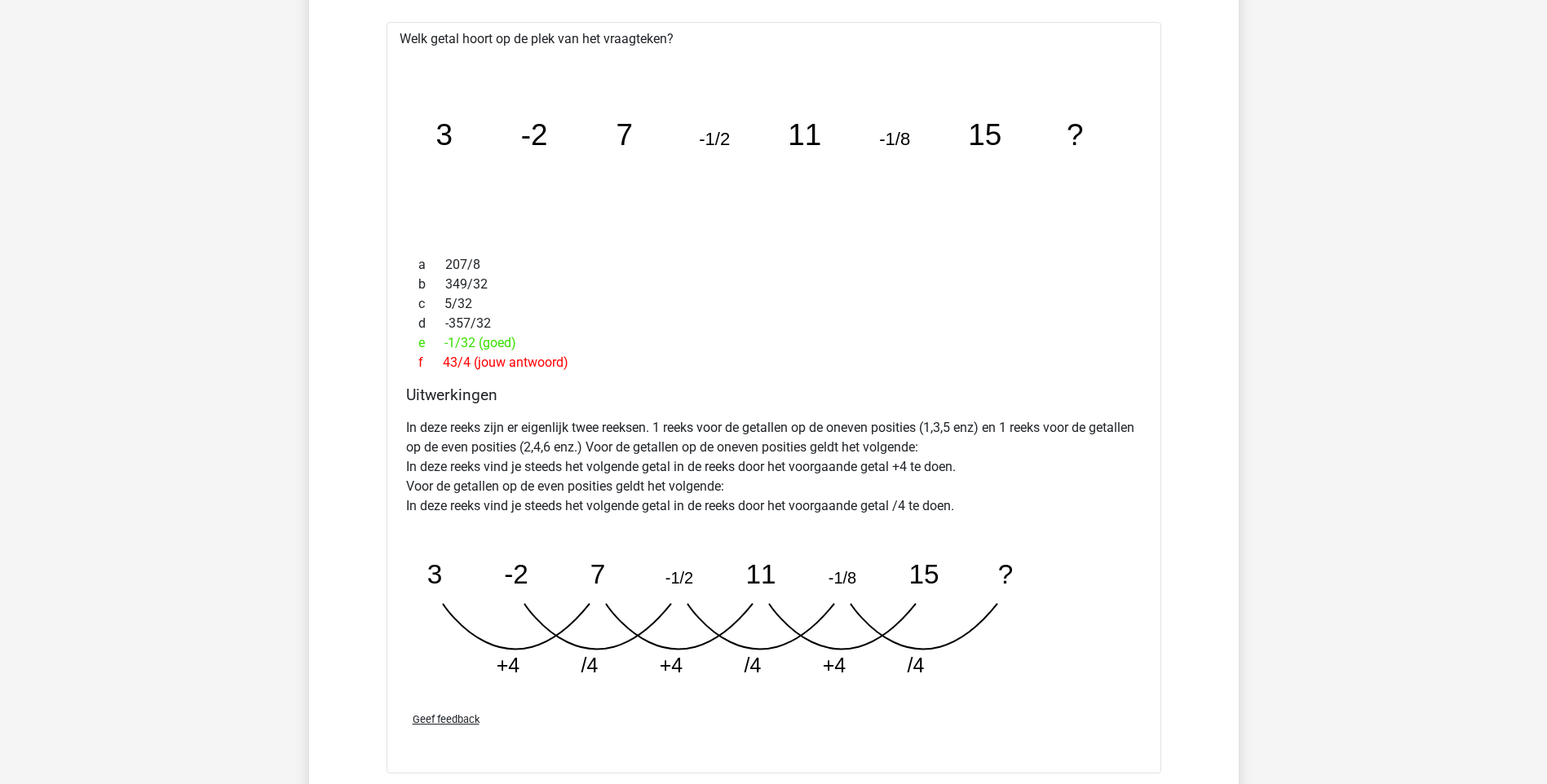
drag, startPoint x: 441, startPoint y: 430, endPoint x: 973, endPoint y: 466, distance: 533.2
click at [973, 466] on p "In deze reeks zijn er eigenlijk twee reeksen. 1 reeks voor de getallen op de on…" at bounding box center [773, 467] width 735 height 98
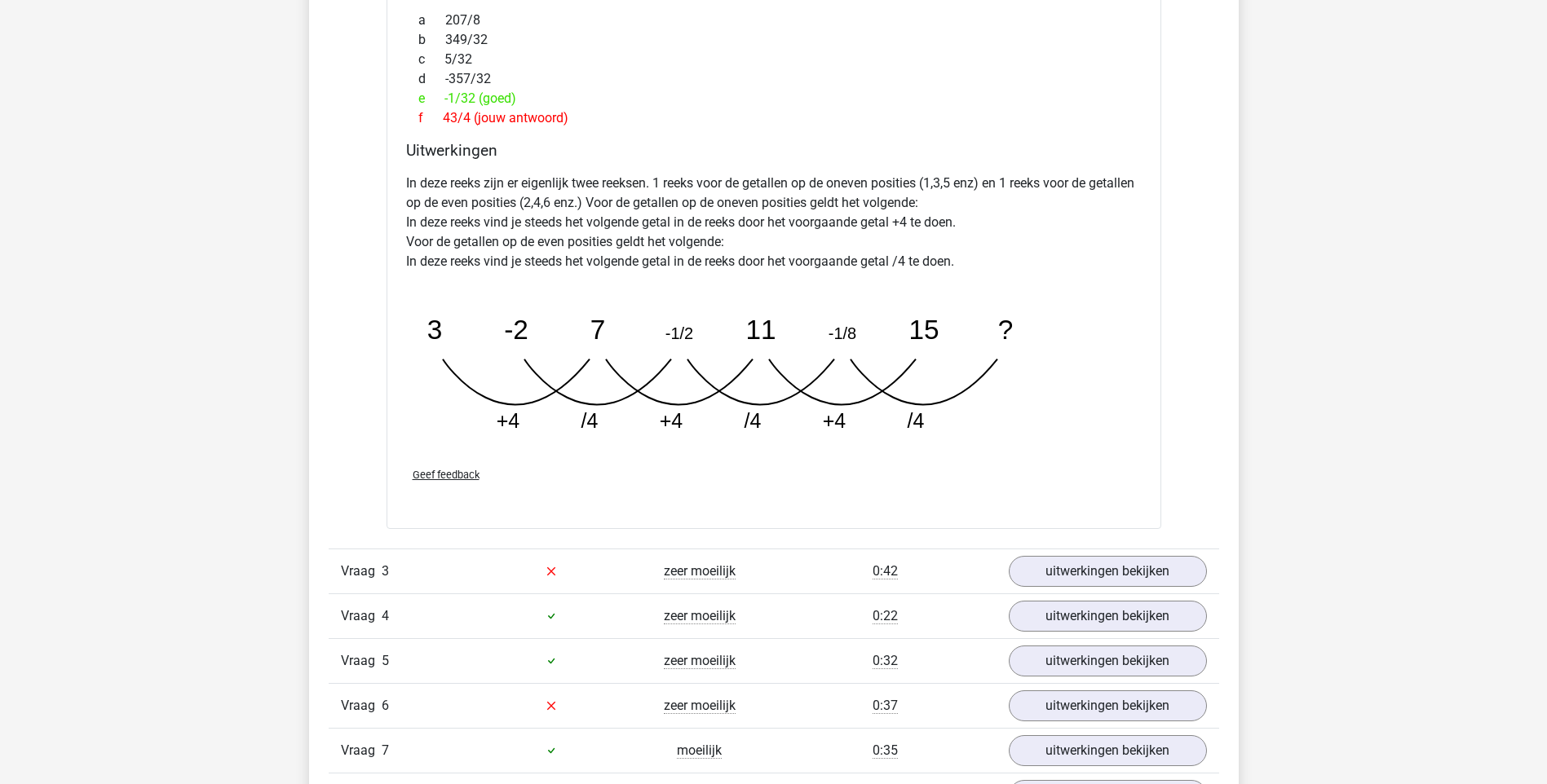
scroll to position [2527, 0]
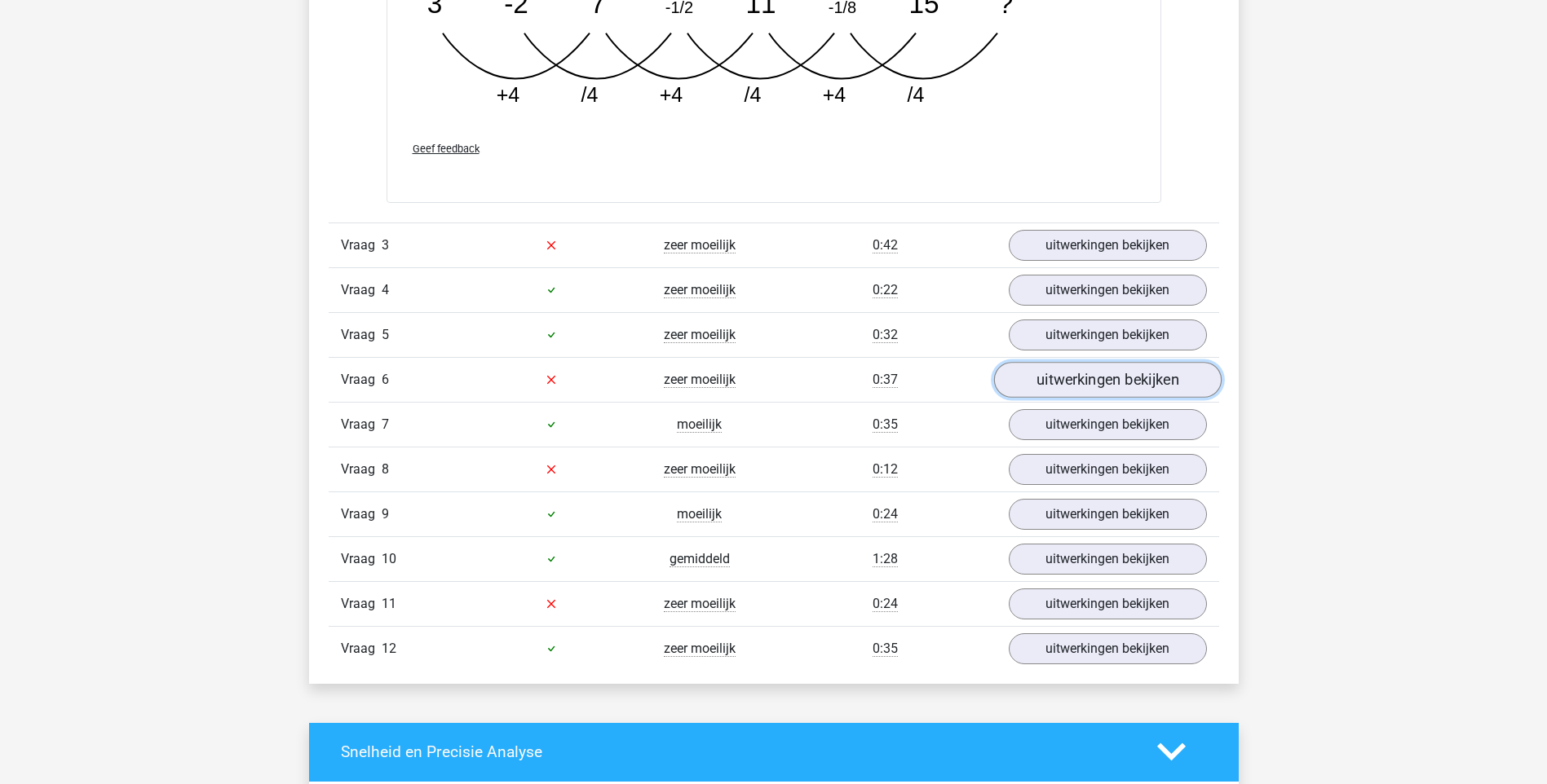
click at [1053, 380] on link "uitwerkingen bekijken" at bounding box center [1106, 380] width 227 height 36
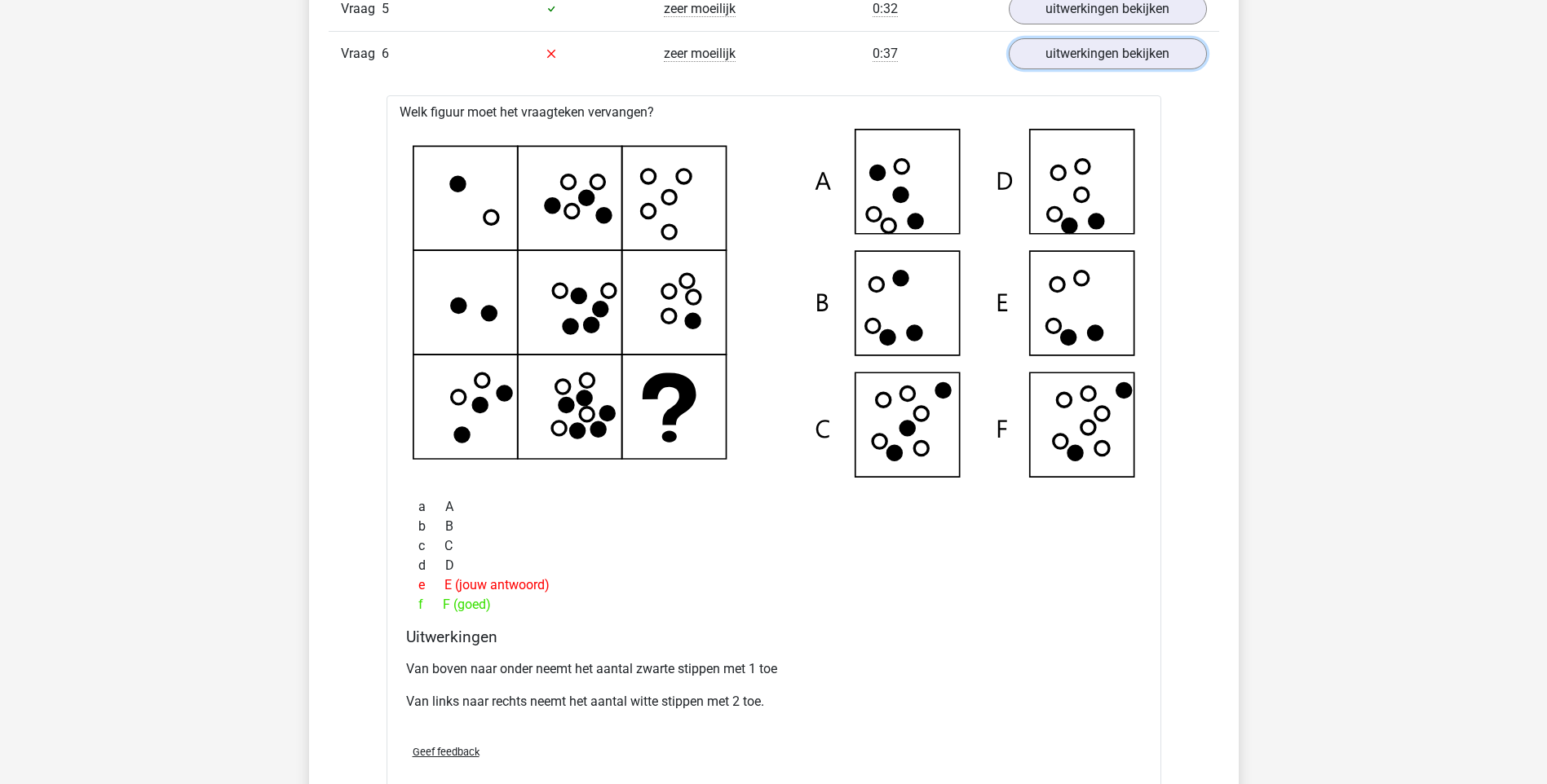
scroll to position [3098, 0]
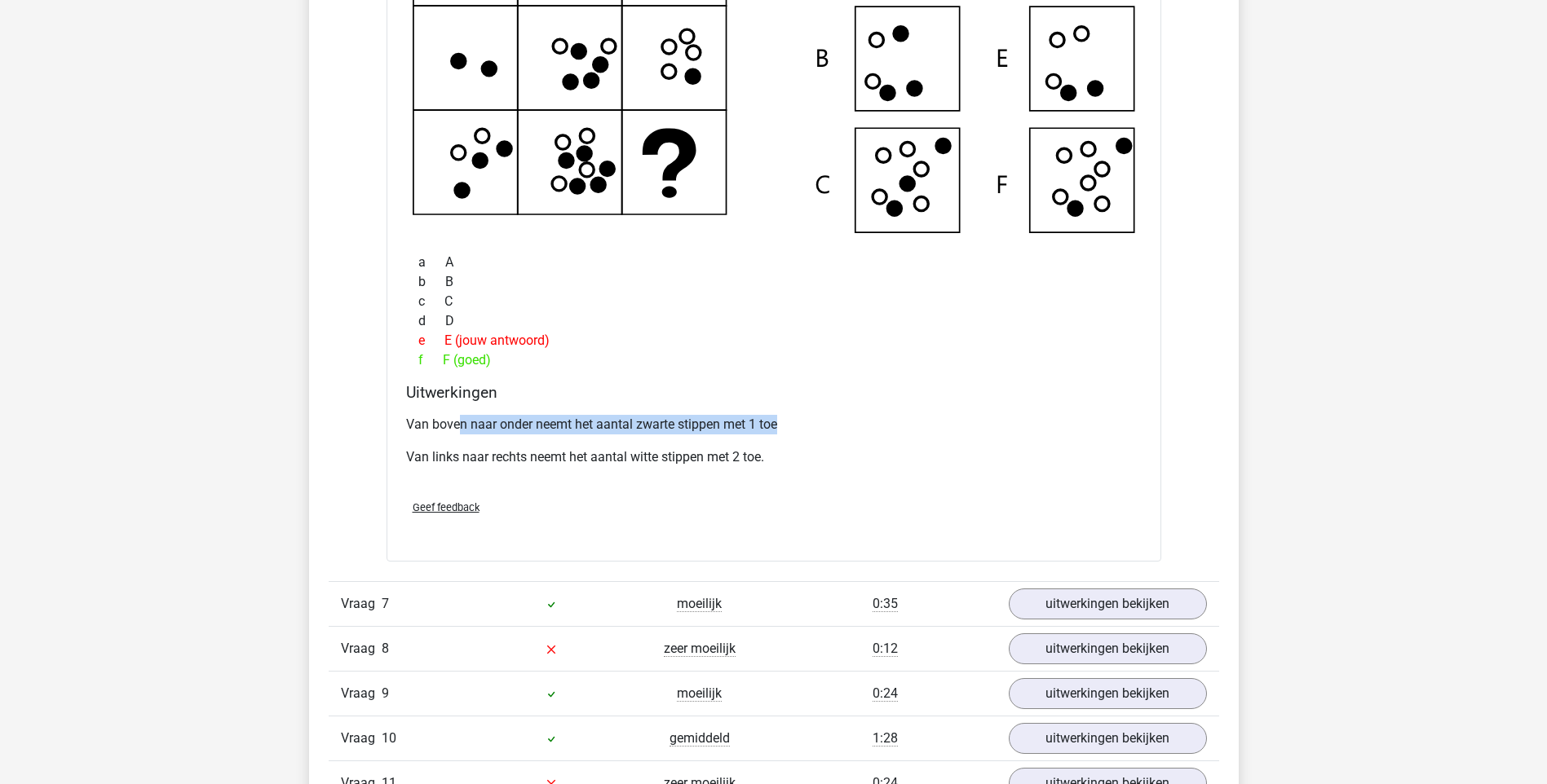
drag, startPoint x: 459, startPoint y: 425, endPoint x: 786, endPoint y: 423, distance: 327.0
click at [786, 423] on p "Van boven naar onder neemt het aantal zwarte stippen met 1 toe" at bounding box center [773, 425] width 735 height 20
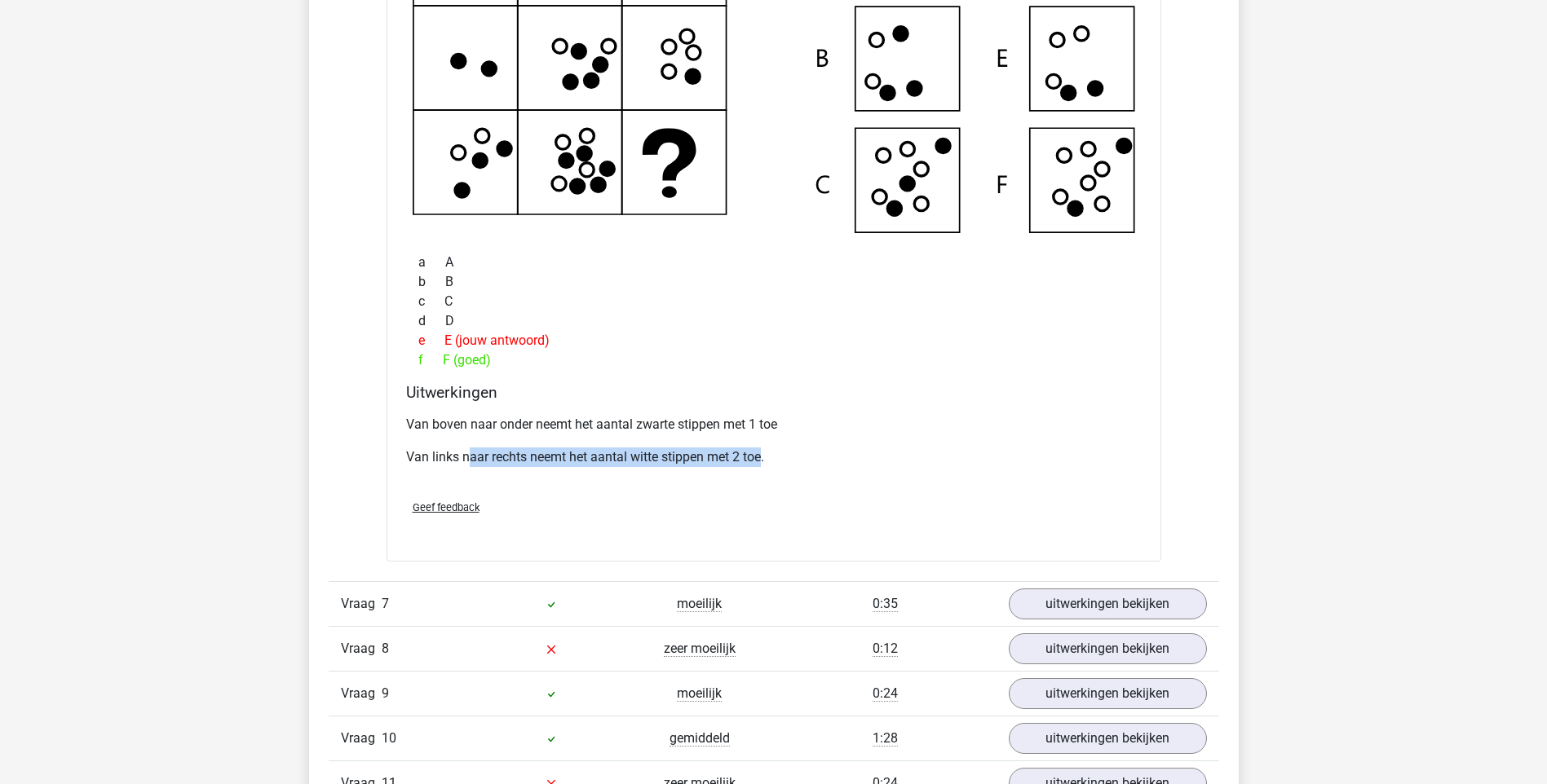
drag, startPoint x: 470, startPoint y: 461, endPoint x: 765, endPoint y: 461, distance: 295.0
click at [765, 461] on p "Van links naar rechts neemt het aantal witte stippen met 2 toe." at bounding box center [773, 457] width 735 height 20
click at [851, 399] on h4 "Uitwerkingen" at bounding box center [773, 392] width 735 height 19
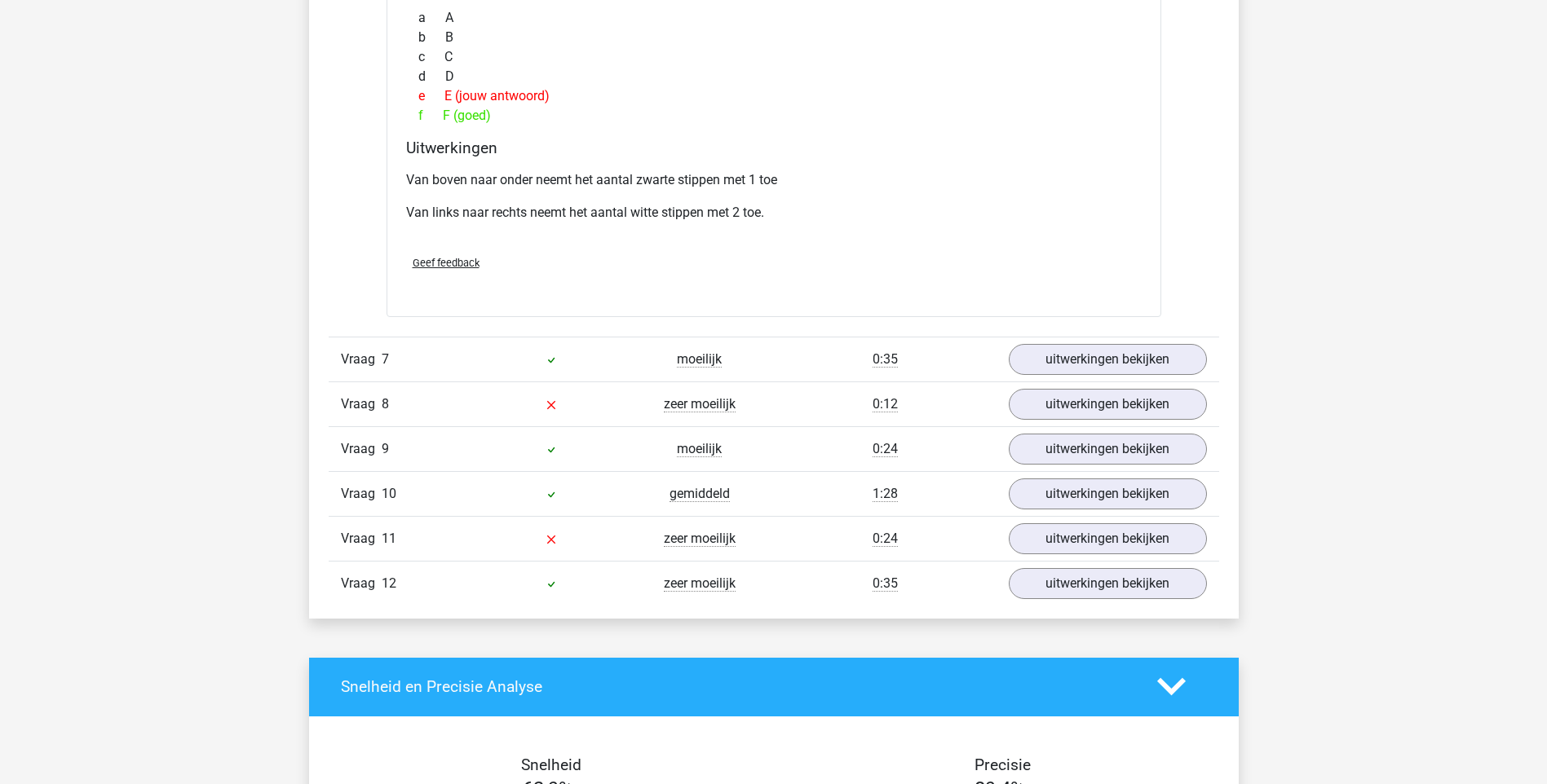
scroll to position [3424, 0]
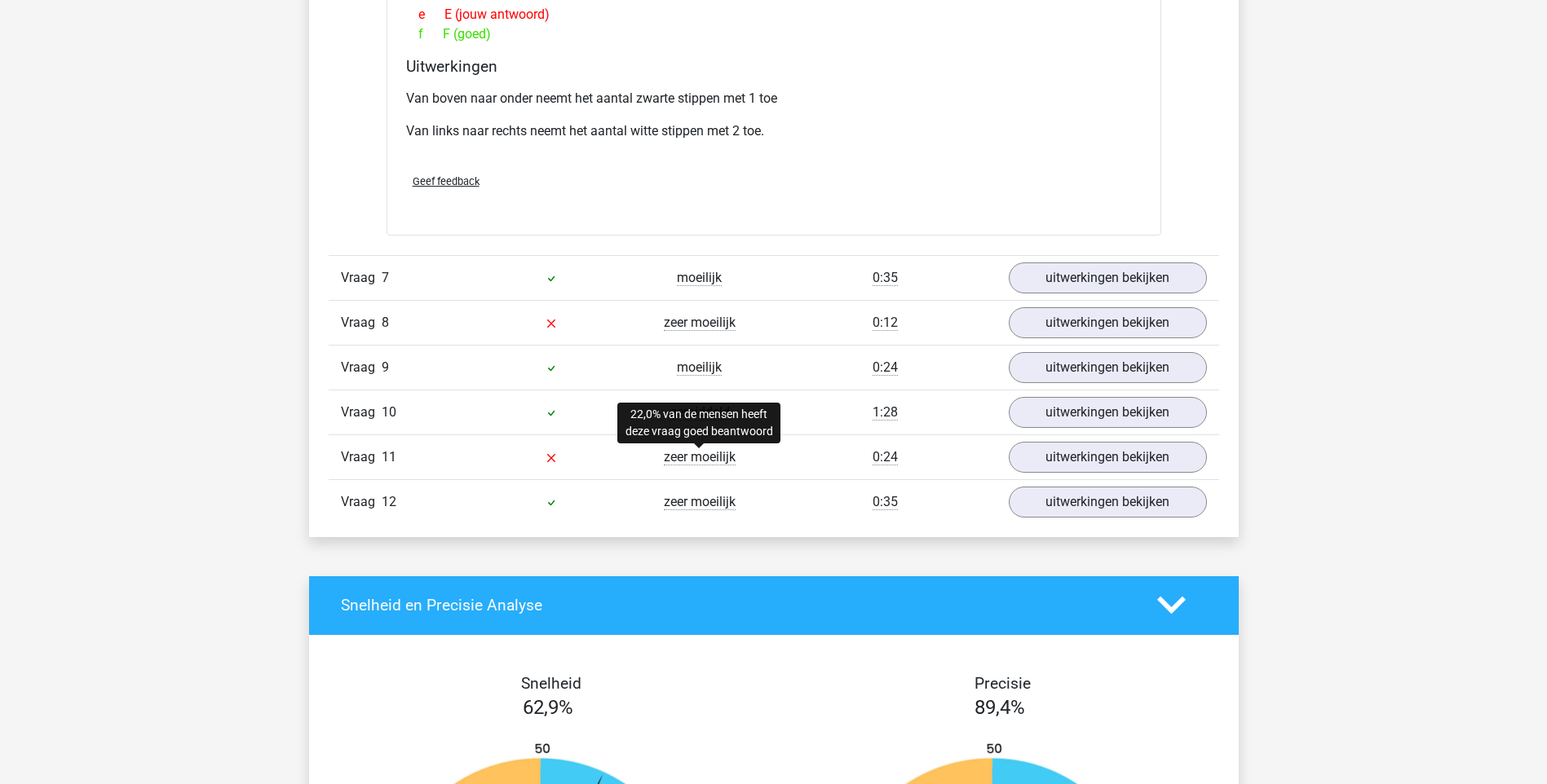
click at [704, 459] on span "zeer moeilijk" at bounding box center [699, 457] width 72 height 16
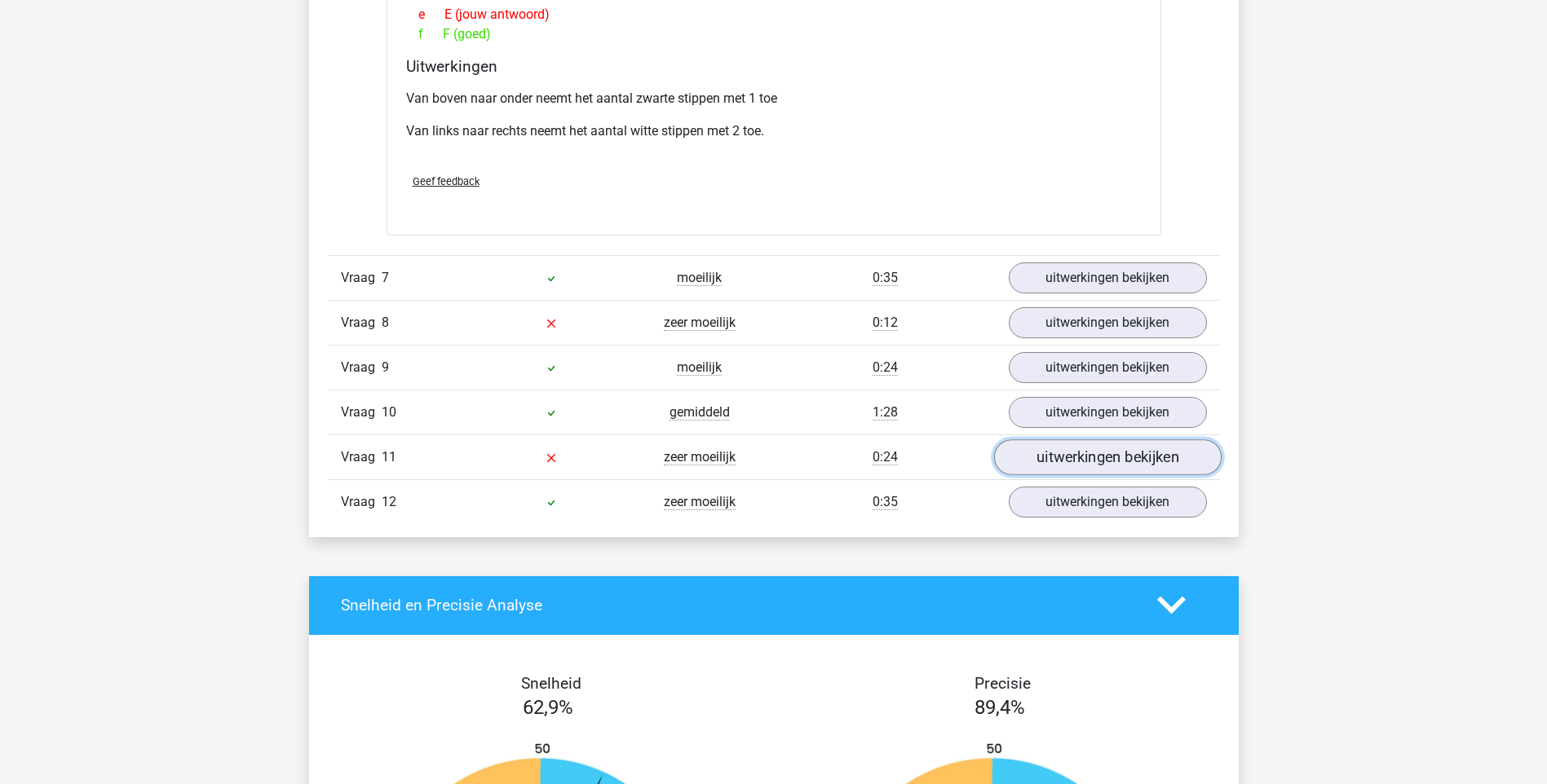
click at [1051, 458] on link "uitwerkingen bekijken" at bounding box center [1106, 458] width 227 height 36
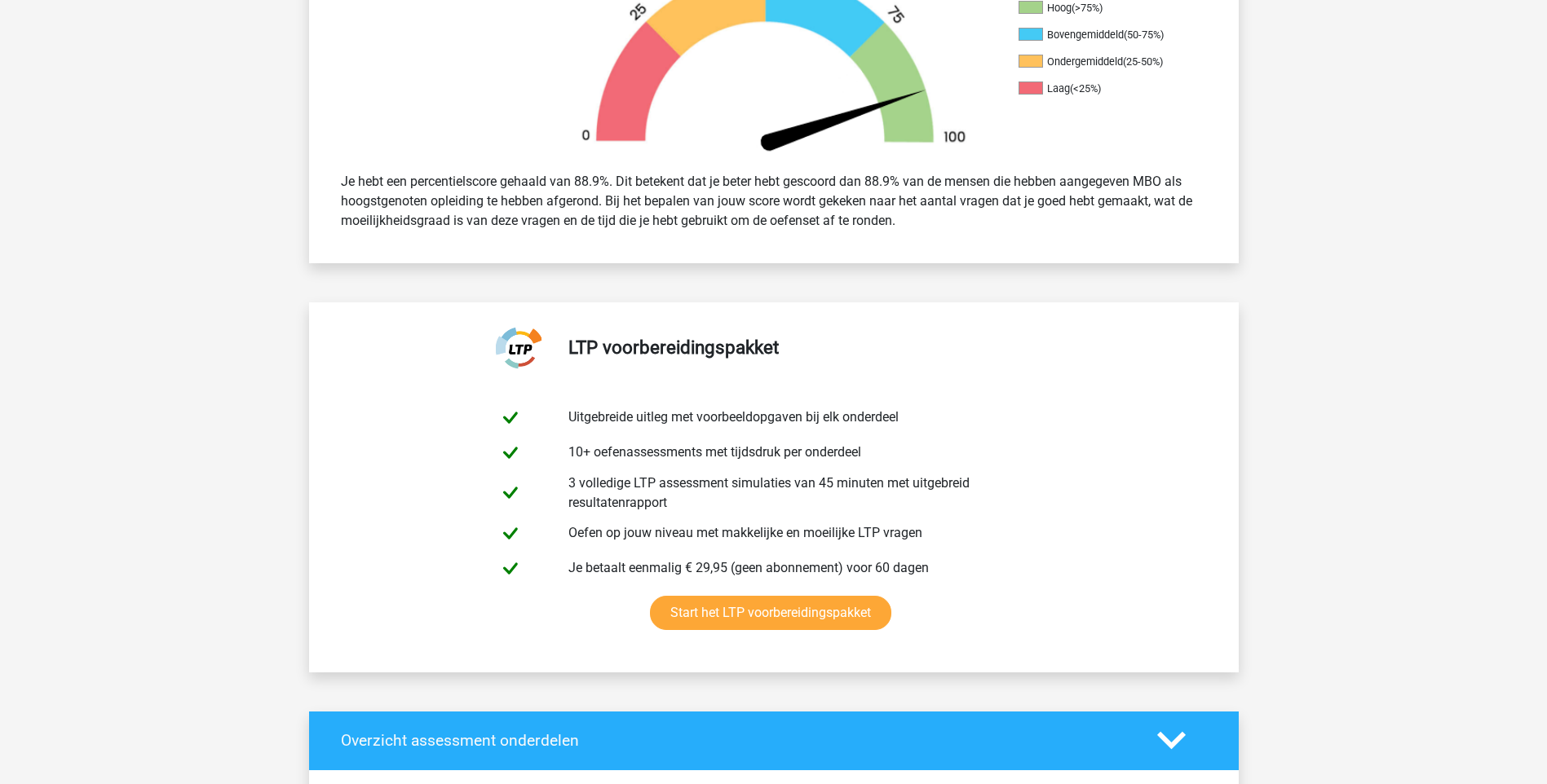
scroll to position [0, 0]
